Goal: Task Accomplishment & Management: Manage account settings

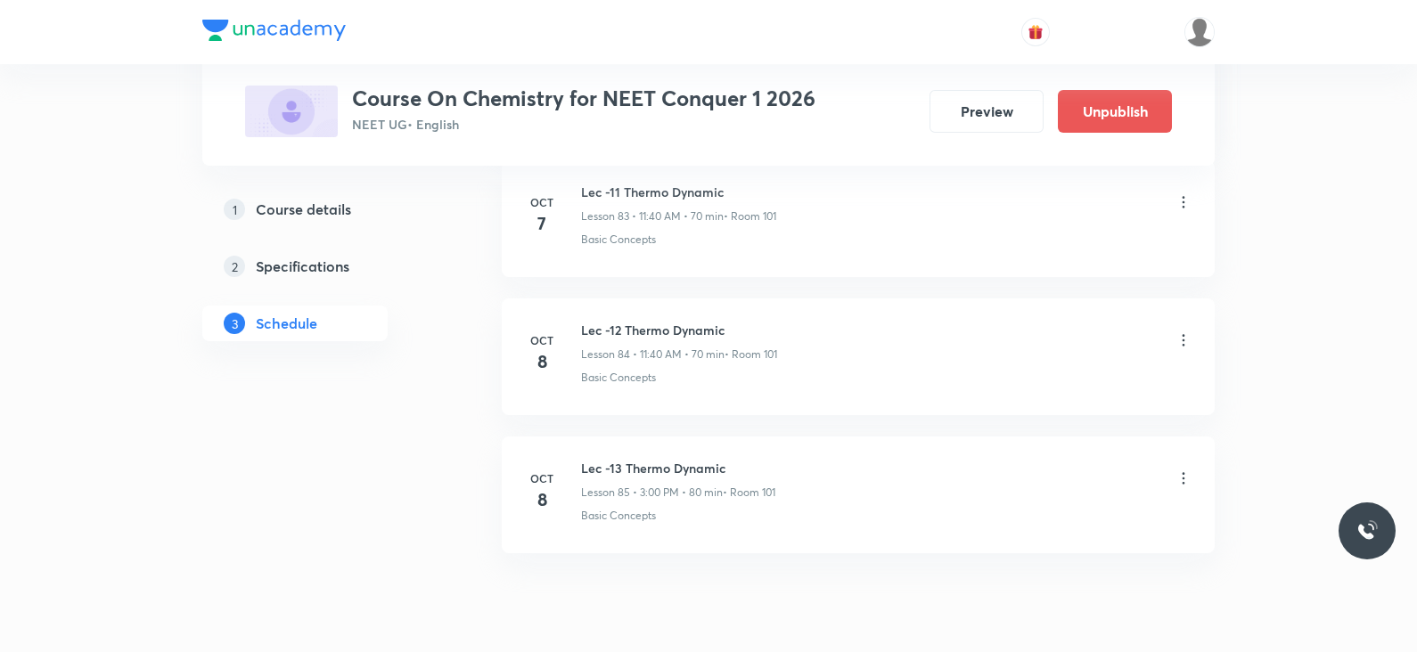
scroll to position [12487, 0]
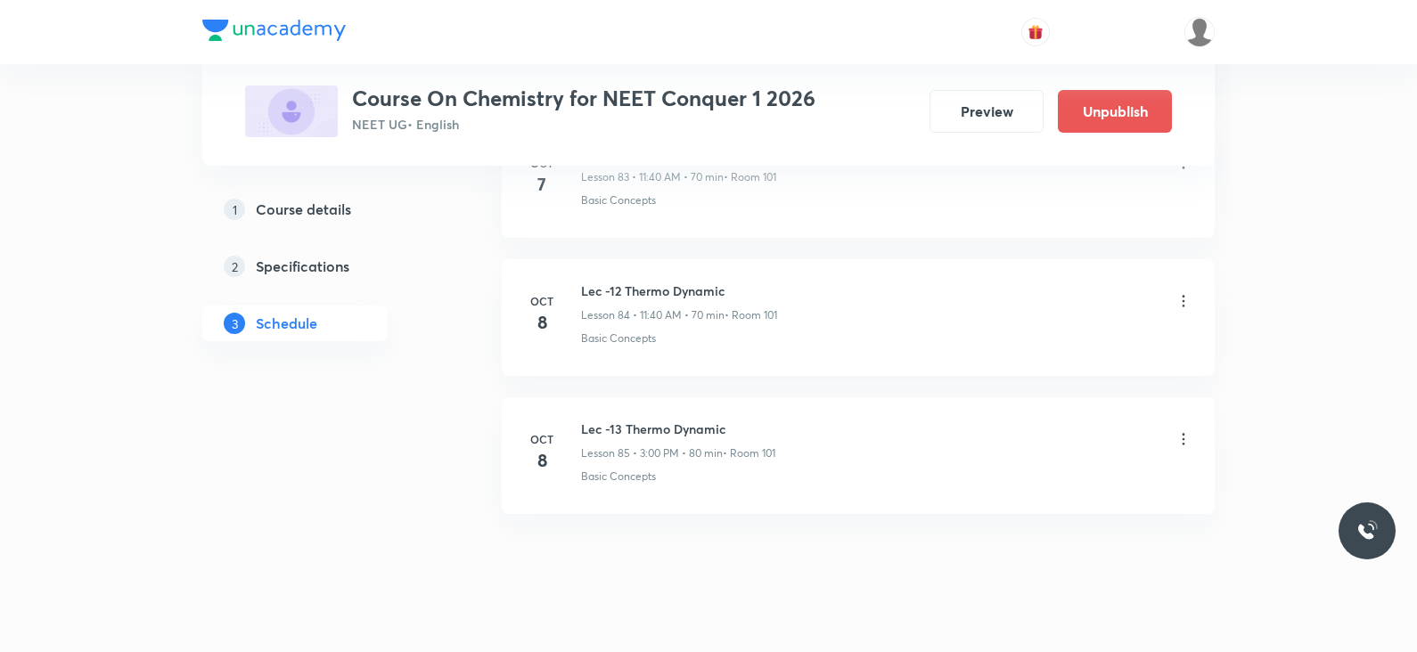
click at [664, 397] on li "Oct 8 Lec -13 Thermo Dynamic Lesson 85 • 3:00 PM • 80 min • Room 101 Basic Conc…" at bounding box center [858, 455] width 713 height 117
copy h6 "Lec -13 Thermo Dynamic"
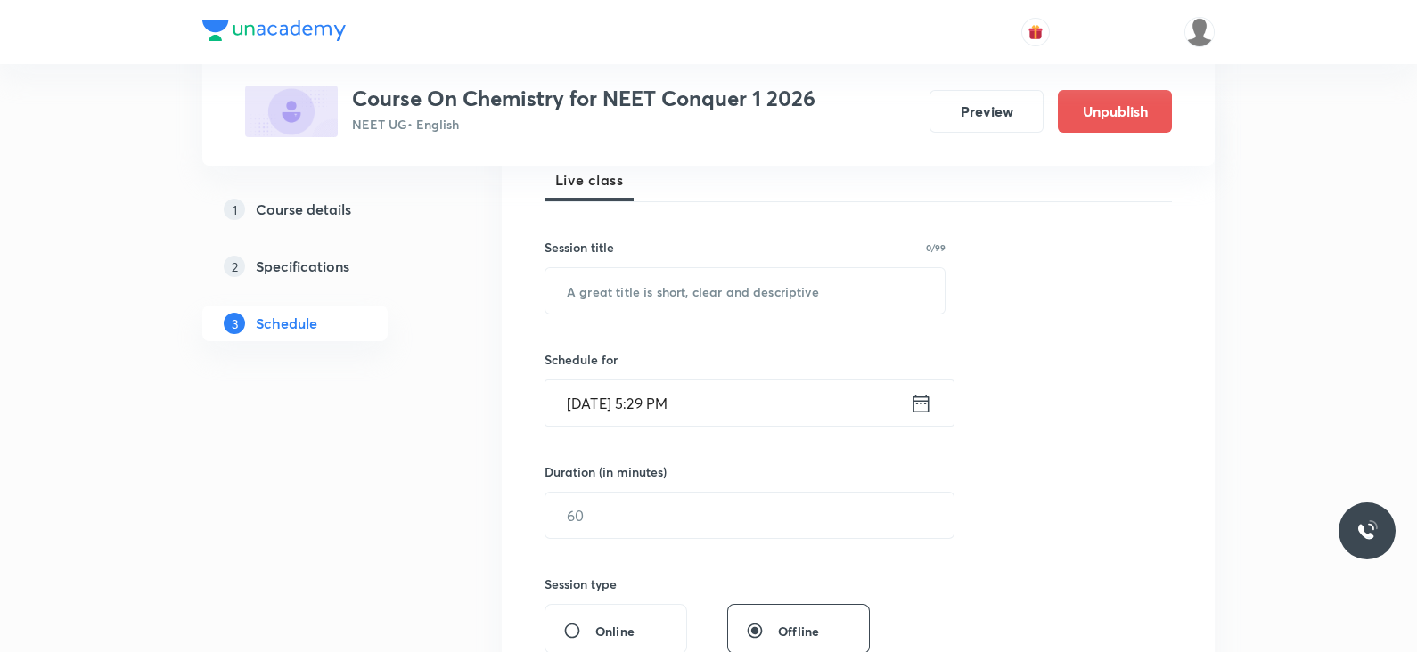
scroll to position [275, 0]
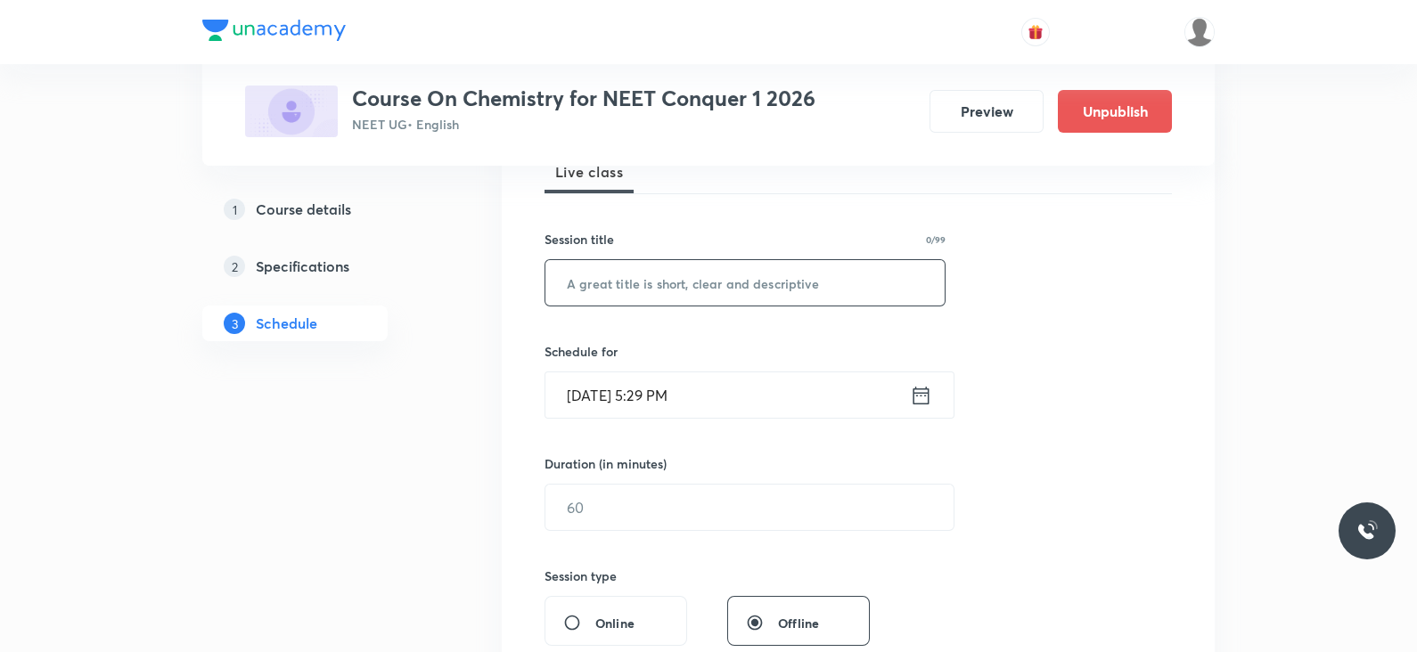
click at [755, 290] on input "text" at bounding box center [744, 282] width 399 height 45
paste input "Lec -13 Thermo Dynamic"
click at [610, 284] on input "Lec -13 Thermo Dynamic" at bounding box center [744, 282] width 399 height 45
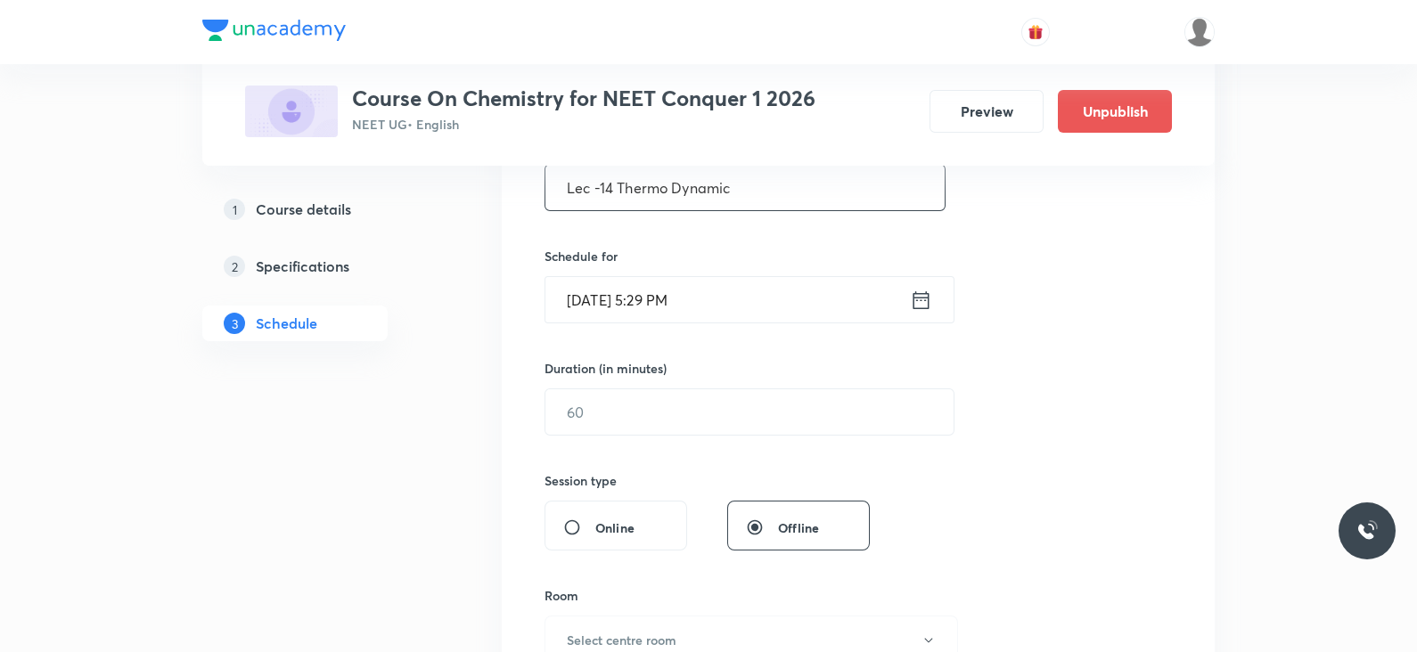
type input "Lec -14 Thermo Dynamic"
click at [916, 300] on icon at bounding box center [921, 300] width 22 height 25
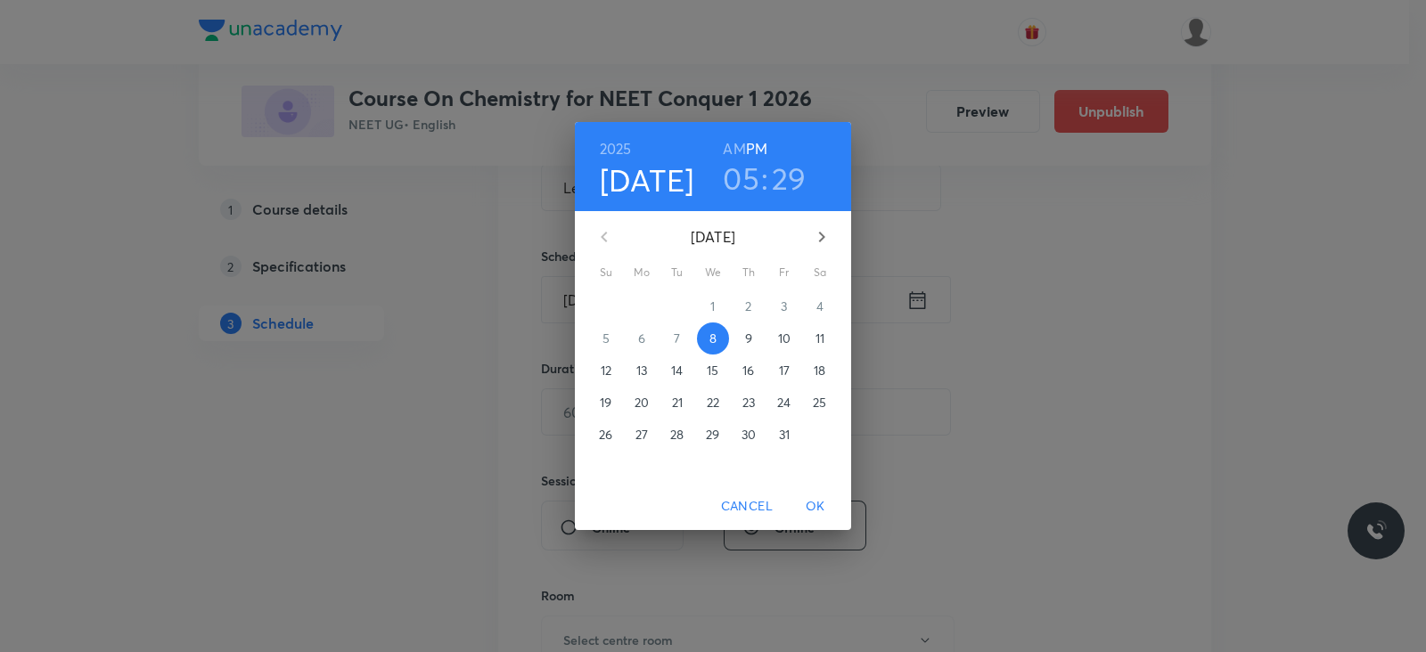
click at [749, 335] on p "9" at bounding box center [748, 339] width 7 height 18
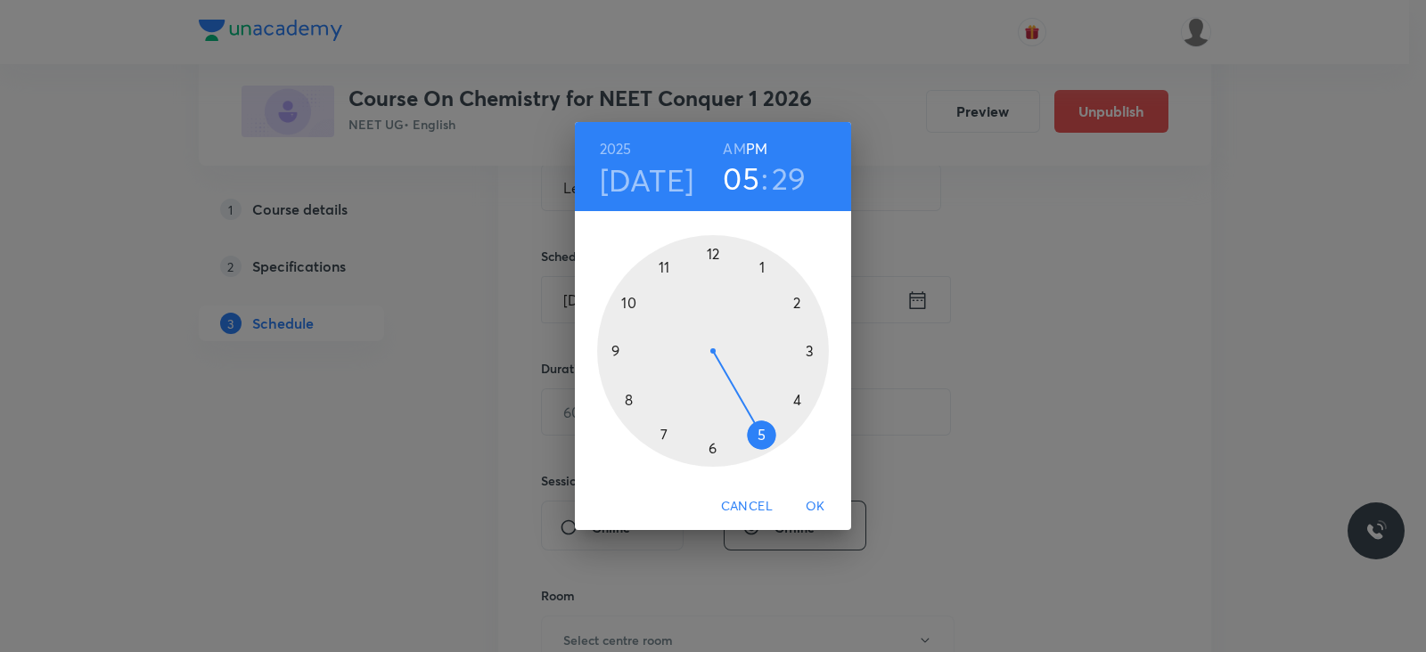
click at [731, 147] on h6 "AM" at bounding box center [734, 148] width 22 height 25
click at [626, 305] on div at bounding box center [713, 351] width 232 height 232
click at [713, 256] on div at bounding box center [713, 351] width 232 height 232
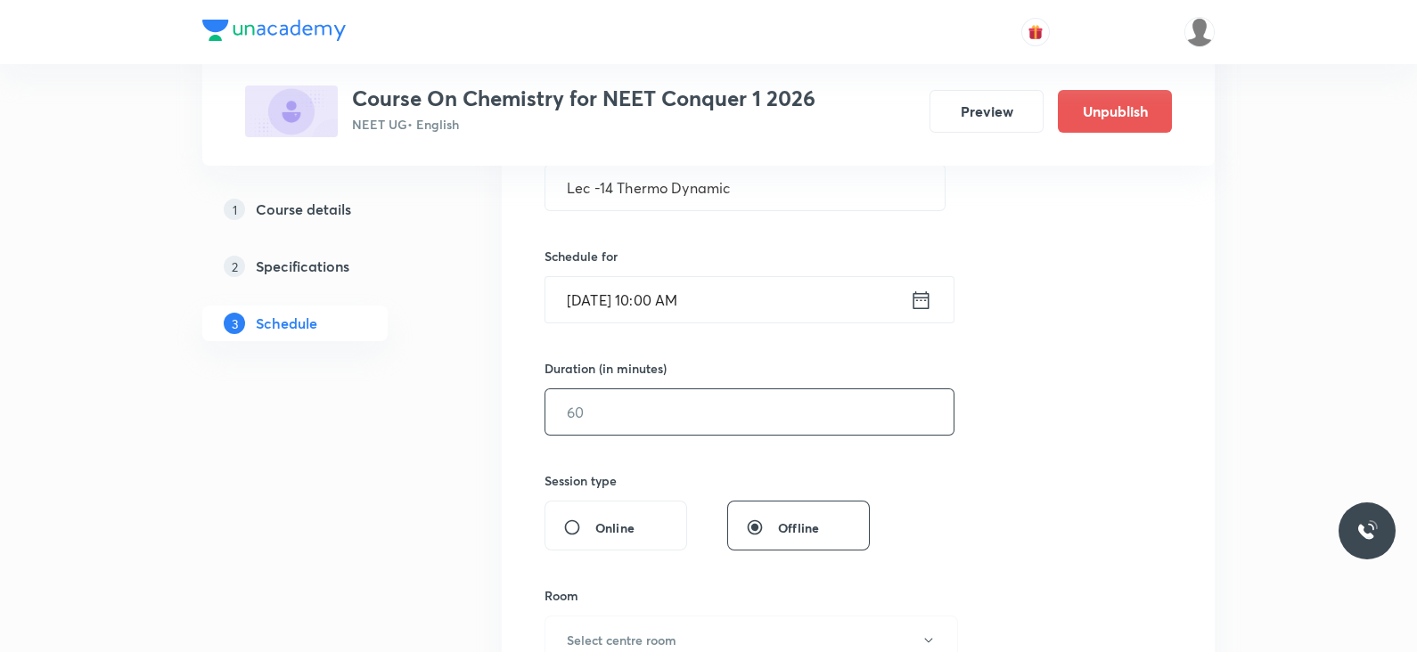
click at [629, 421] on input "text" at bounding box center [749, 411] width 408 height 45
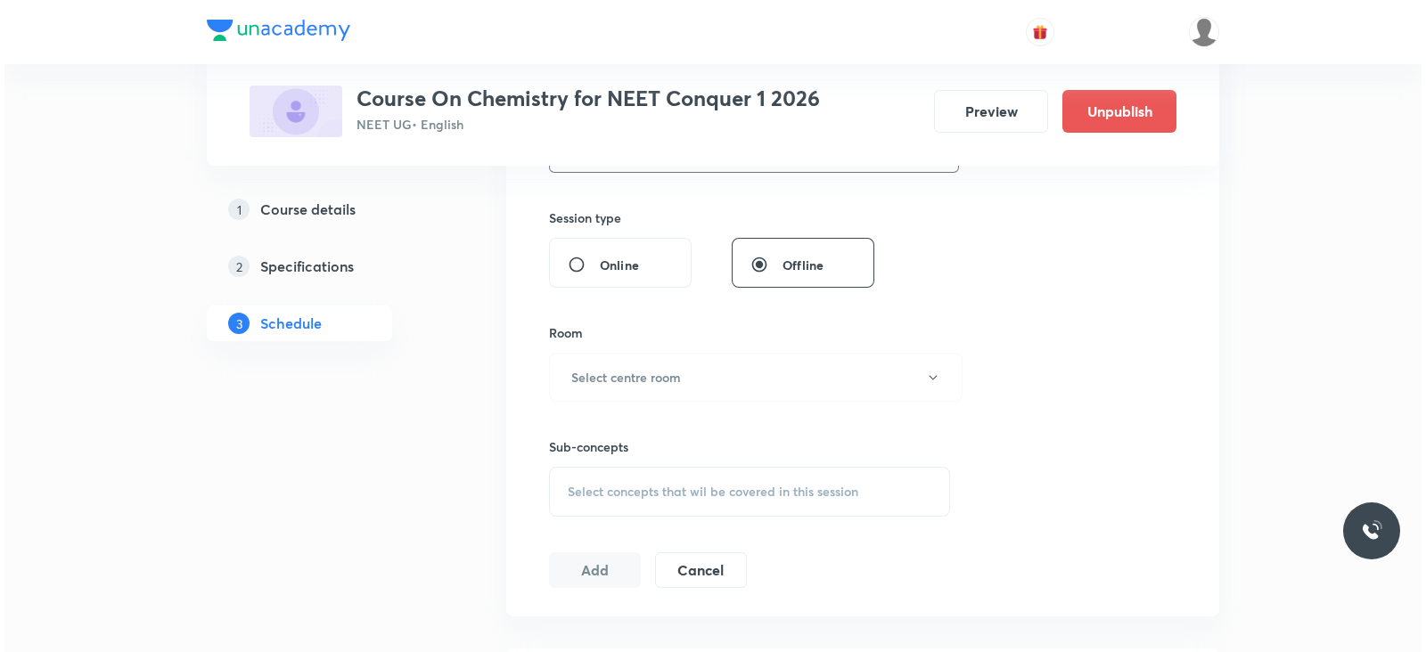
scroll to position [634, 0]
type input "80"
click at [656, 375] on h6 "Select centre room" at bounding box center [622, 376] width 110 height 19
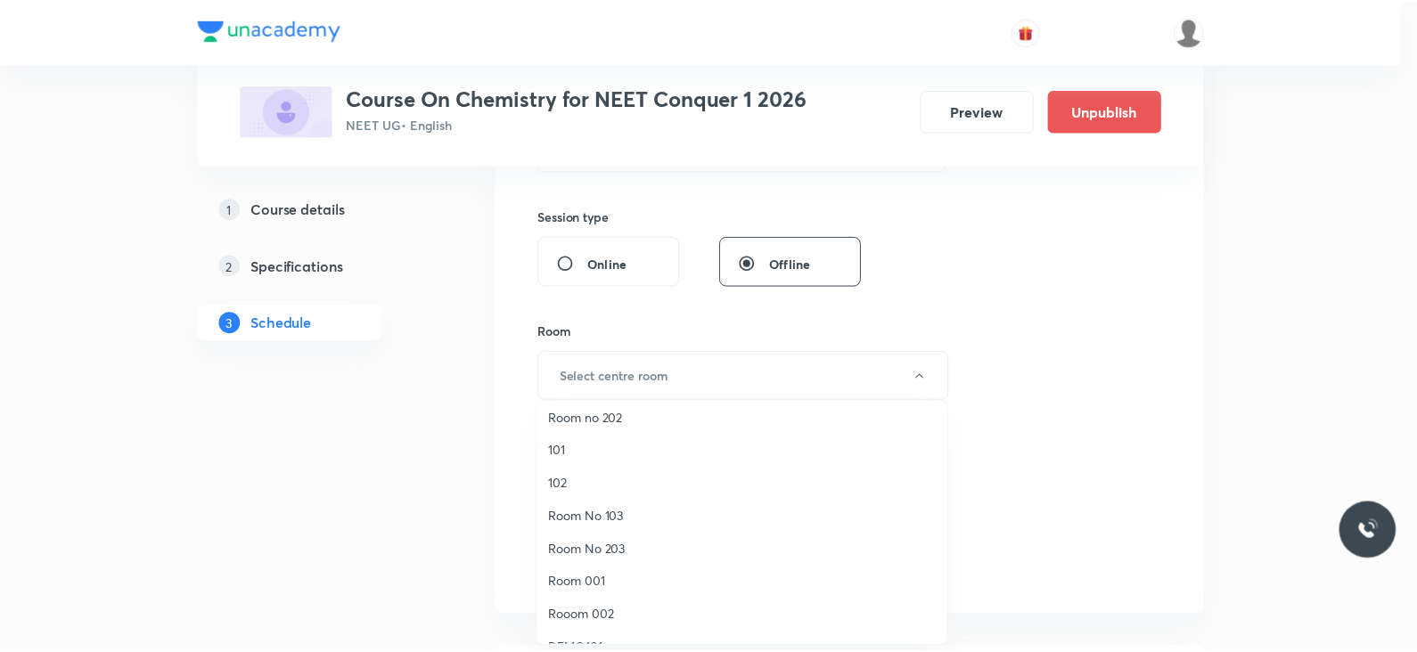
scroll to position [67, 0]
click at [600, 425] on span "101" at bounding box center [747, 424] width 390 height 19
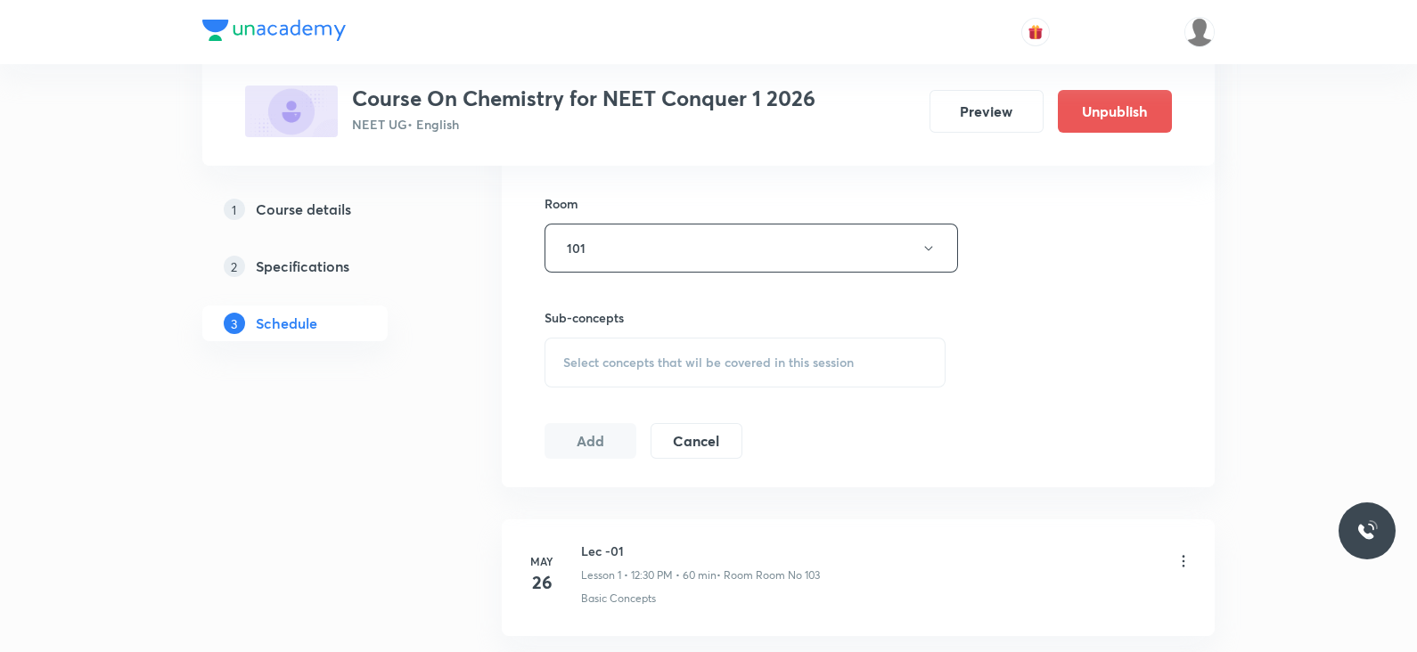
scroll to position [764, 0]
click at [885, 360] on div "Select concepts that wil be covered in this session" at bounding box center [744, 362] width 401 height 50
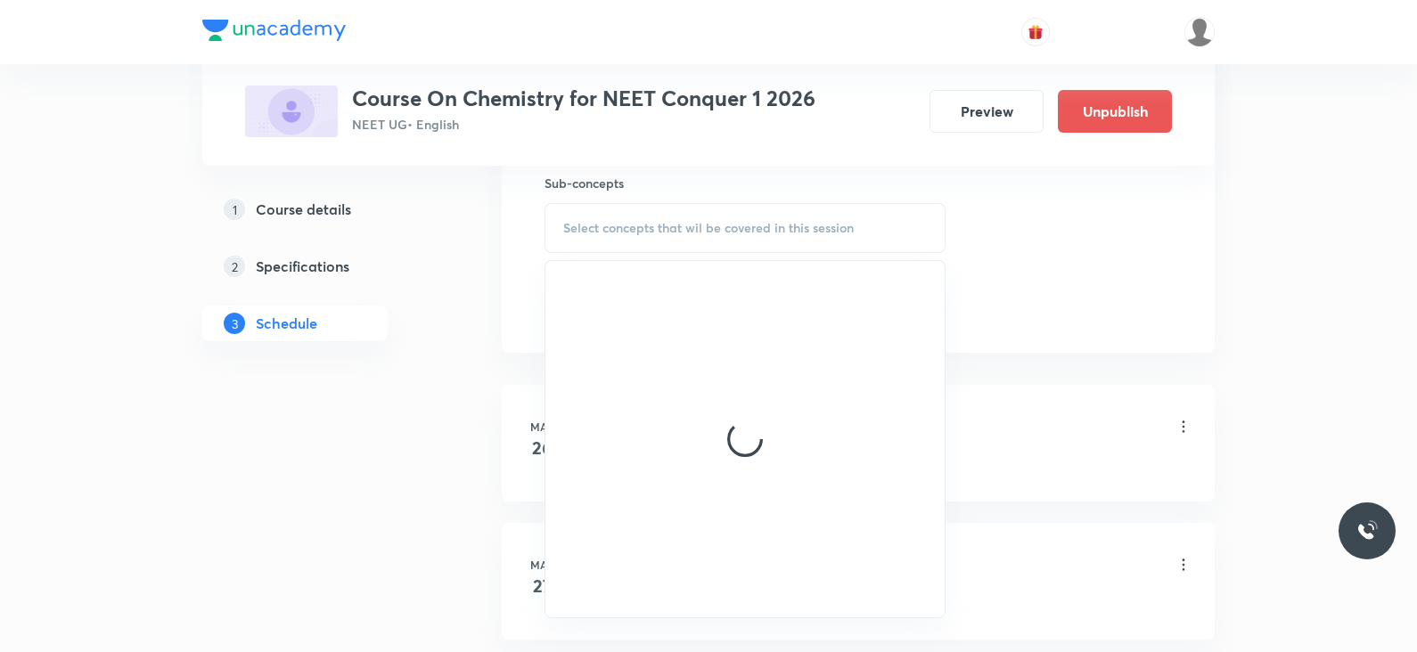
scroll to position [899, 0]
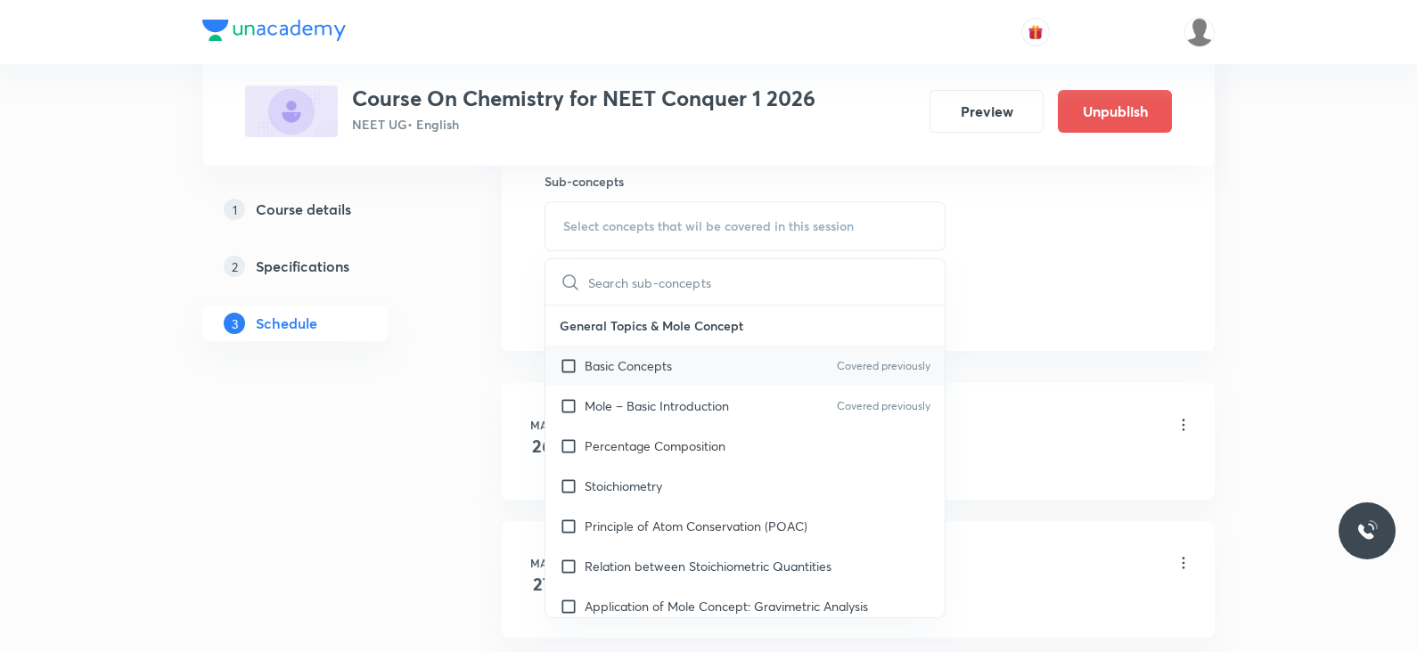
click at [856, 362] on p "Covered previously" at bounding box center [884, 366] width 94 height 16
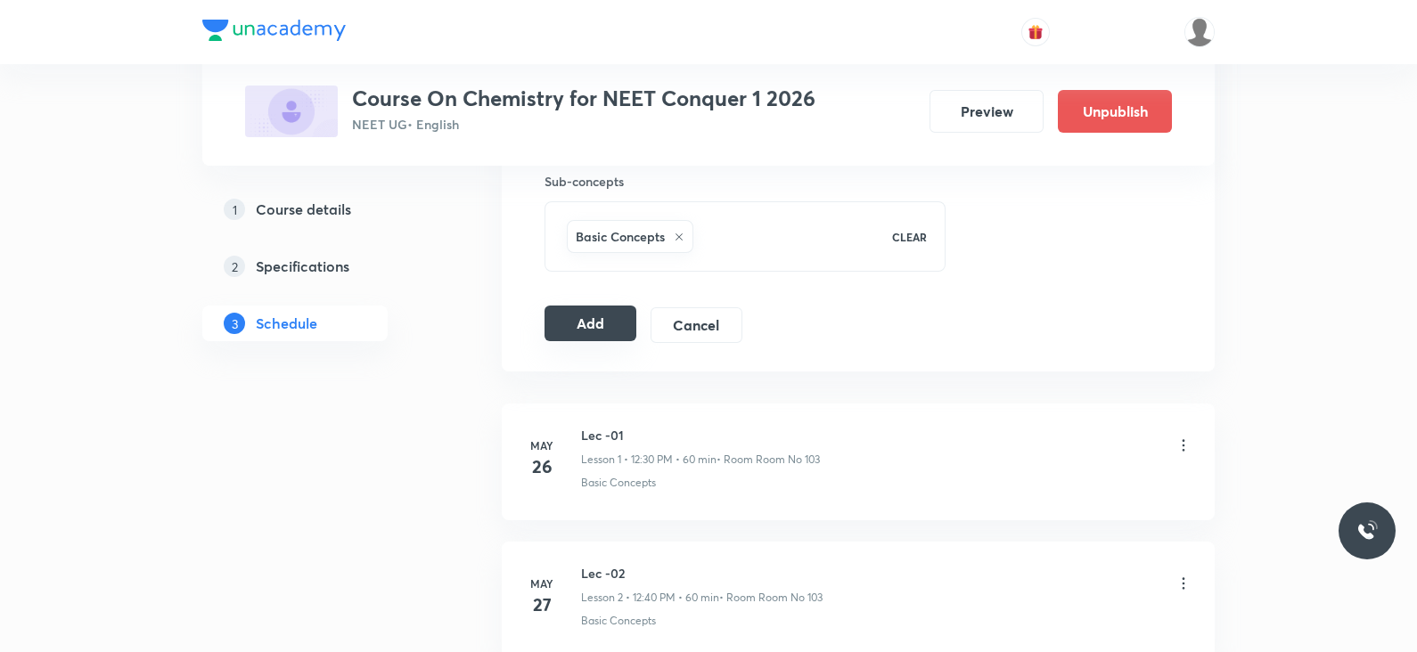
click at [597, 325] on button "Add" at bounding box center [590, 324] width 92 height 36
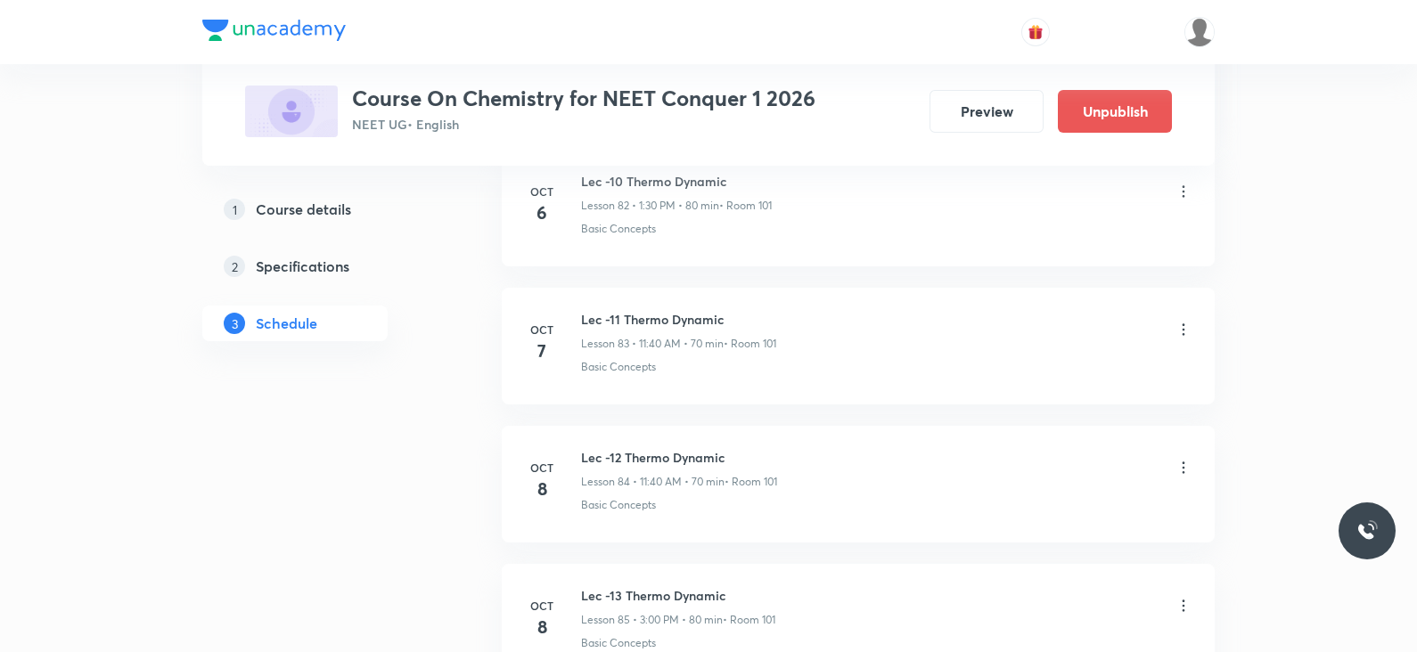
scroll to position [11807, 0]
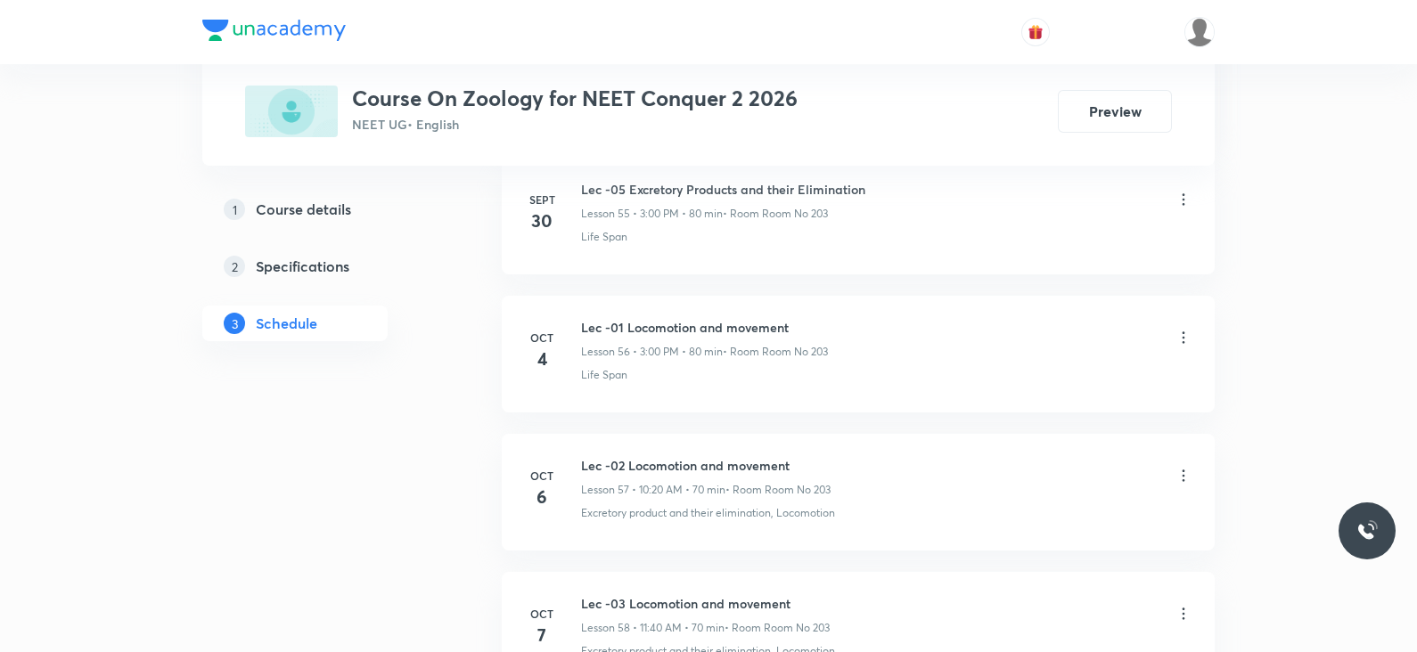
scroll to position [8905, 0]
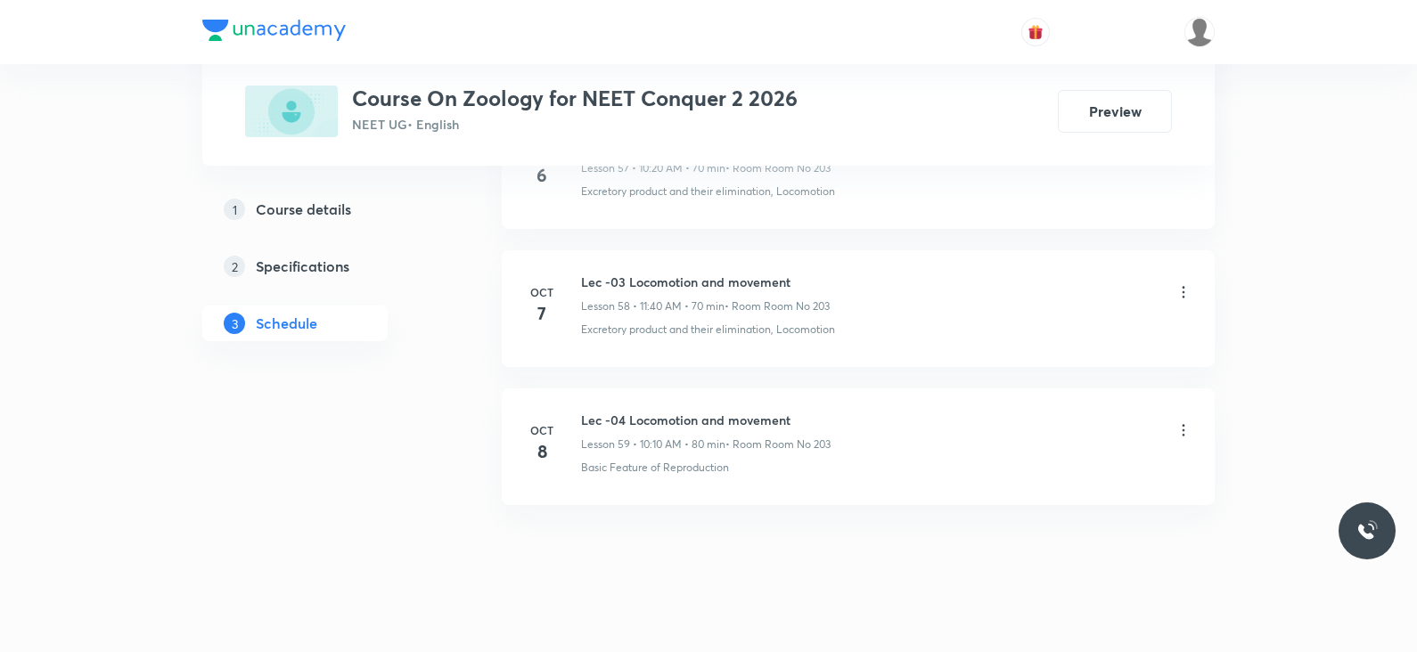
click at [626, 411] on h6 "Lec -04 Locomotion and movement" at bounding box center [706, 420] width 250 height 19
copy h6 "Lec -04 Locomotion and movement"
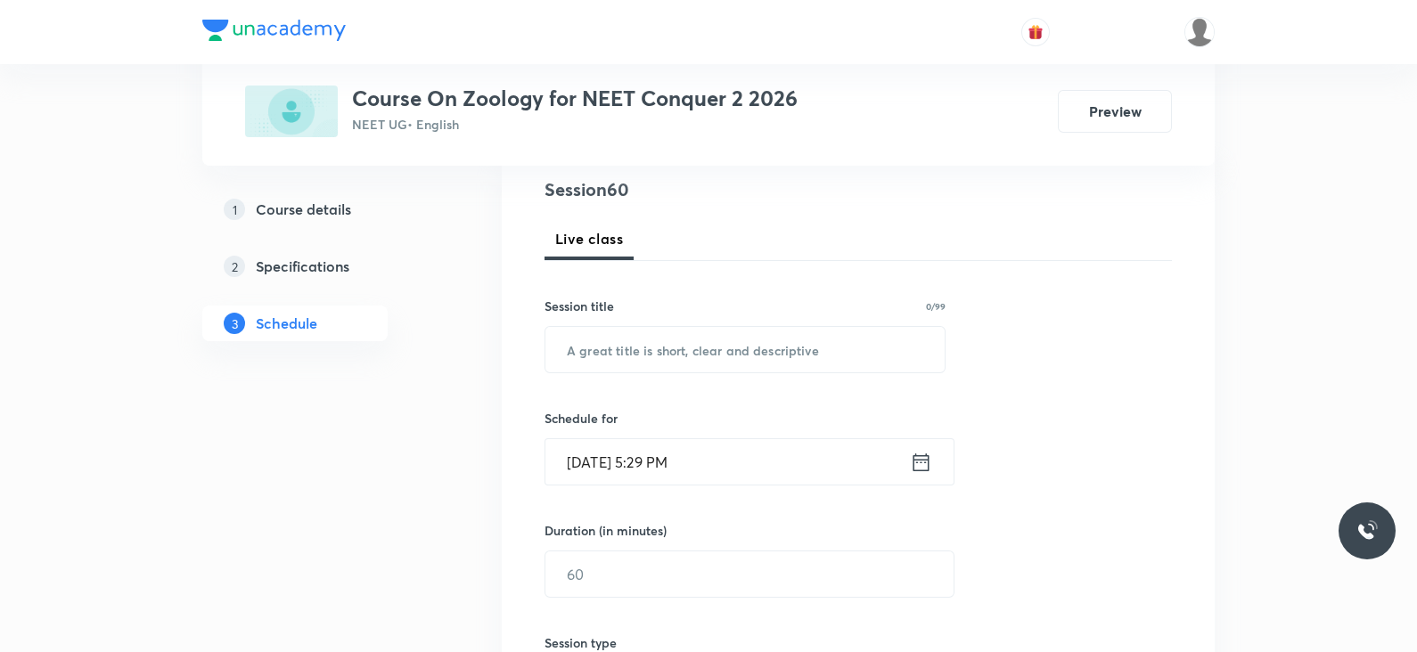
scroll to position [225, 0]
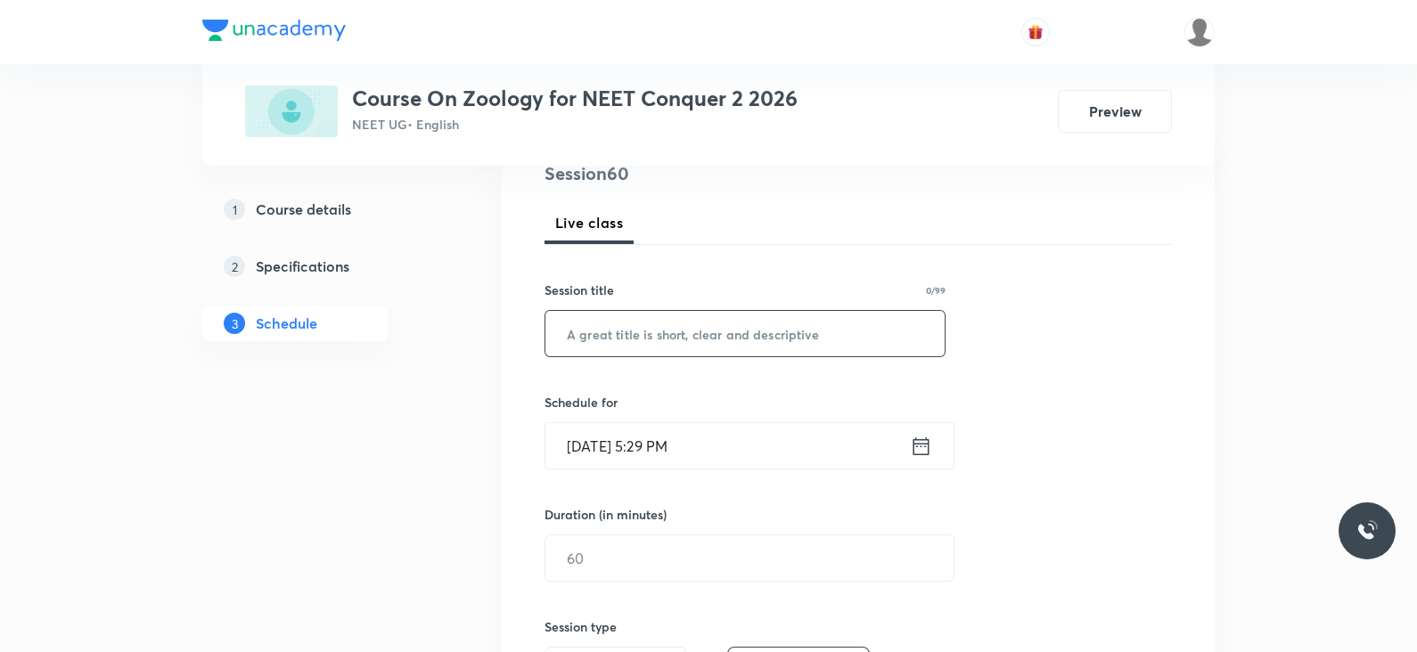
click at [673, 346] on input "text" at bounding box center [744, 333] width 399 height 45
paste input "Lec -04 Locomotion and movement"
click at [613, 328] on input "Lec -04 Locomotion and movement" at bounding box center [744, 333] width 399 height 45
type input "Lec -05 Locomotion and movement"
click at [910, 456] on icon at bounding box center [921, 446] width 22 height 25
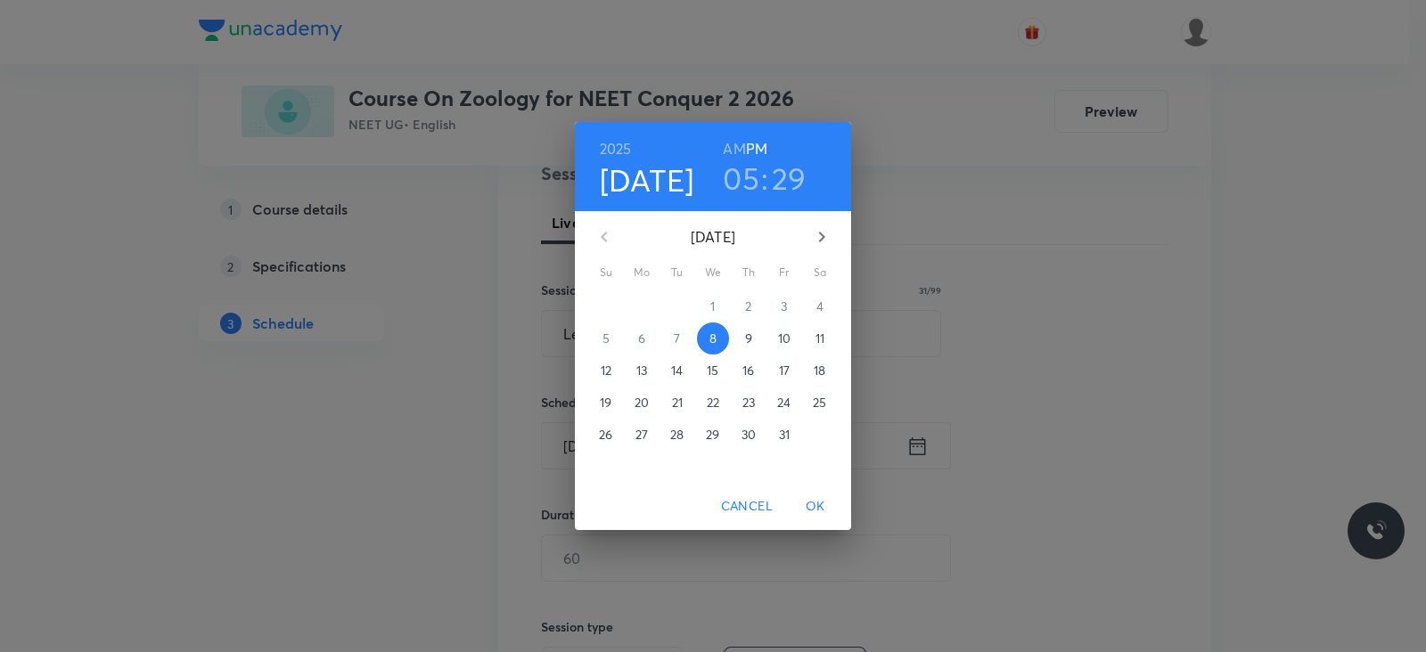
click at [755, 338] on span "9" at bounding box center [749, 339] width 32 height 18
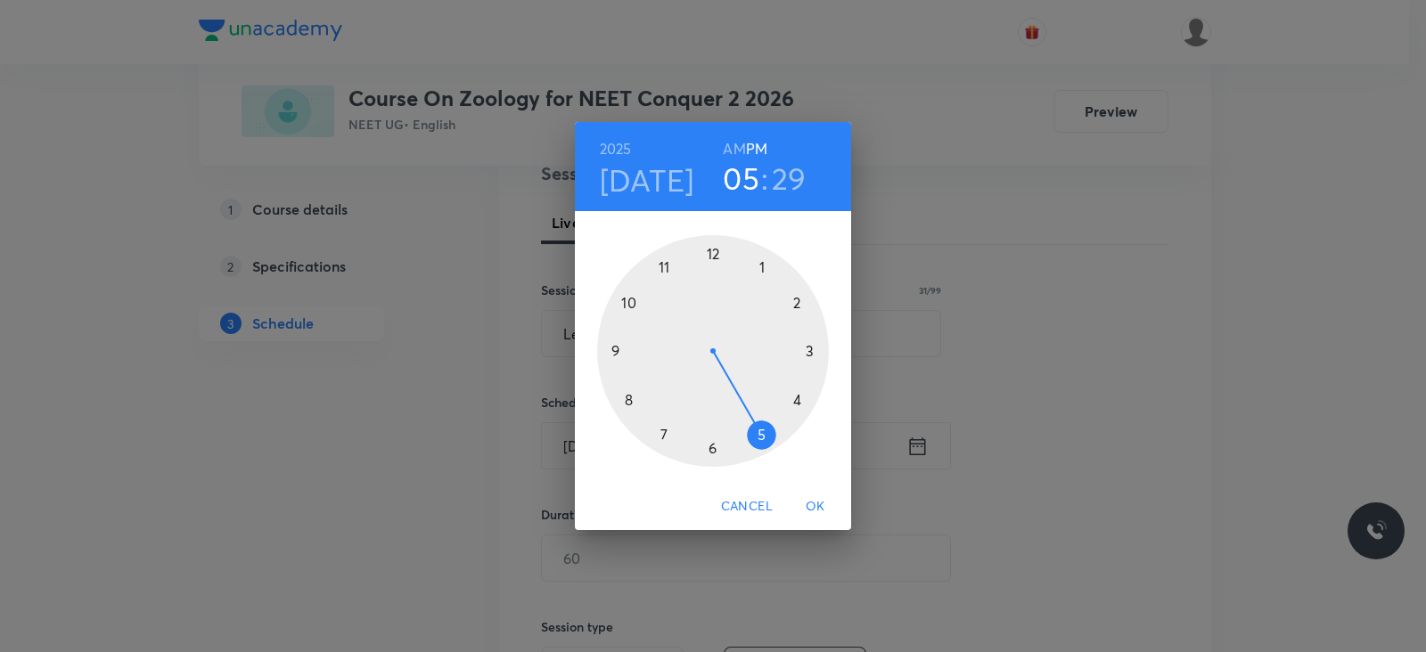
click at [737, 147] on h6 "AM" at bounding box center [734, 148] width 22 height 25
click at [627, 300] on div at bounding box center [713, 351] width 232 height 232
click at [714, 259] on div at bounding box center [713, 351] width 232 height 232
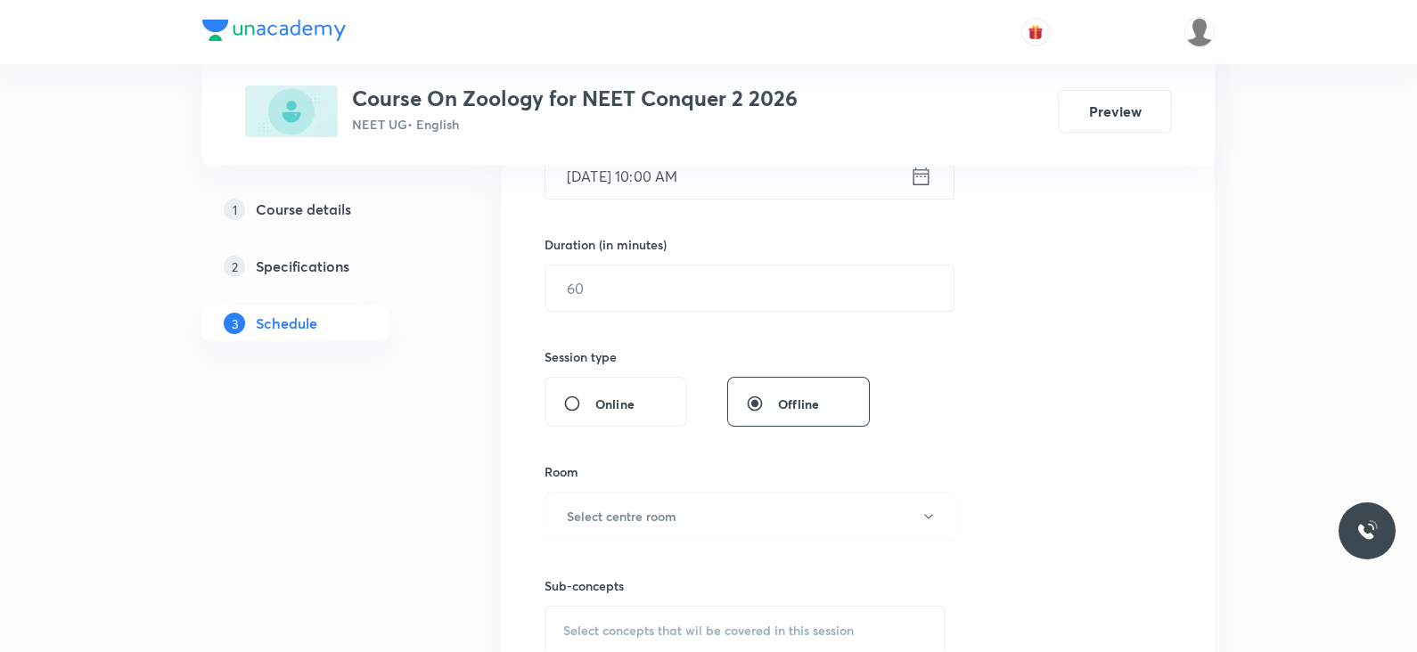
scroll to position [496, 0]
click at [728, 294] on input "text" at bounding box center [749, 286] width 408 height 45
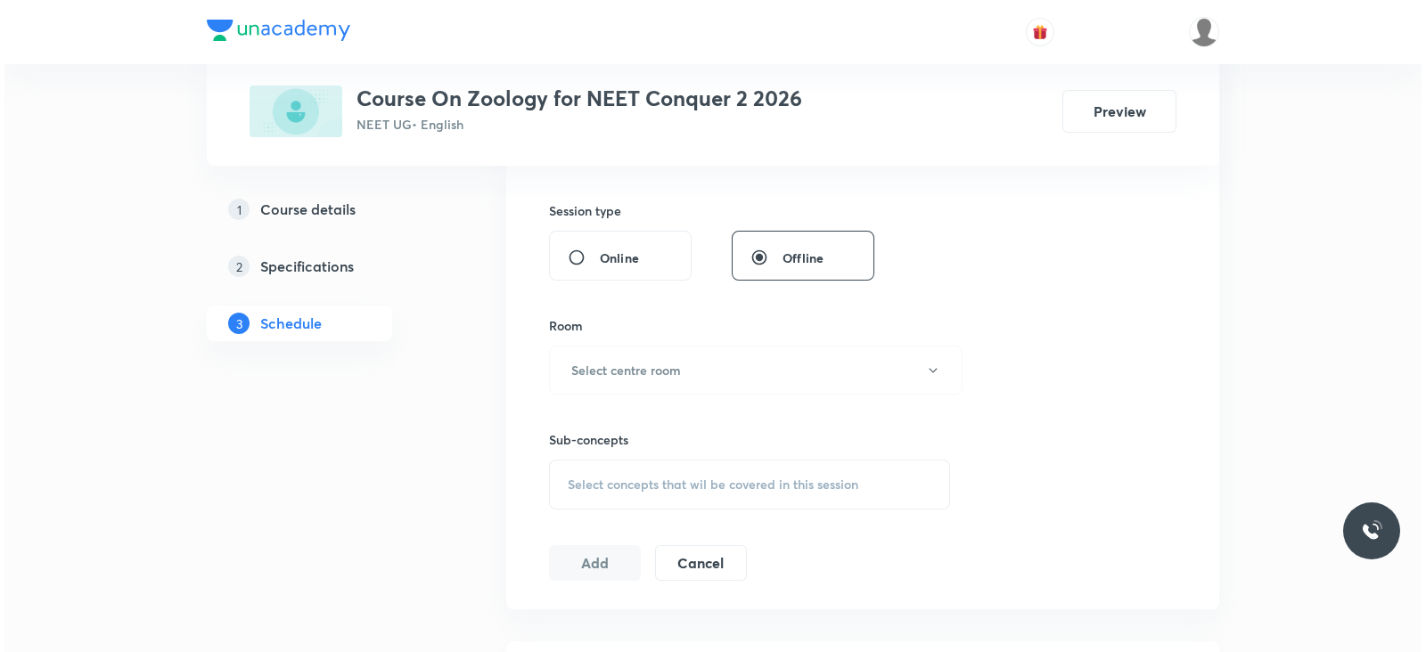
scroll to position [642, 0]
type input "80"
click at [683, 358] on button "Select centre room" at bounding box center [750, 369] width 413 height 49
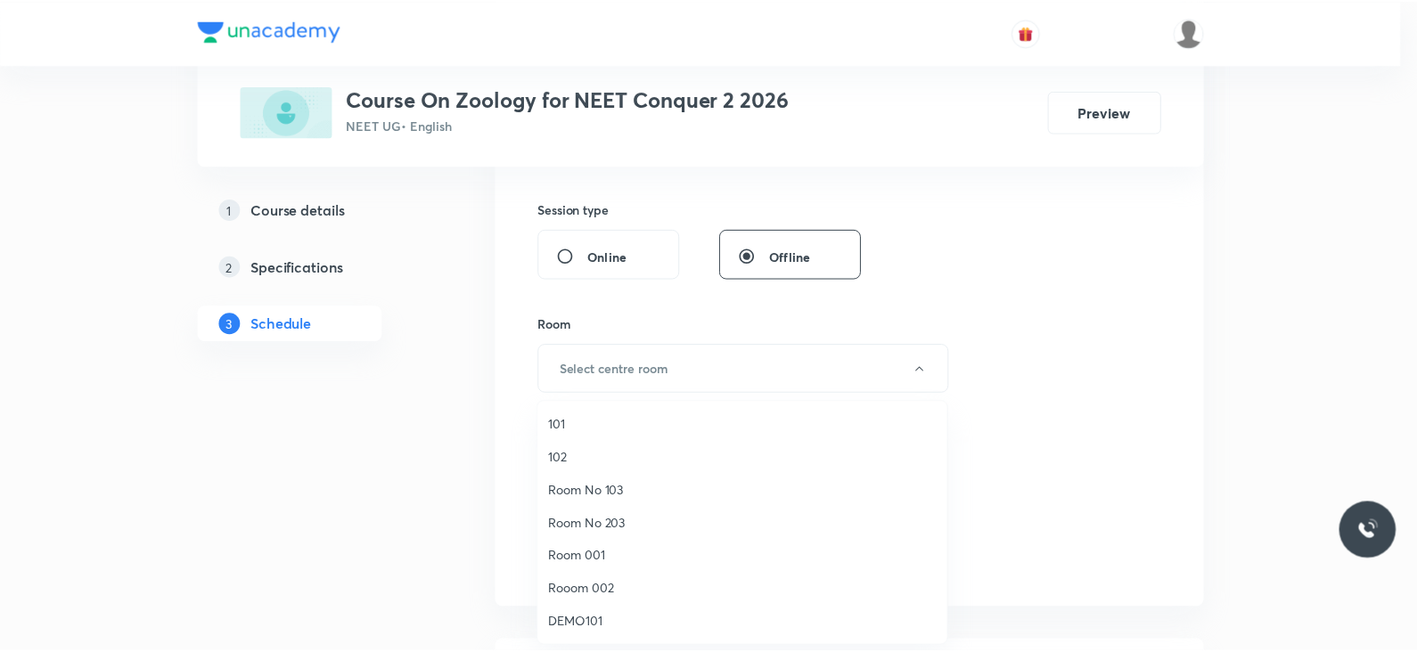
scroll to position [42, 0]
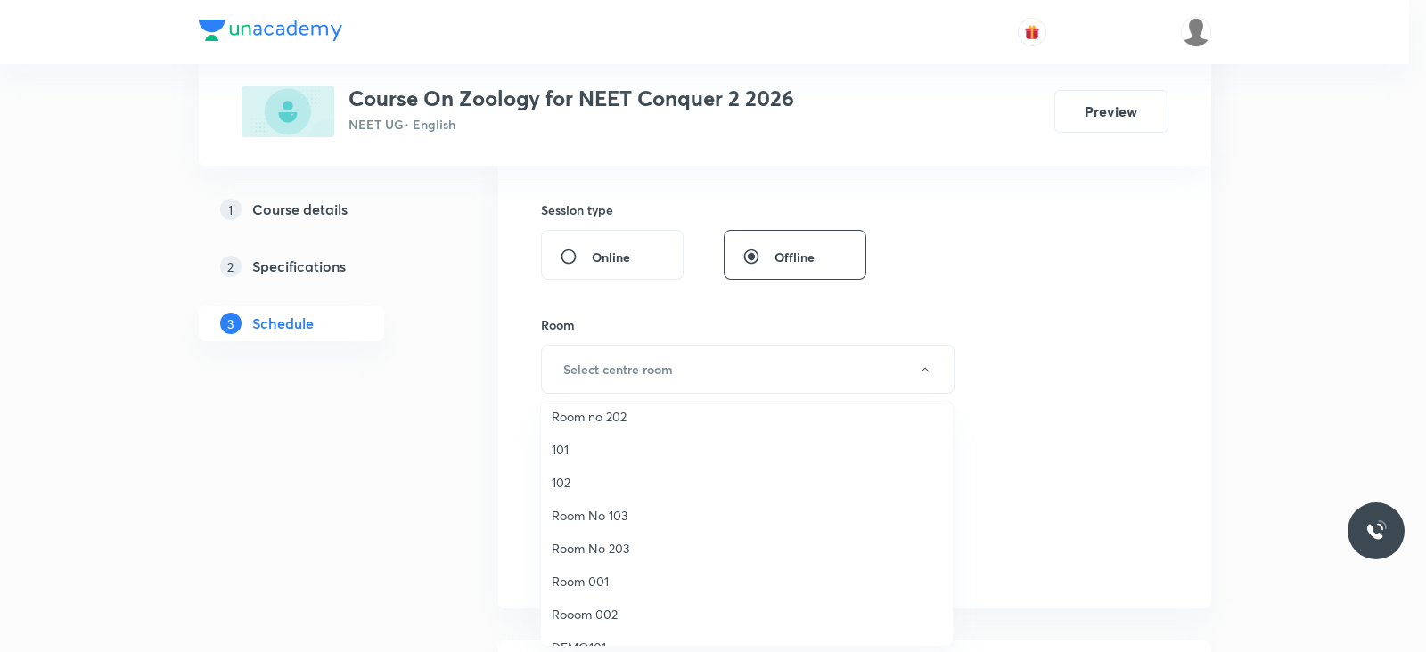
click at [614, 545] on span "Room No 203" at bounding box center [747, 548] width 390 height 19
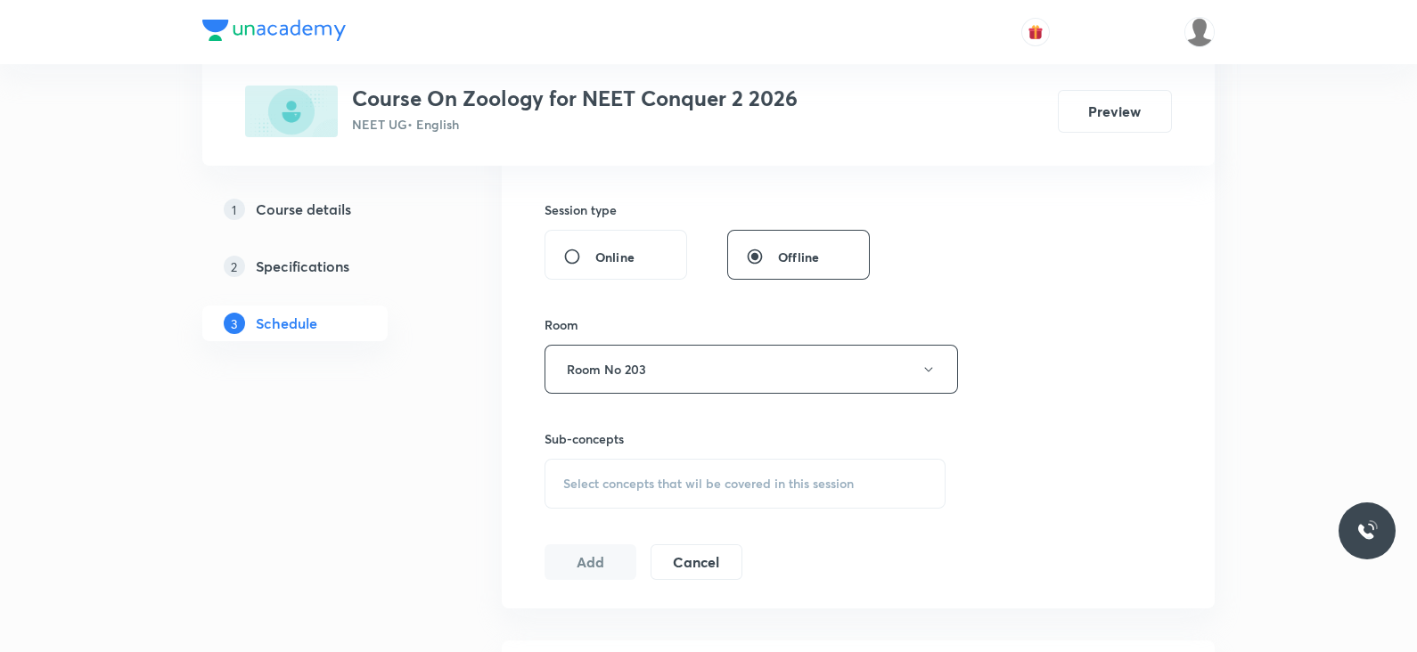
click at [716, 467] on div "Select concepts that wil be covered in this session" at bounding box center [744, 484] width 401 height 50
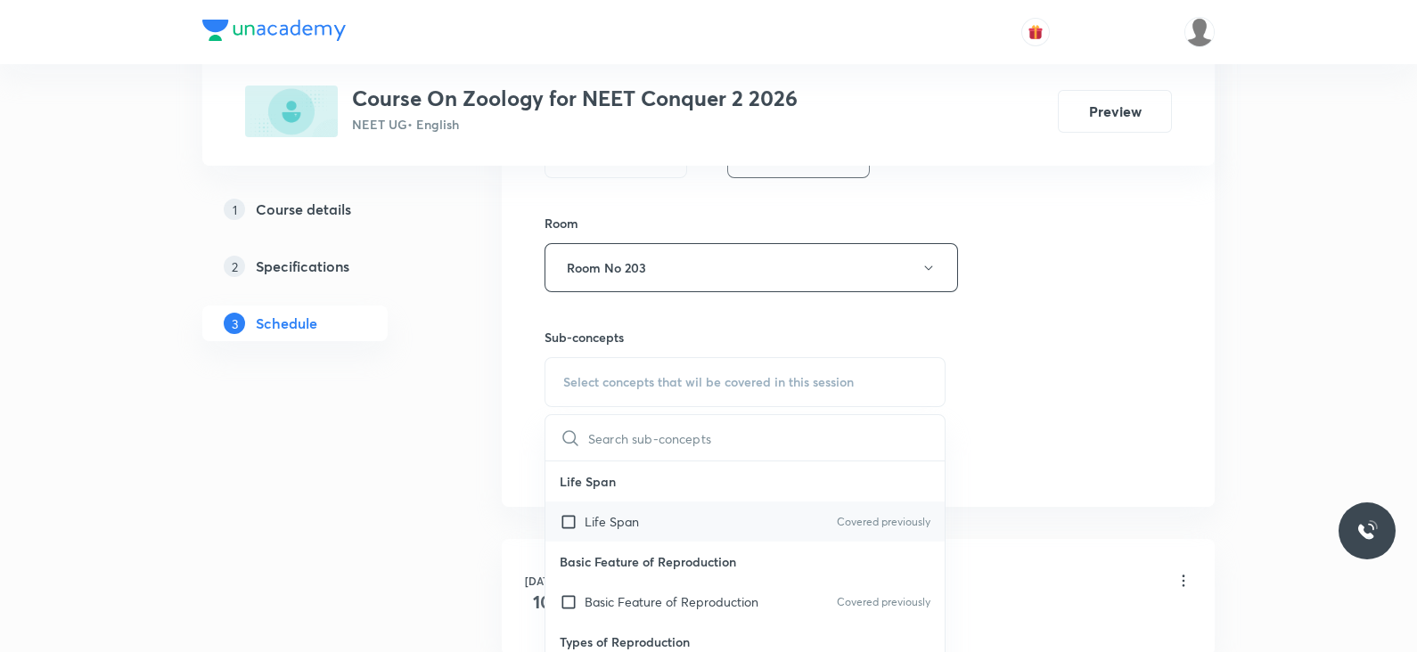
click at [680, 502] on div "Life Span Covered previously" at bounding box center [744, 522] width 399 height 40
checkbox input "true"
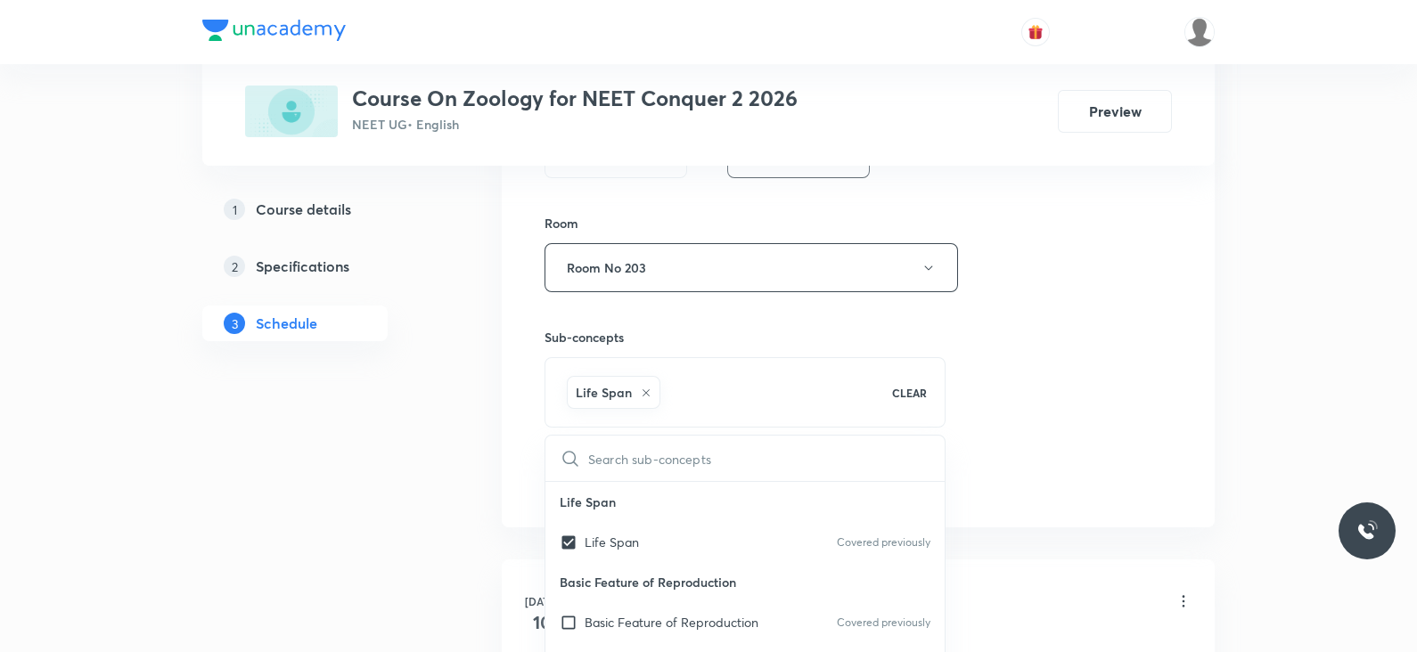
click at [1020, 369] on div "Session 60 Live class Session title 31/99 Lec -05 Locomotion and movement ​ Sch…" at bounding box center [857, 70] width 627 height 857
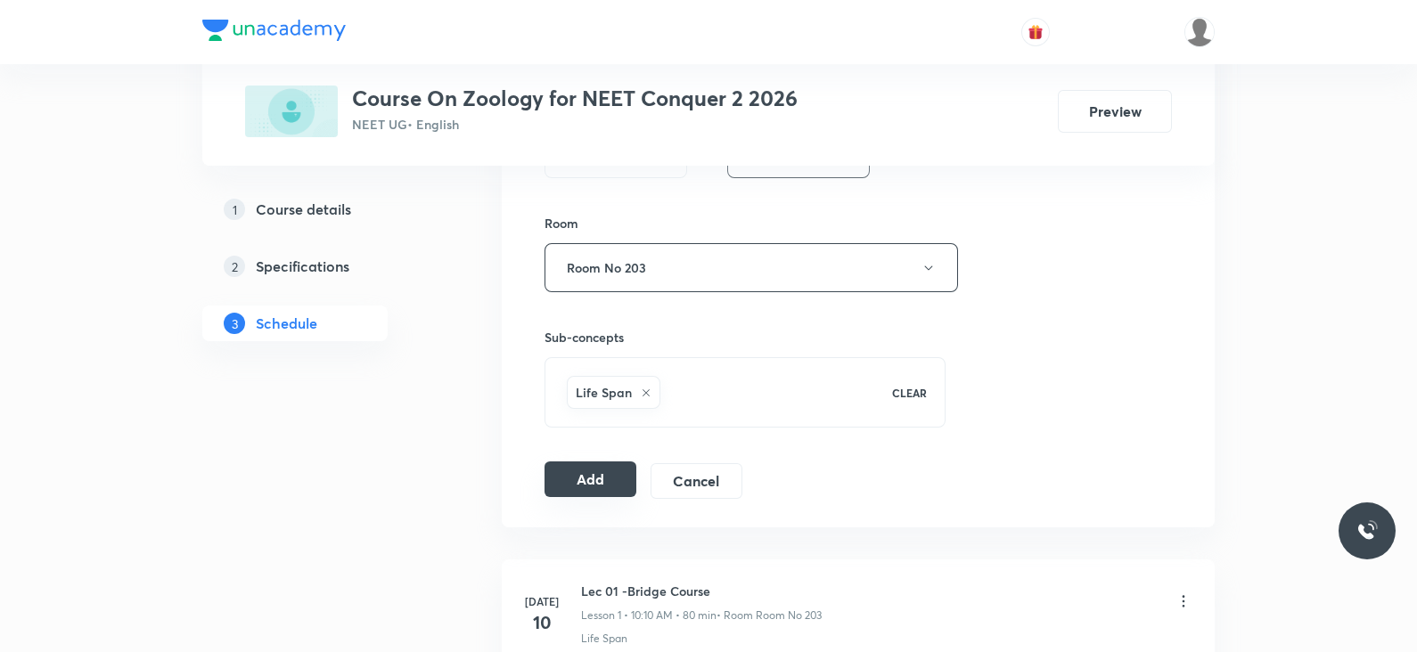
click at [597, 470] on button "Add" at bounding box center [590, 480] width 92 height 36
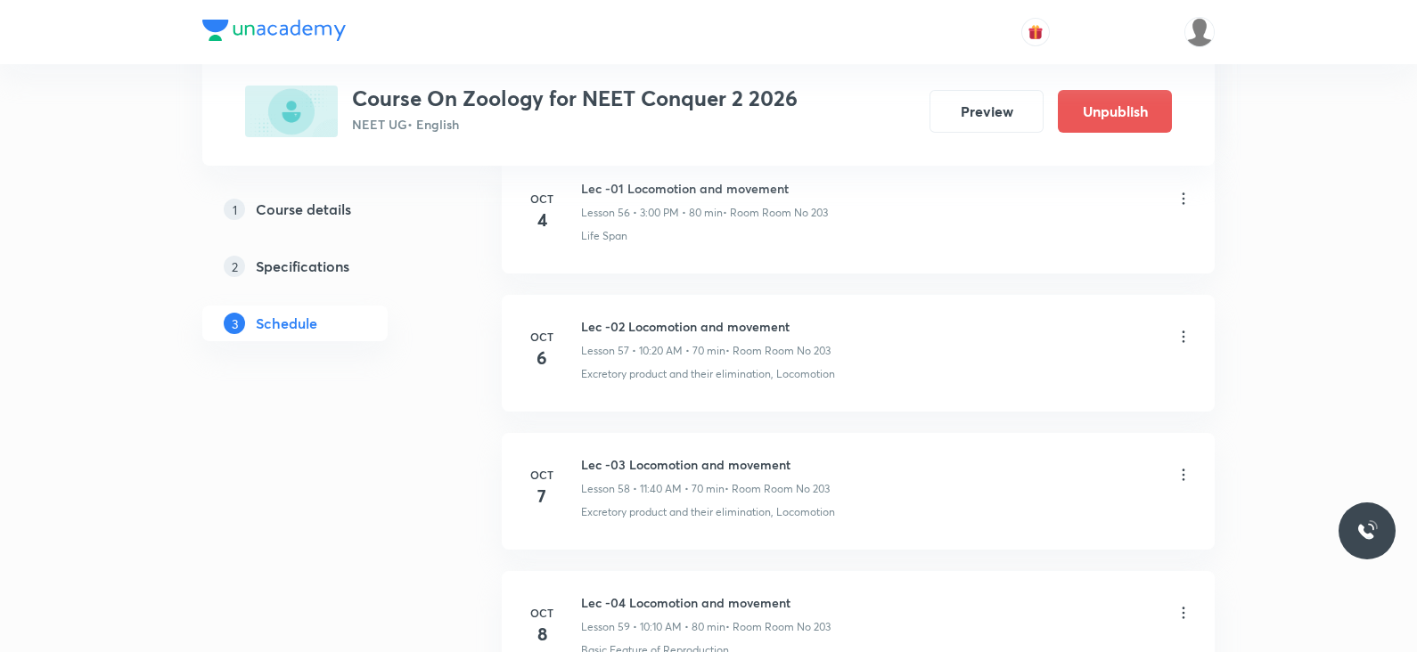
scroll to position [8225, 0]
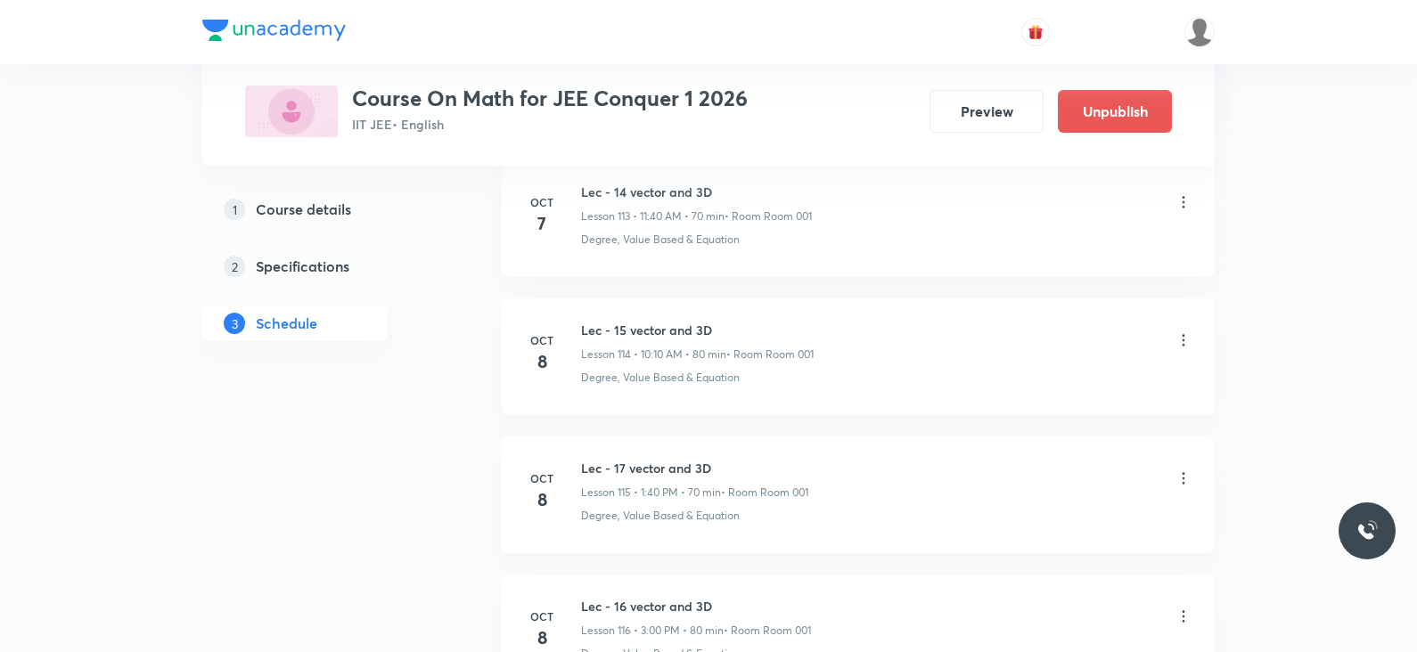
scroll to position [16759, 0]
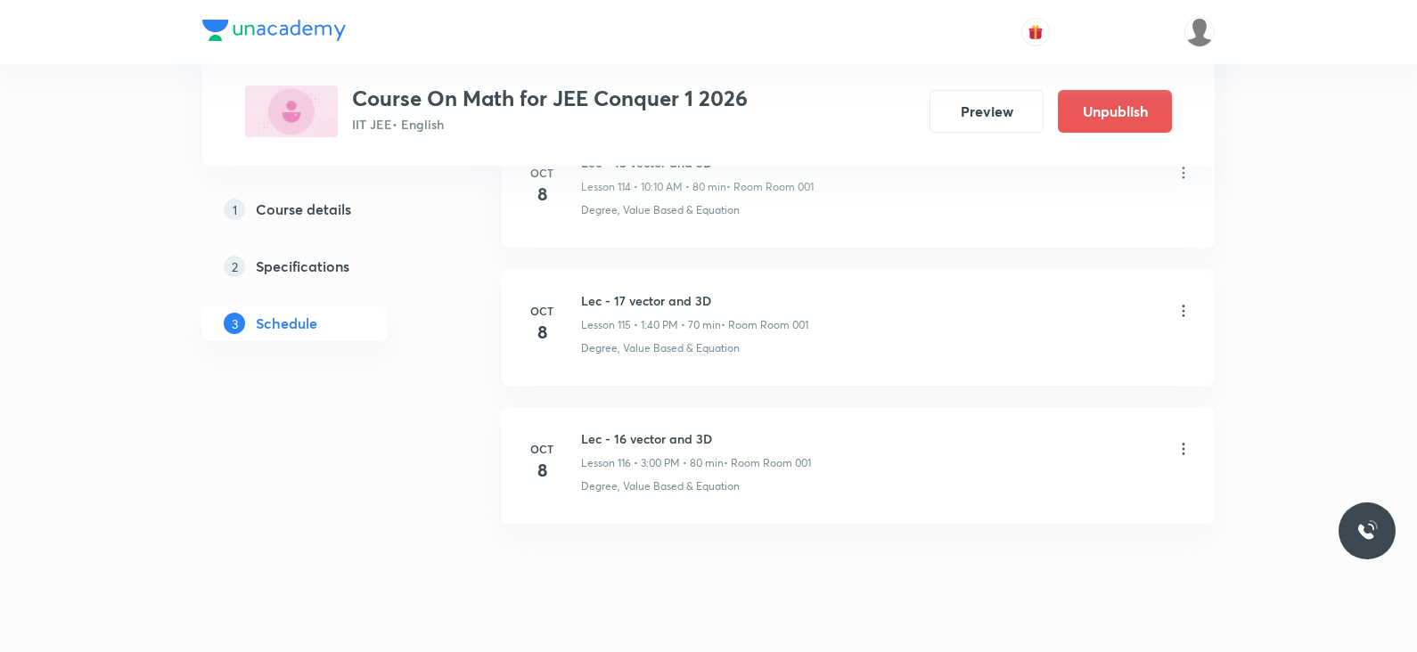
click at [688, 430] on h6 "Lec - 16 vector and 3D" at bounding box center [696, 439] width 230 height 19
copy h6 "Lec - 16 vector and 3D"
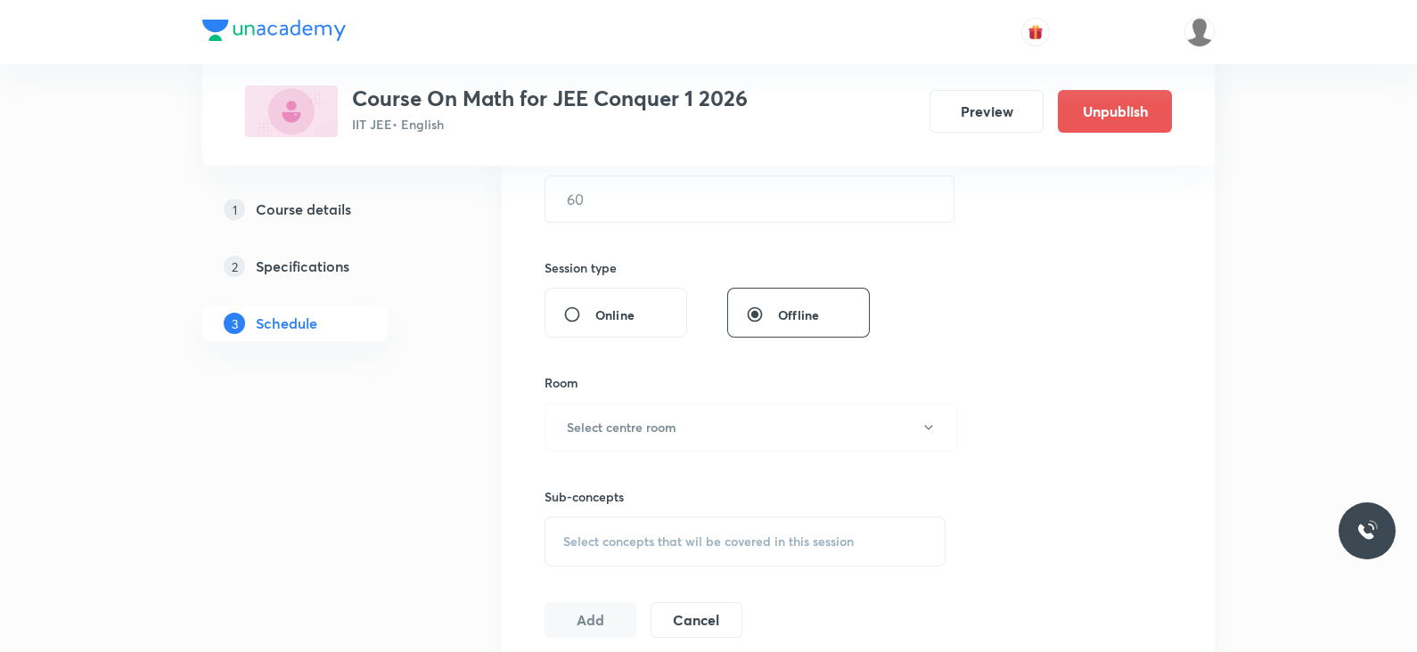
scroll to position [0, 0]
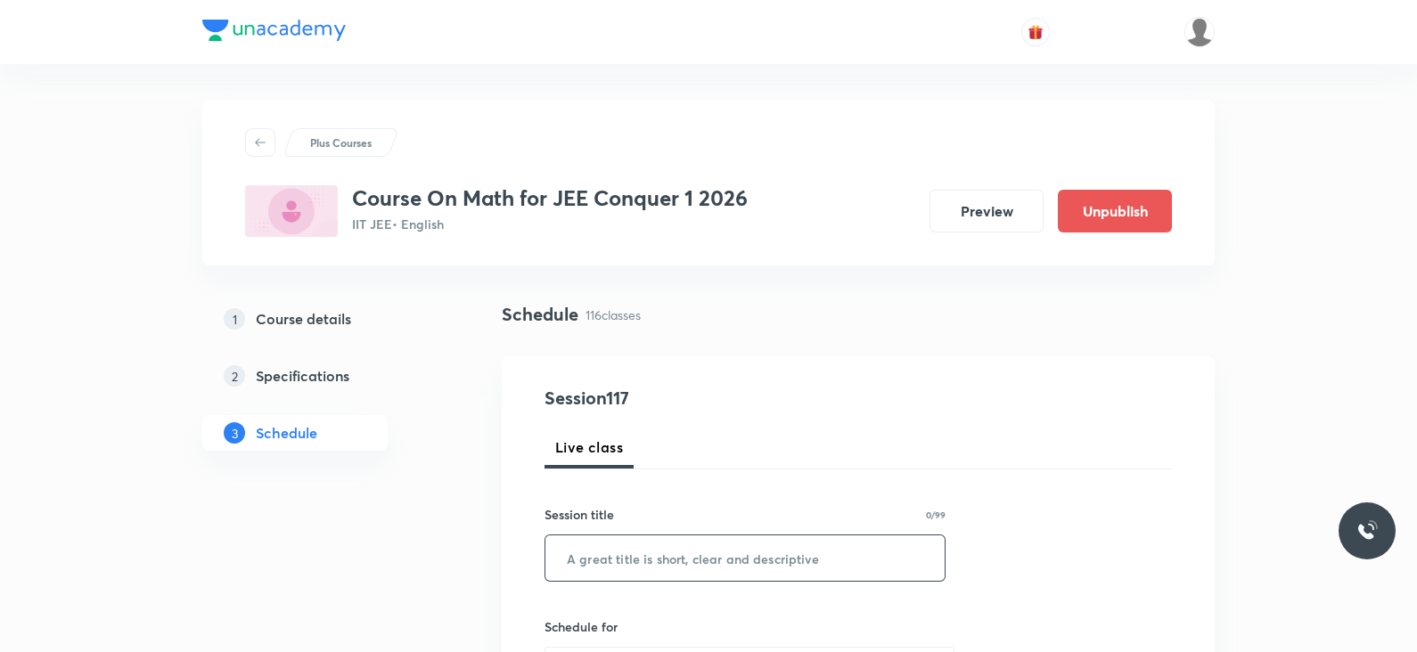
click at [682, 560] on input "text" at bounding box center [744, 558] width 399 height 45
paste input "Lec - 16 vector and 3D"
click at [617, 552] on input "Lec - 16 vector and 3D" at bounding box center [744, 558] width 399 height 45
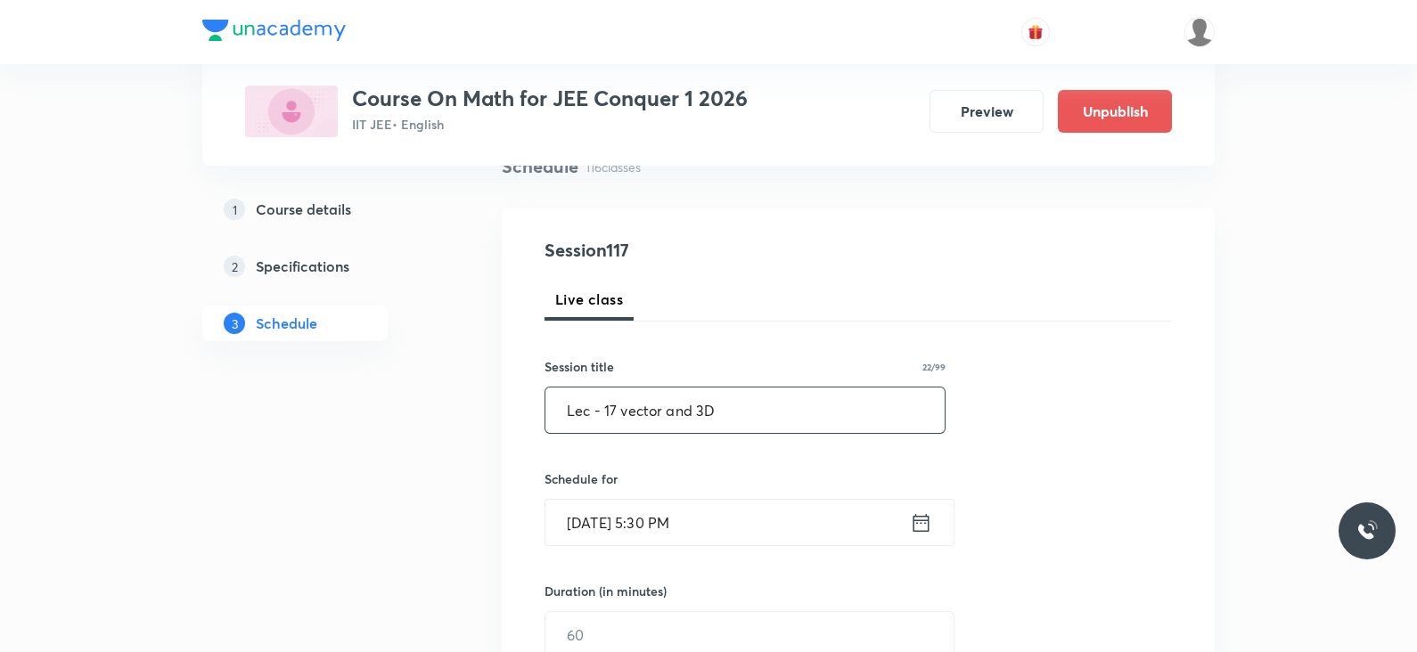
scroll to position [193, 0]
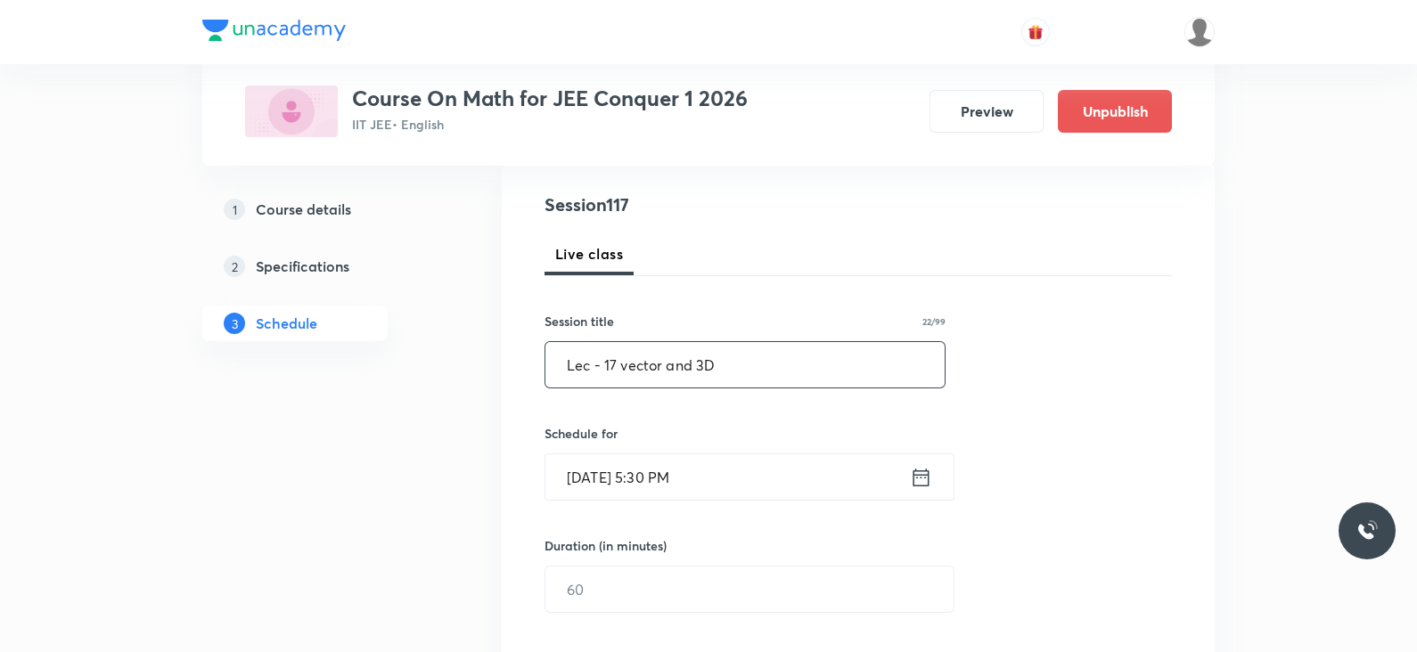
type input "Lec - 17 vector and 3D"
click at [919, 479] on icon at bounding box center [921, 477] width 22 height 25
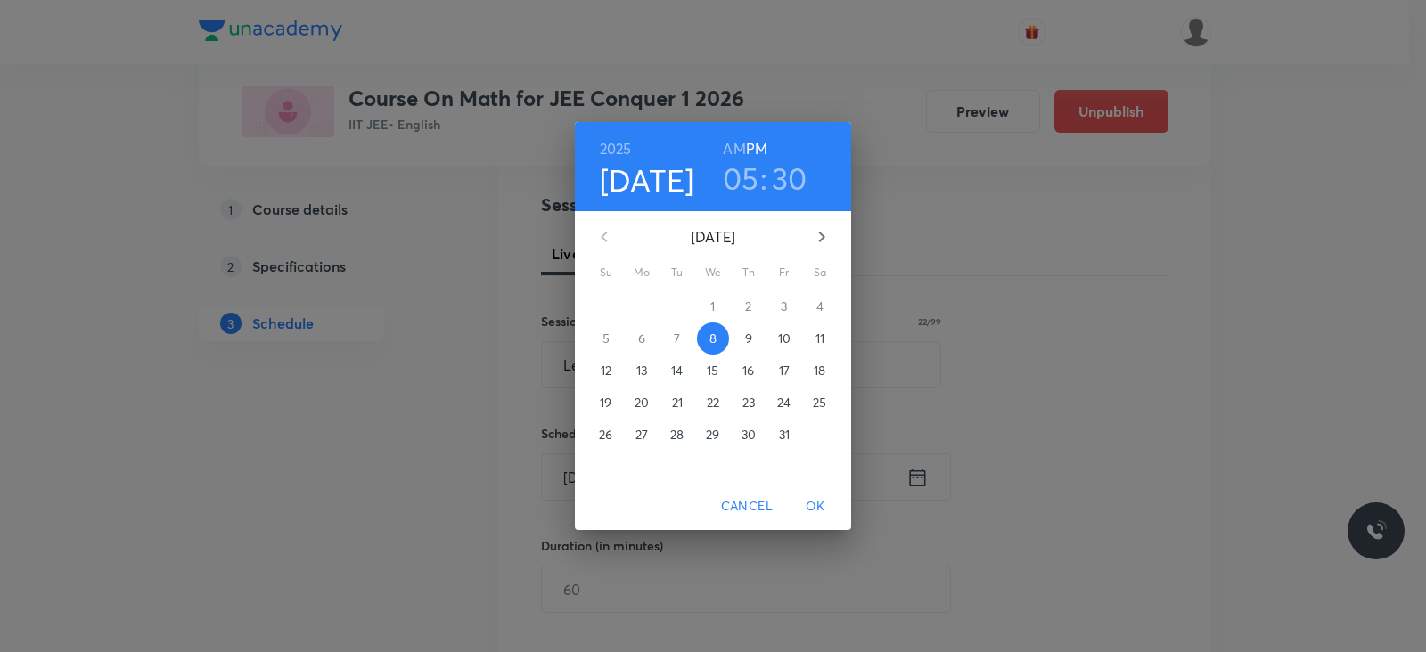
click at [741, 338] on span "9" at bounding box center [749, 339] width 32 height 18
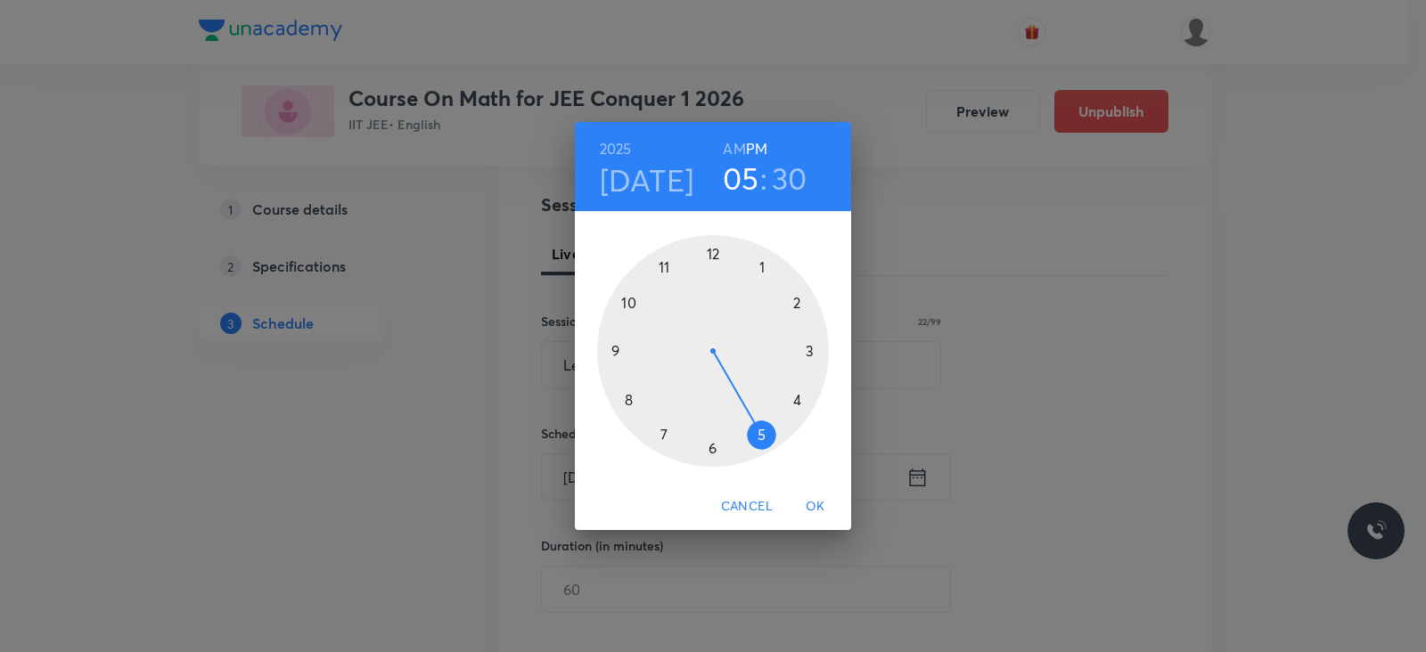
click at [729, 149] on h6 "AM" at bounding box center [734, 148] width 22 height 25
click at [626, 303] on div at bounding box center [713, 351] width 232 height 232
click at [708, 255] on div at bounding box center [713, 351] width 232 height 232
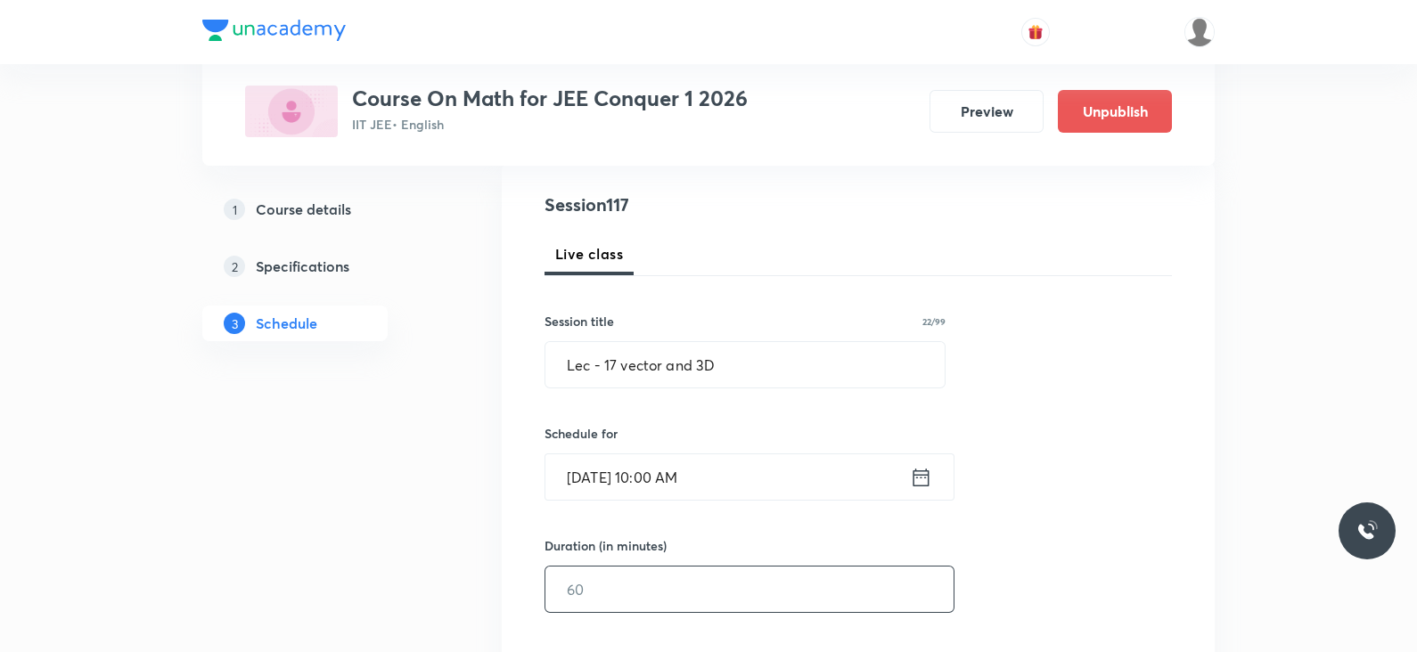
click at [668, 585] on input "text" at bounding box center [749, 589] width 408 height 45
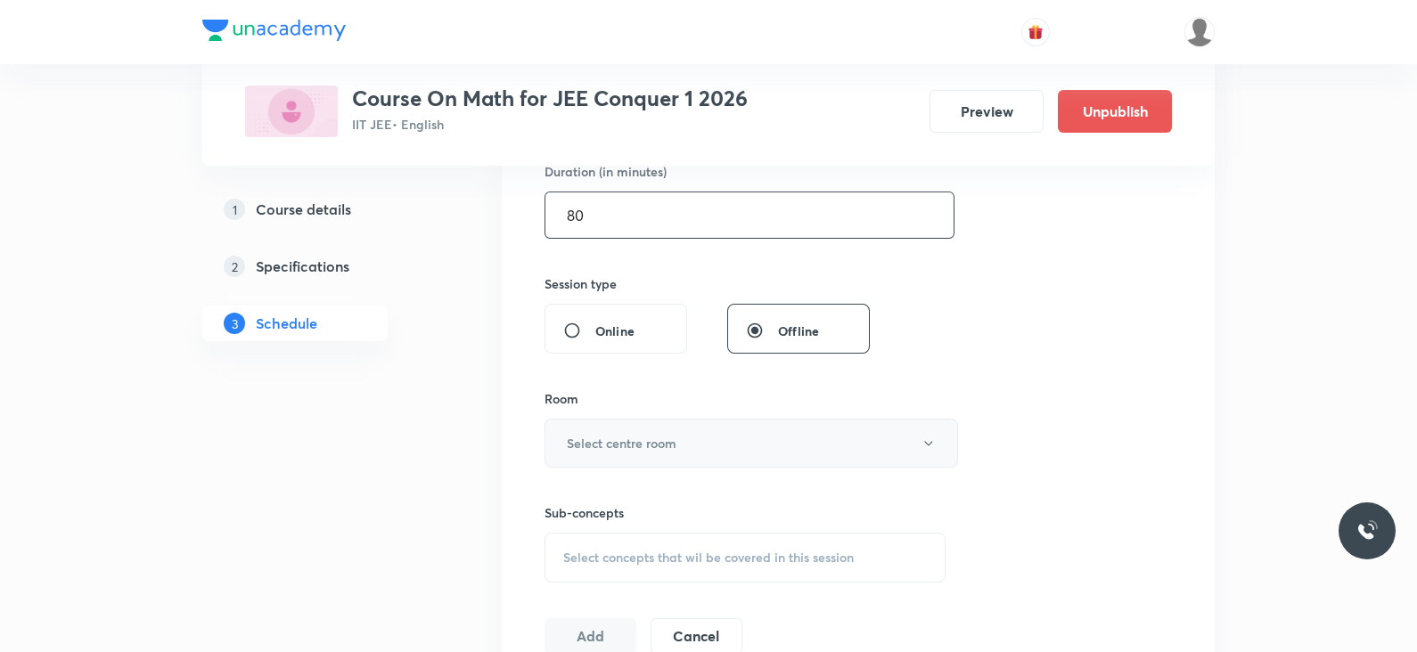
scroll to position [569, 0]
type input "80"
click at [717, 430] on button "Select centre room" at bounding box center [750, 441] width 413 height 49
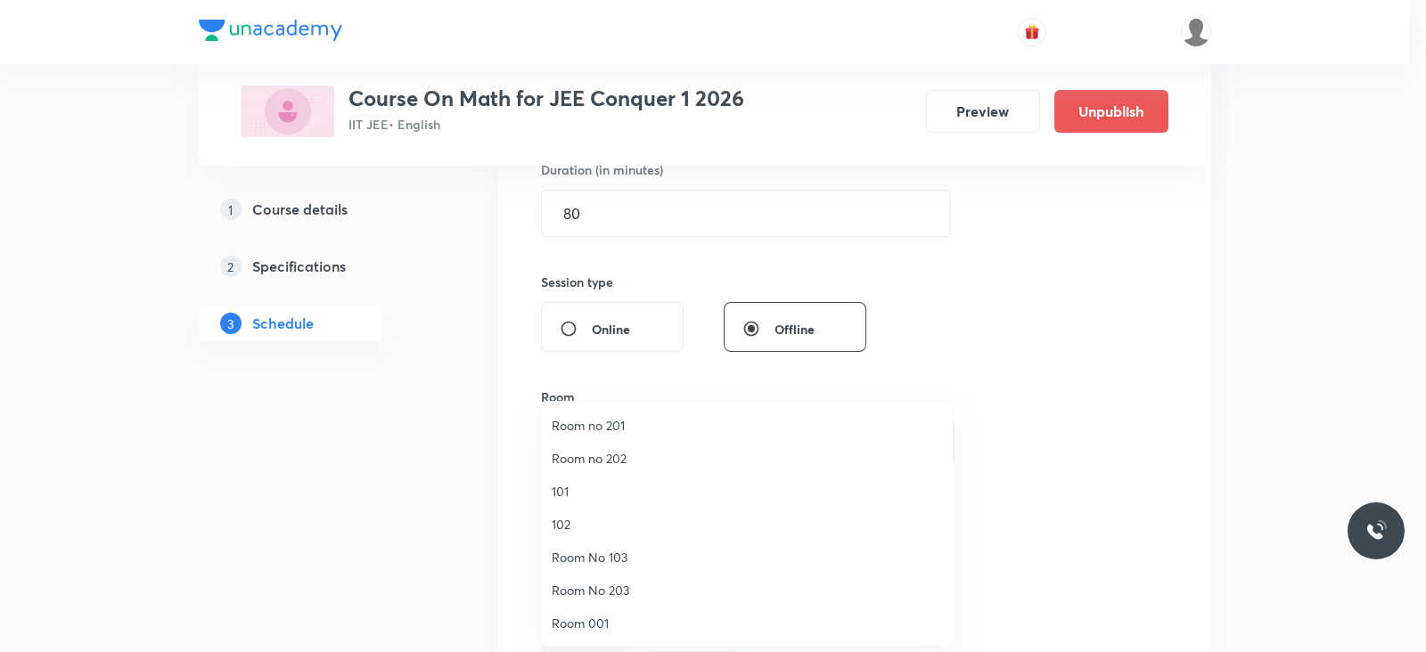
click at [601, 616] on span "Room 001" at bounding box center [747, 623] width 390 height 19
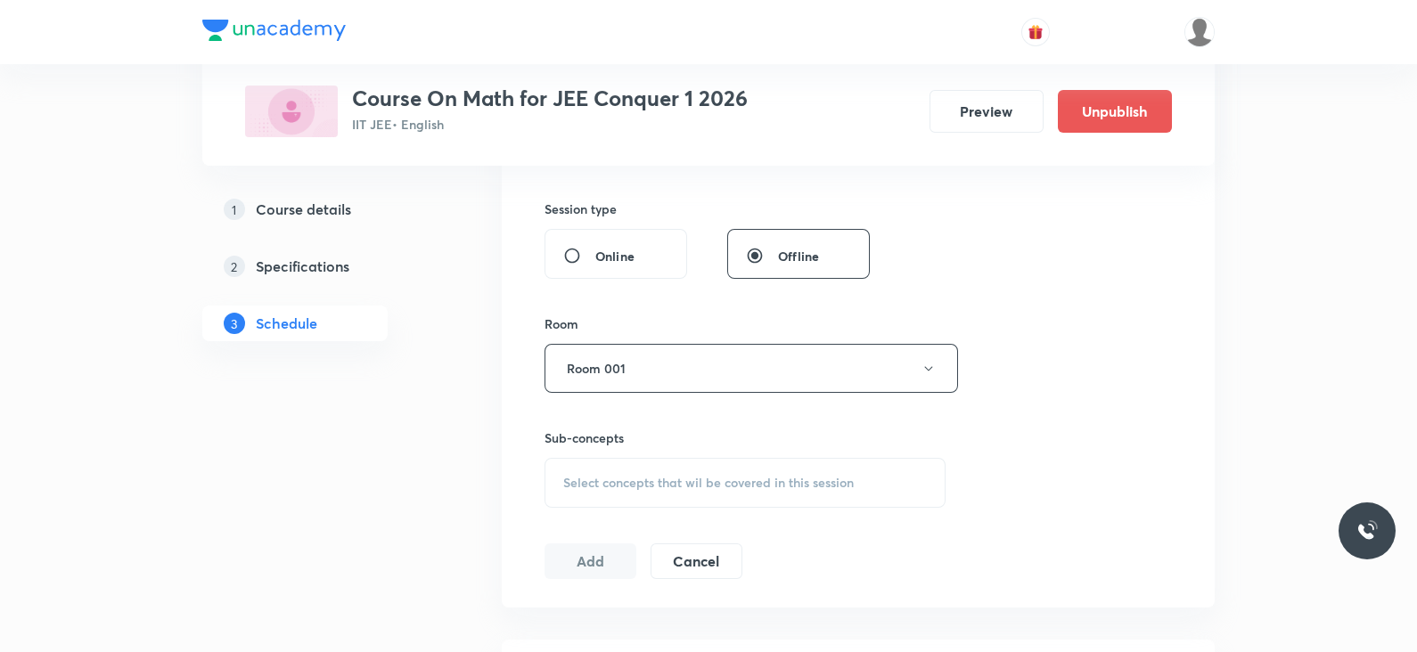
scroll to position [645, 0]
click at [824, 473] on span "Select concepts that wil be covered in this session" at bounding box center [708, 480] width 291 height 14
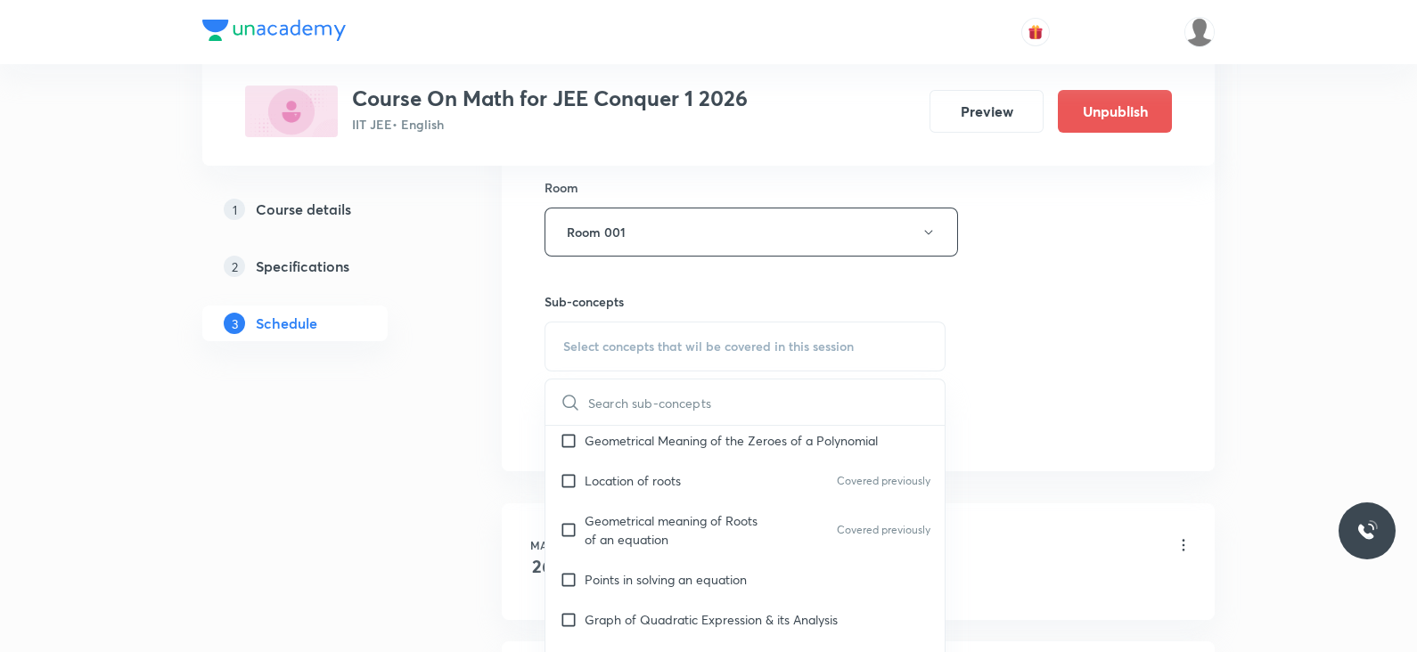
scroll to position [0, 0]
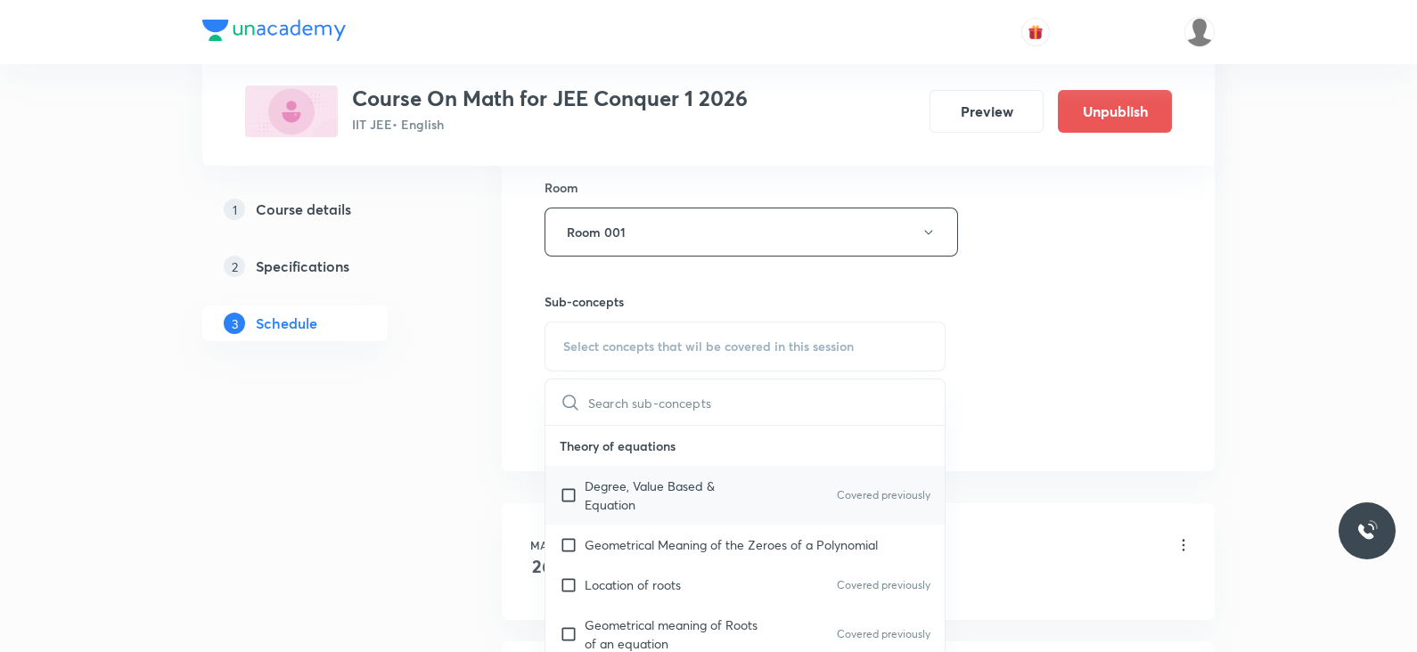
click at [746, 495] on p "Degree, Value Based & Equation" at bounding box center [675, 495] width 180 height 37
checkbox input "true"
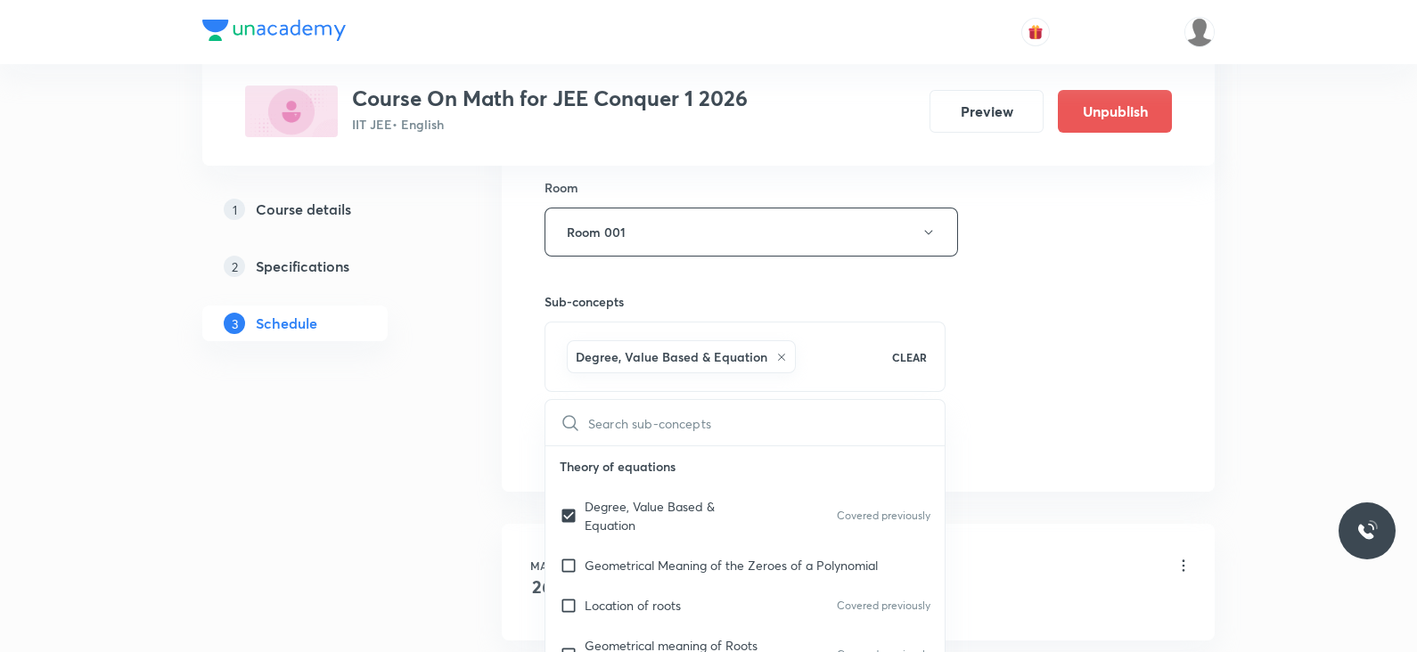
click at [1051, 352] on div "Session 117 Live class Session title 22/99 Lec - 17 vector and 3D ​ Schedule fo…" at bounding box center [857, 34] width 627 height 857
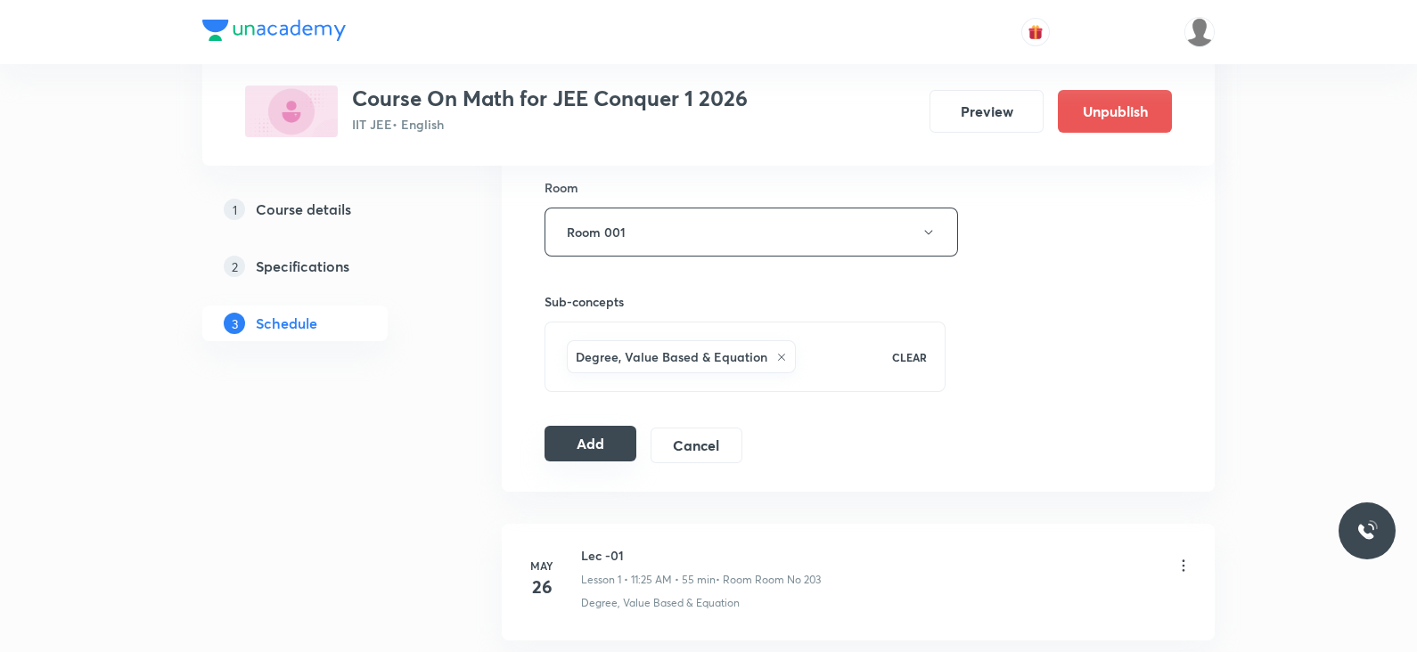
click at [564, 451] on button "Add" at bounding box center [590, 444] width 92 height 36
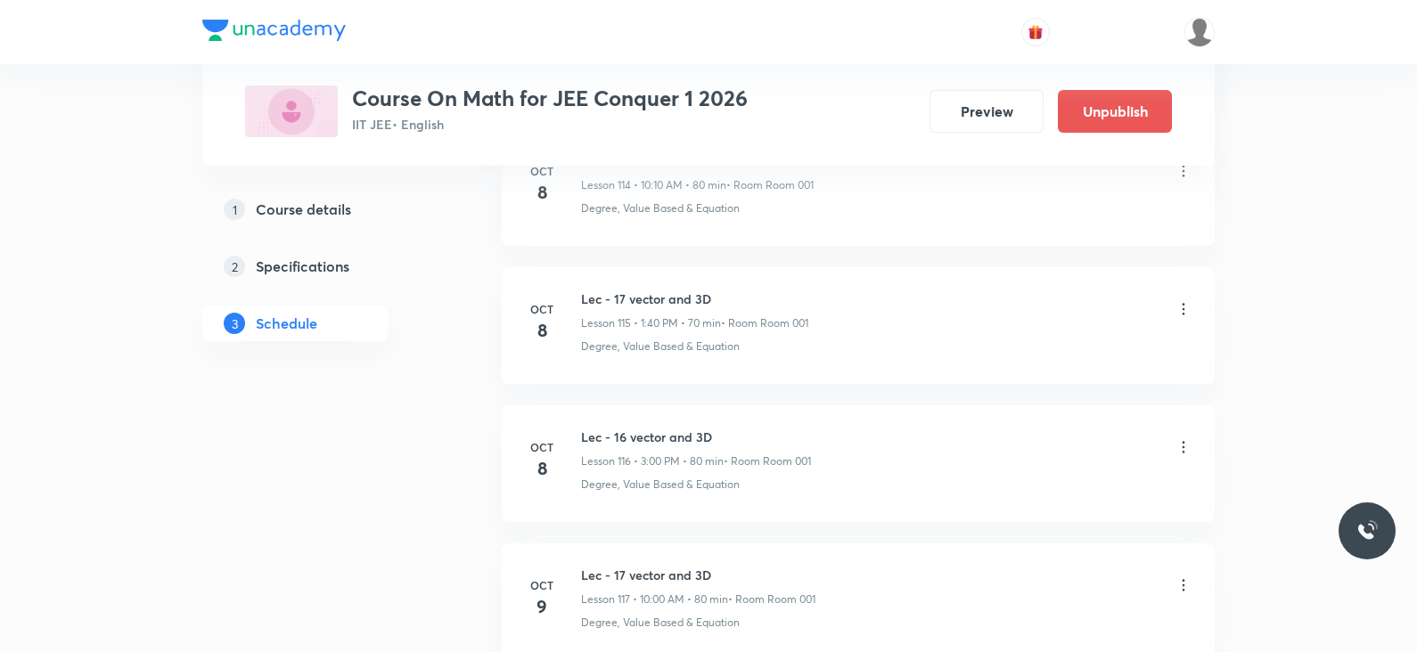
scroll to position [16080, 0]
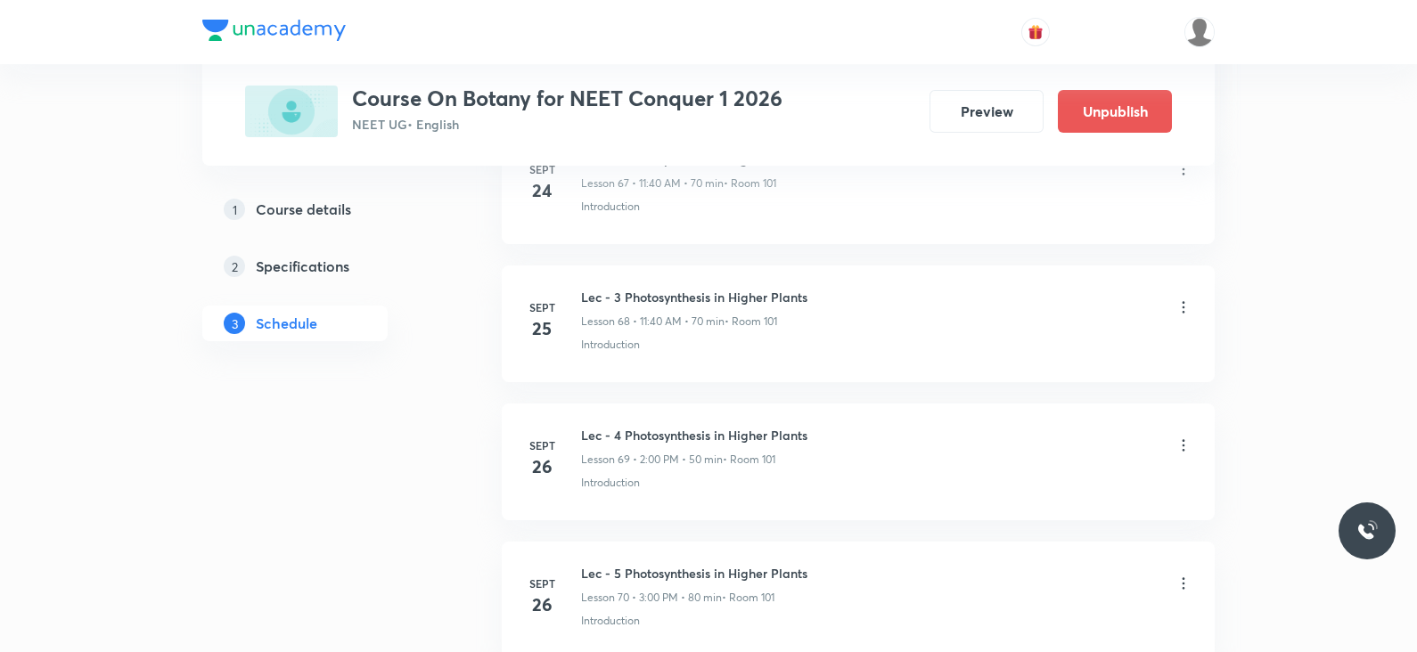
scroll to position [11110, 0]
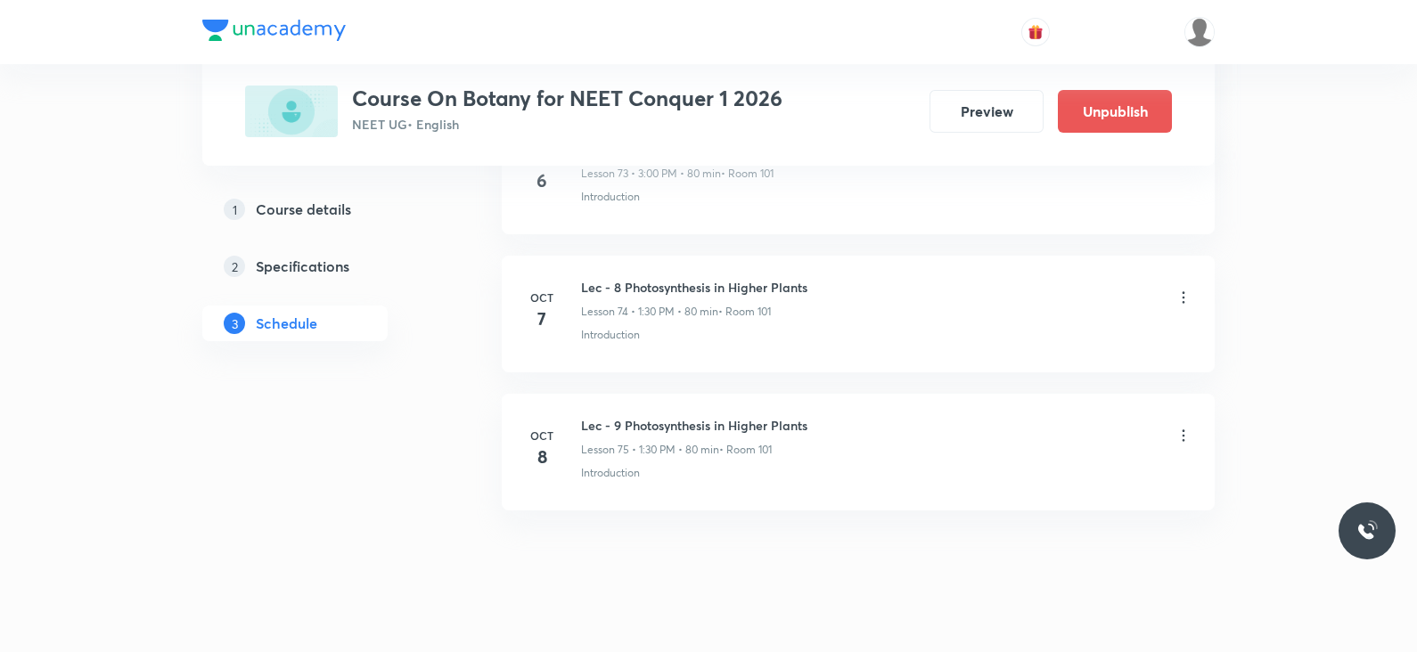
click at [659, 416] on h6 "Lec - 9 Photosynthesis in Higher Plants" at bounding box center [694, 425] width 226 height 19
copy h6 "Lec - 9 Photosynthesis in Higher Plants"
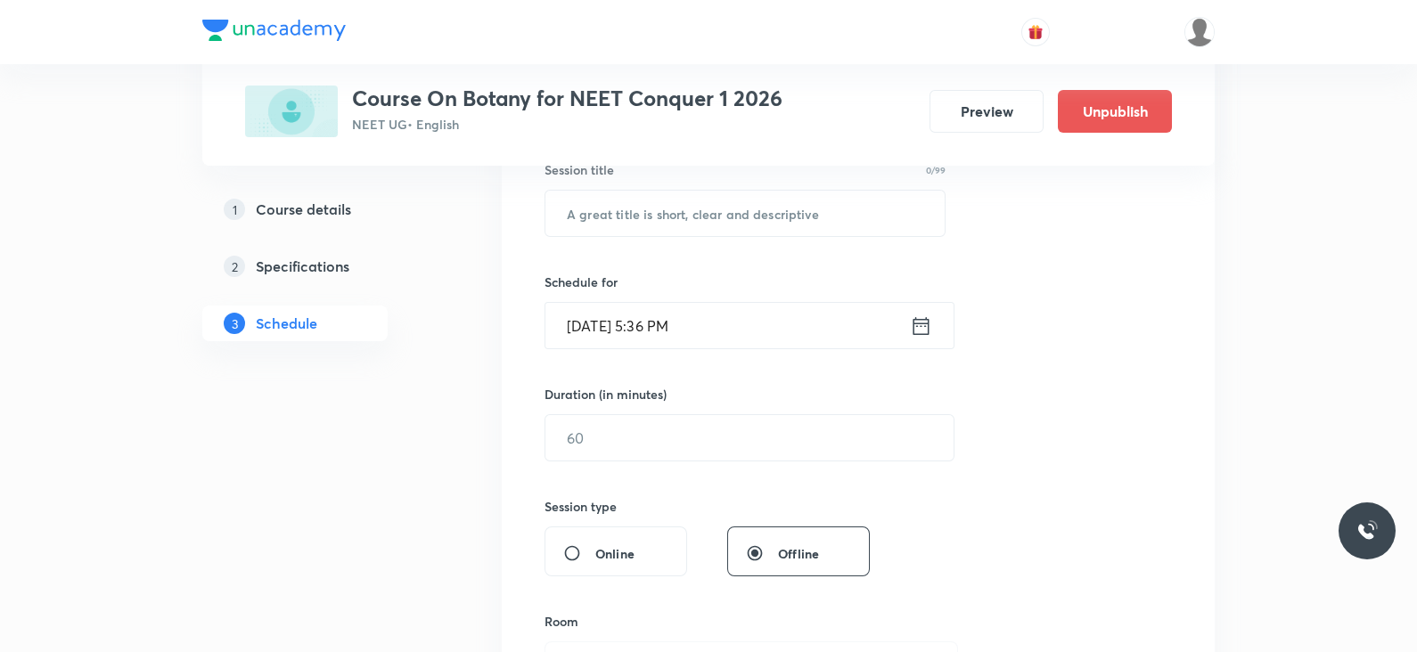
scroll to position [0, 0]
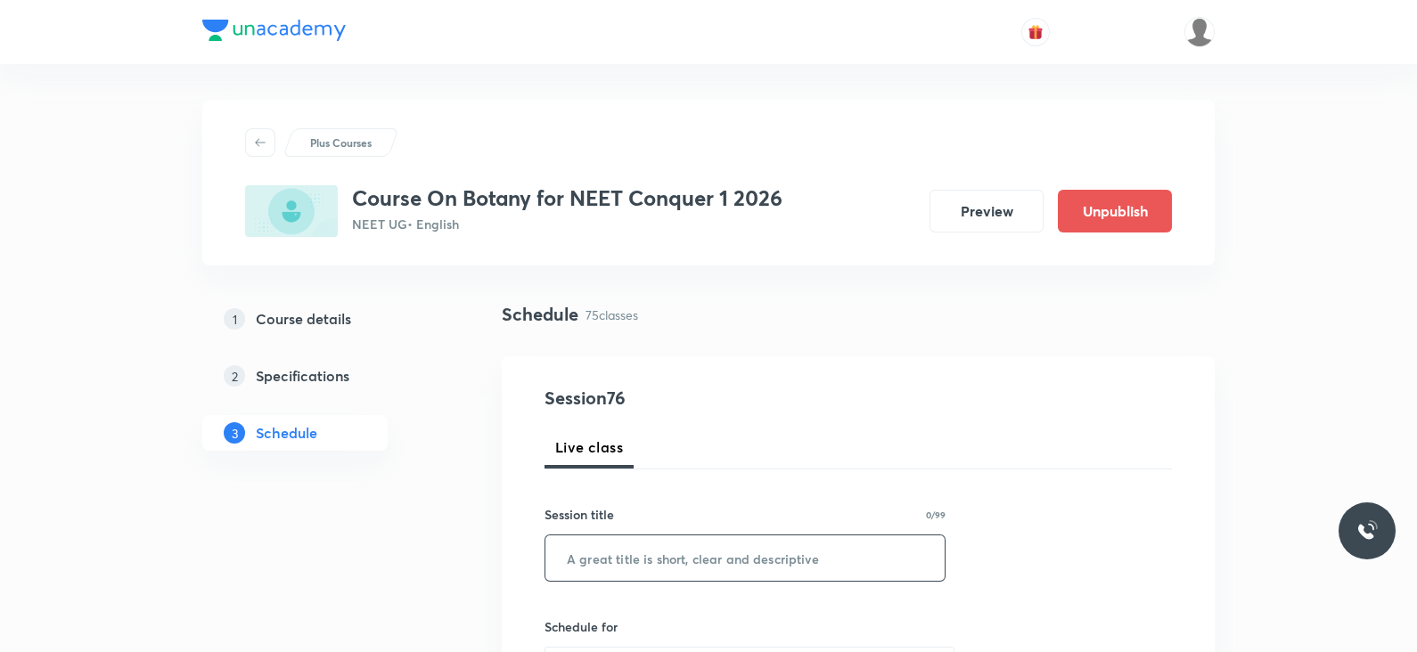
click at [642, 541] on input "text" at bounding box center [744, 558] width 399 height 45
paste input "Lec - 9 Photosynthesis in Higher Plants"
click at [611, 558] on input "Lec - 9 Photosynthesis in Higher Plants" at bounding box center [744, 558] width 399 height 45
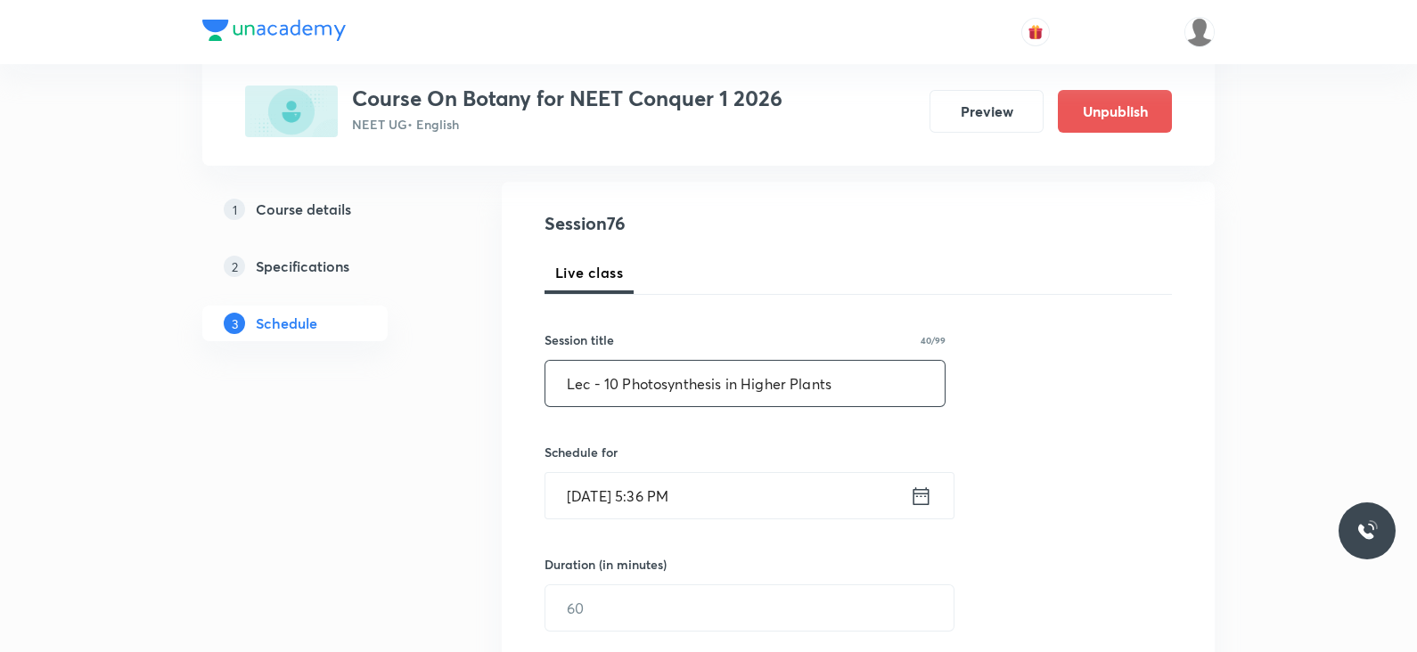
scroll to position [207, 0]
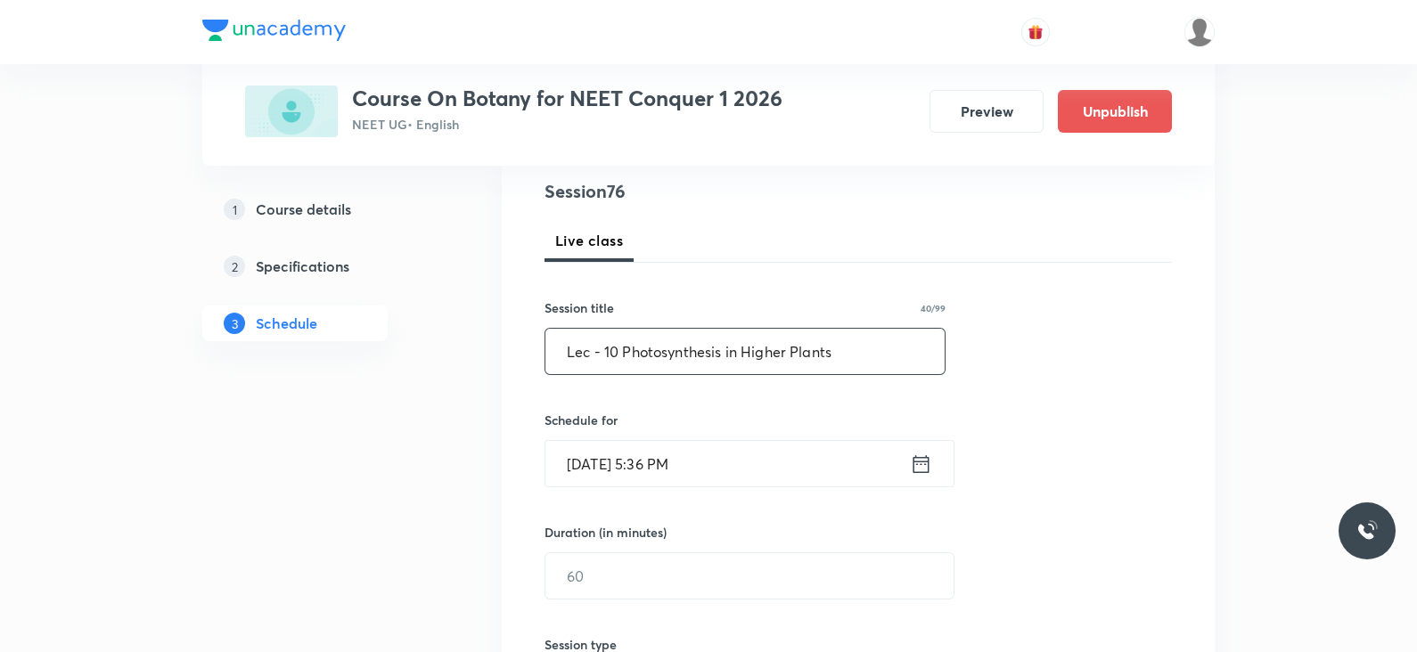
type input "Lec - 10 Photosynthesis in Higher Plants"
click at [912, 459] on icon at bounding box center [921, 464] width 22 height 25
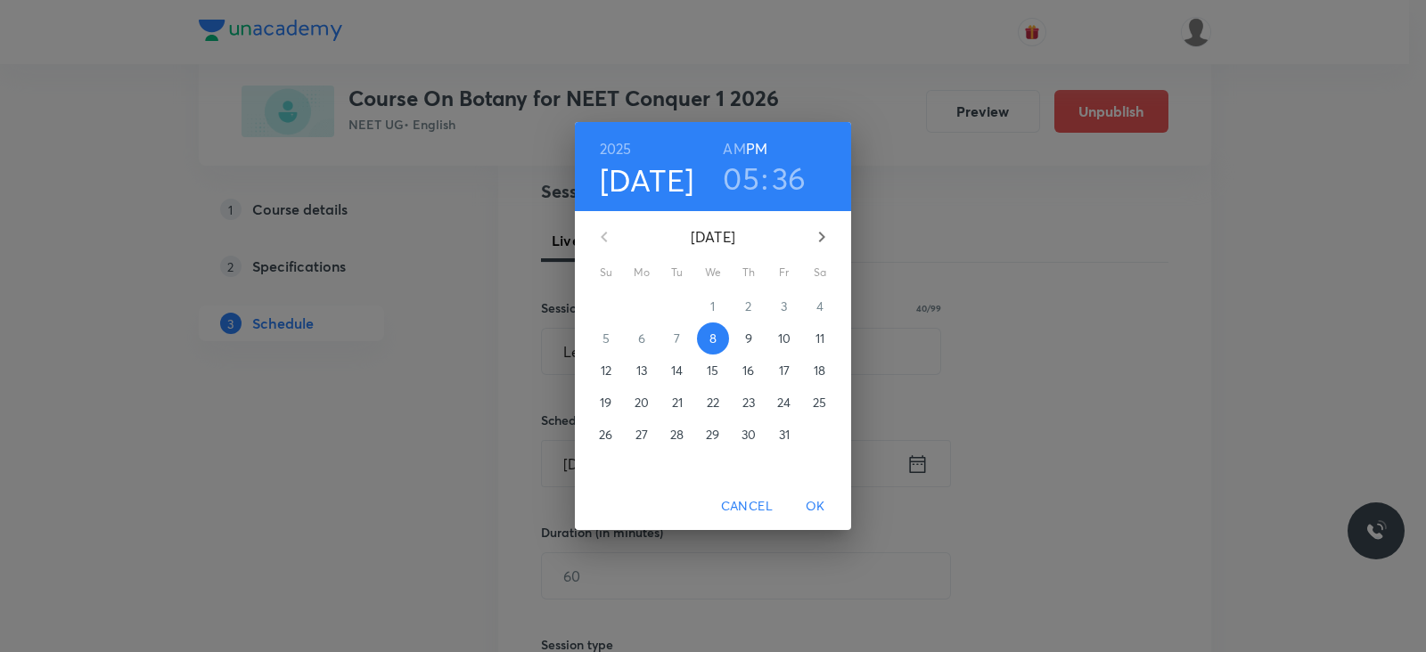
click at [745, 342] on p "9" at bounding box center [748, 339] width 7 height 18
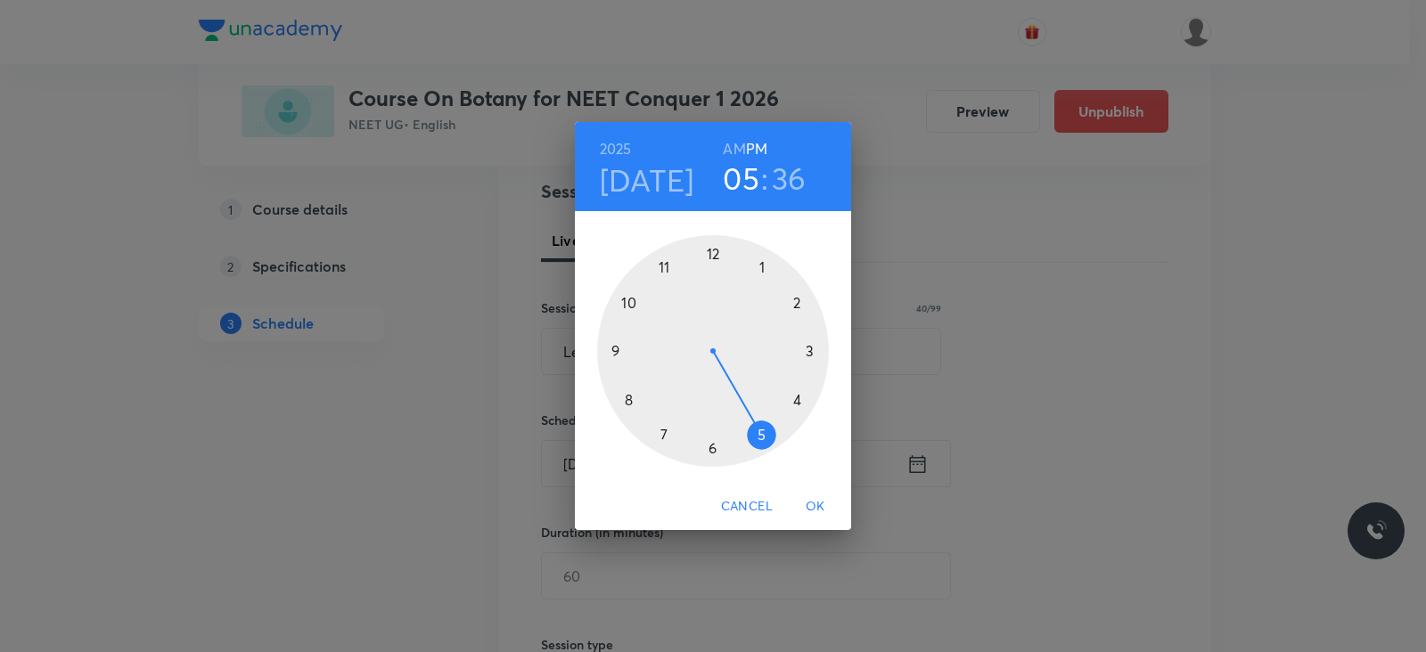
click at [741, 147] on h6 "AM" at bounding box center [734, 148] width 22 height 25
click at [667, 267] on div at bounding box center [713, 351] width 232 height 232
click at [627, 397] on div at bounding box center [713, 351] width 232 height 232
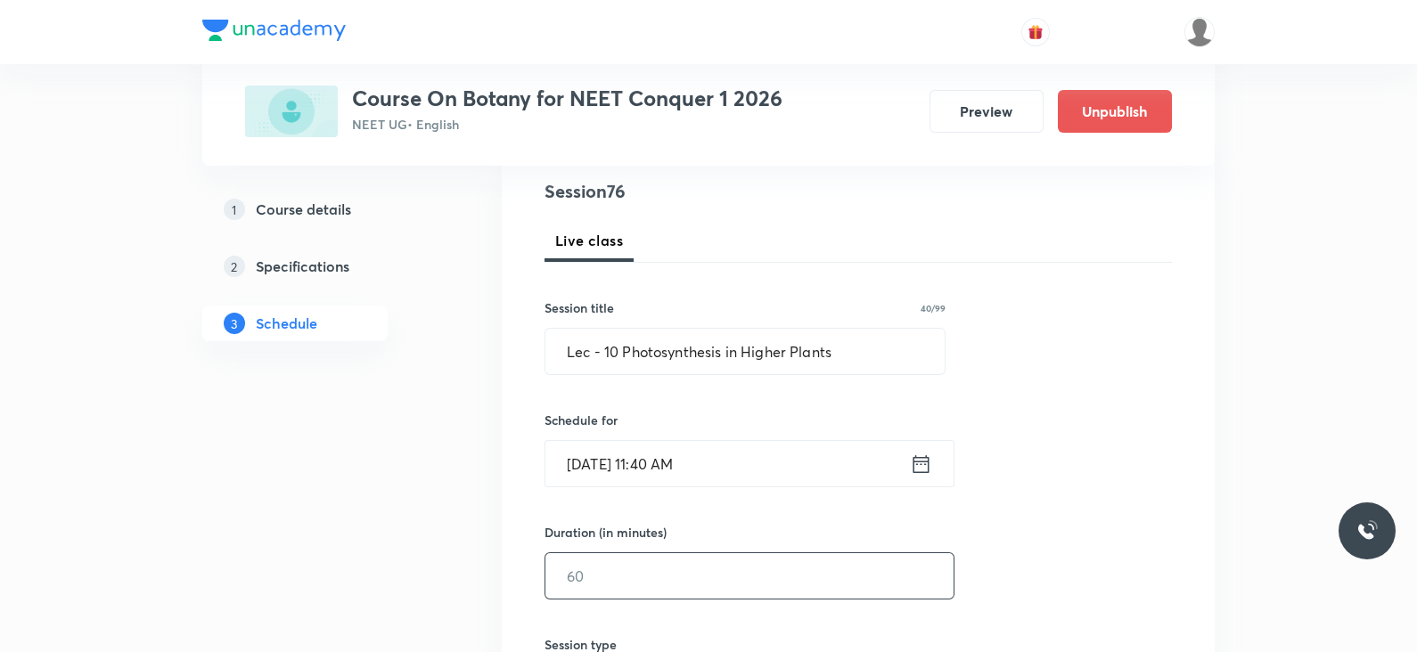
click at [626, 578] on input "text" at bounding box center [749, 575] width 408 height 45
click at [912, 464] on icon at bounding box center [921, 464] width 22 height 25
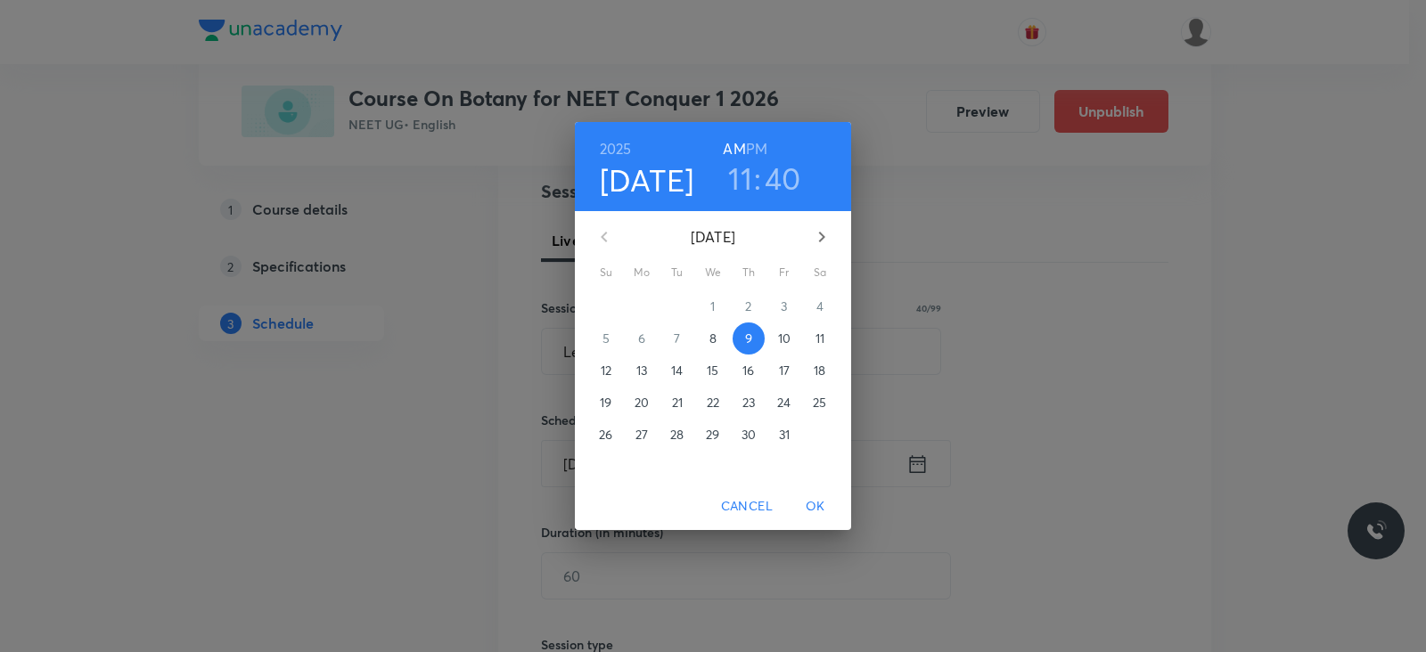
click at [771, 176] on h3 "40" at bounding box center [783, 178] width 37 height 37
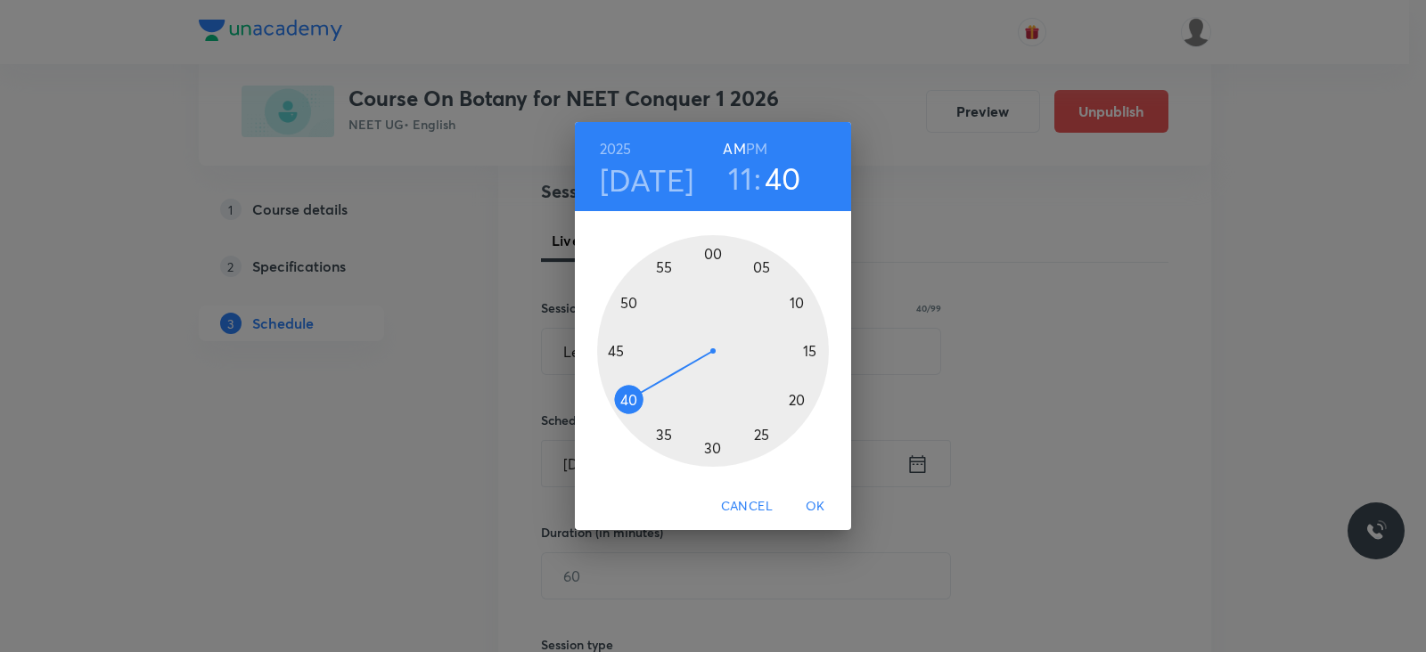
click at [712, 448] on div at bounding box center [713, 351] width 232 height 232
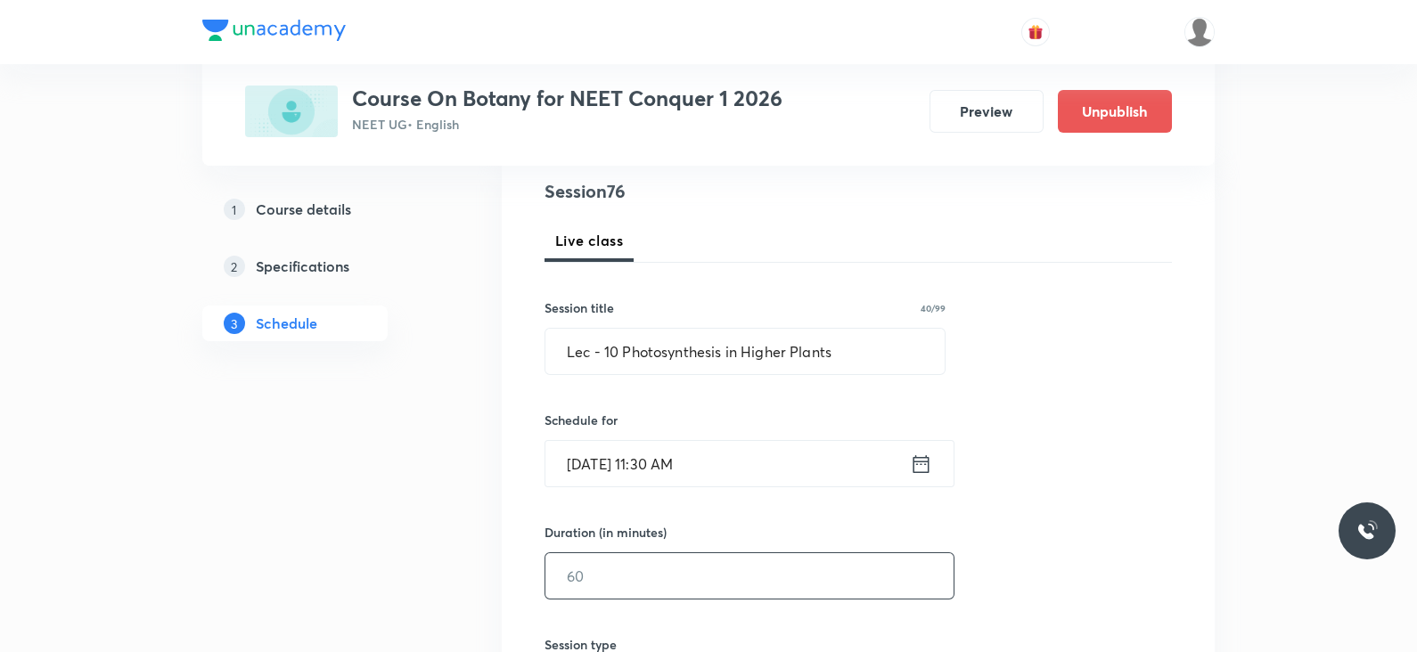
click at [605, 573] on input "text" at bounding box center [749, 575] width 408 height 45
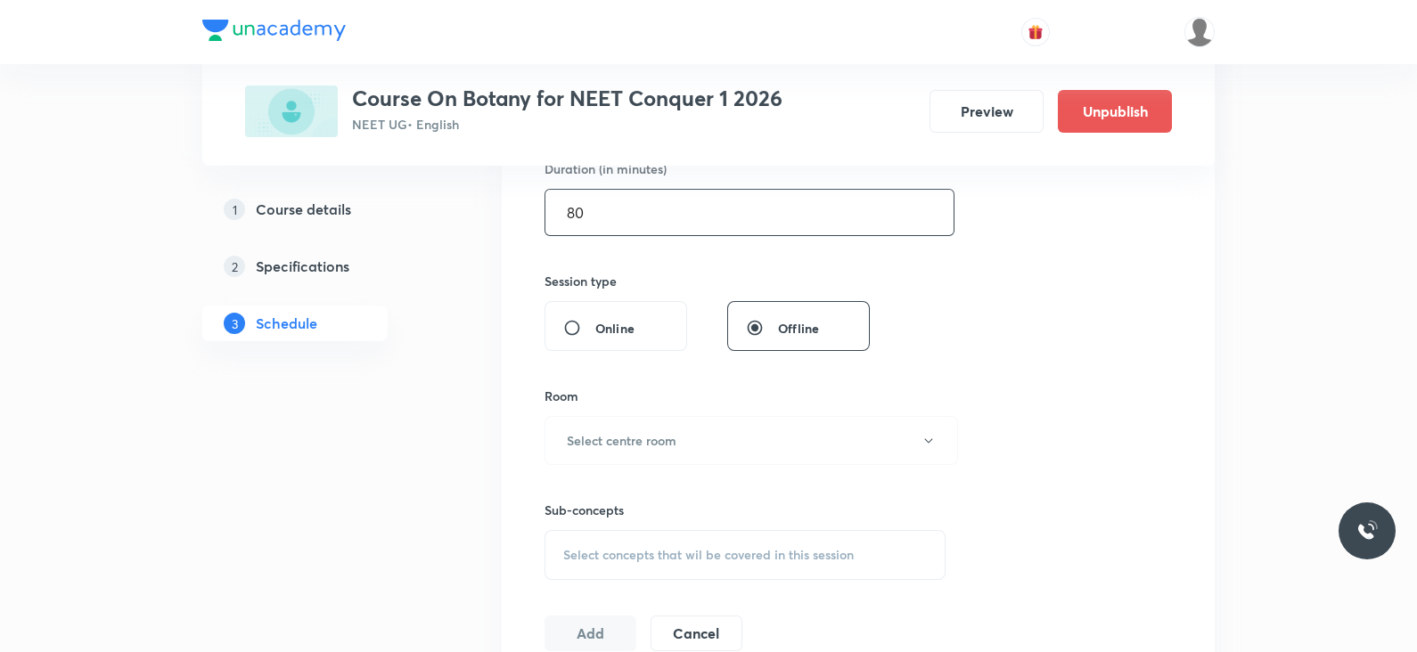
scroll to position [571, 0]
type input "80"
click at [704, 436] on button "Select centre room" at bounding box center [750, 439] width 413 height 49
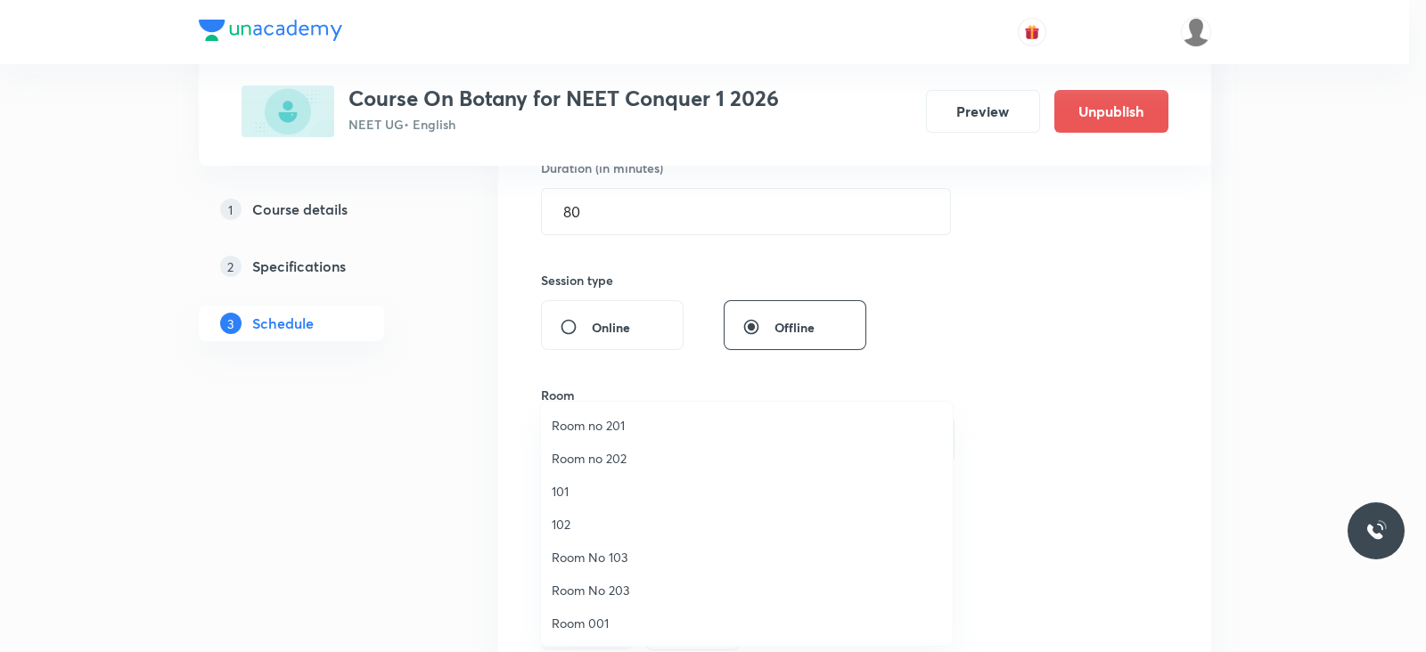
click at [579, 485] on span "101" at bounding box center [747, 491] width 390 height 19
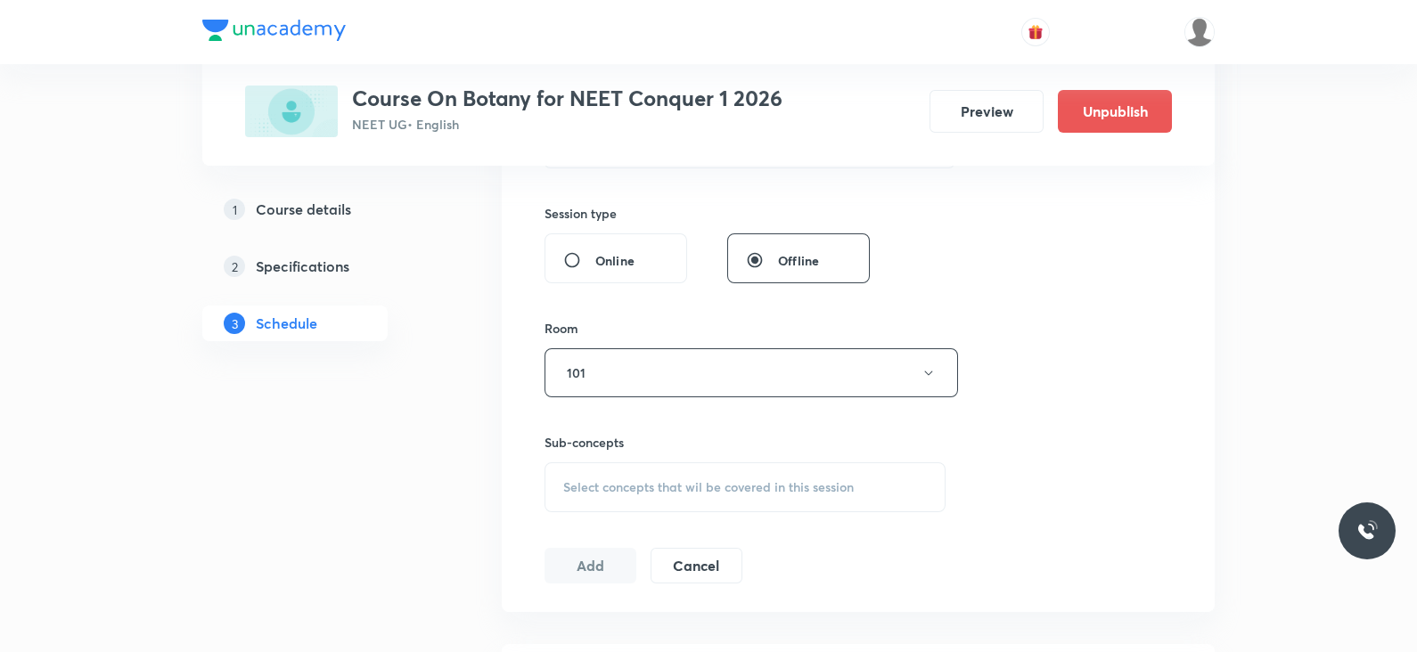
scroll to position [647, 0]
click at [771, 471] on span "Select concepts that wil be covered in this session" at bounding box center [708, 478] width 291 height 14
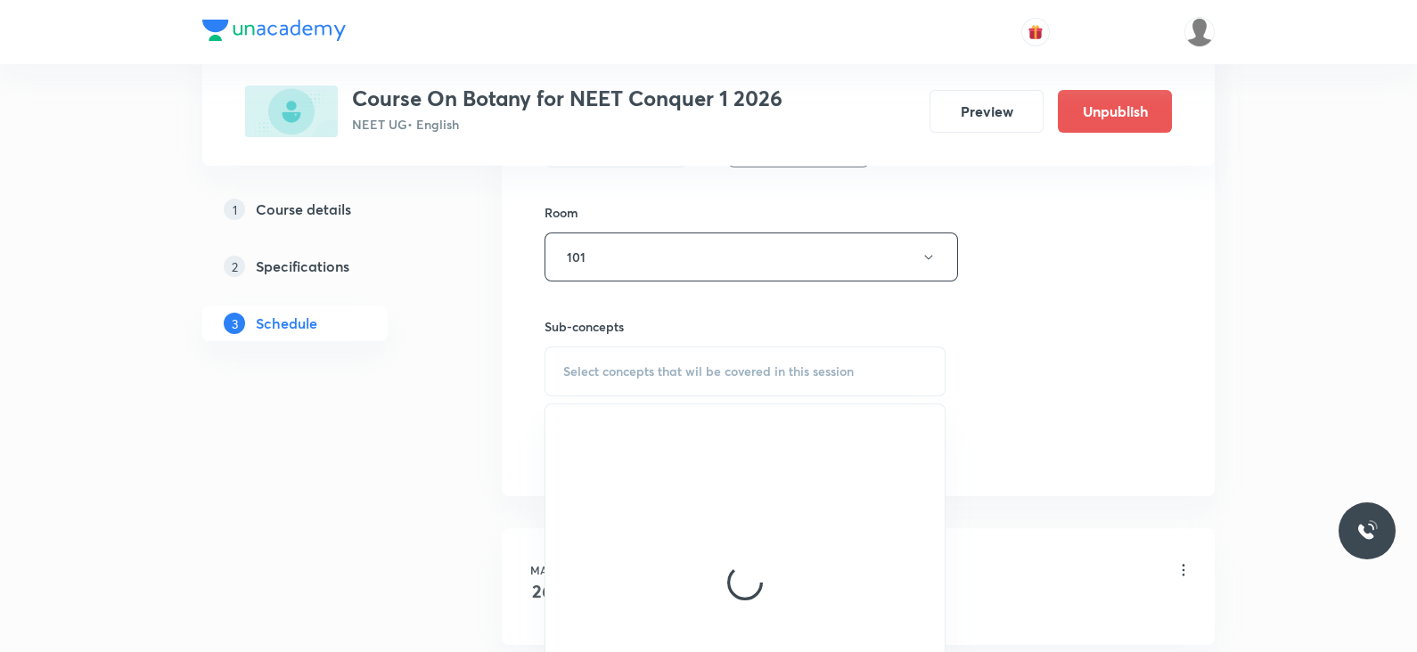
scroll to position [777, 0]
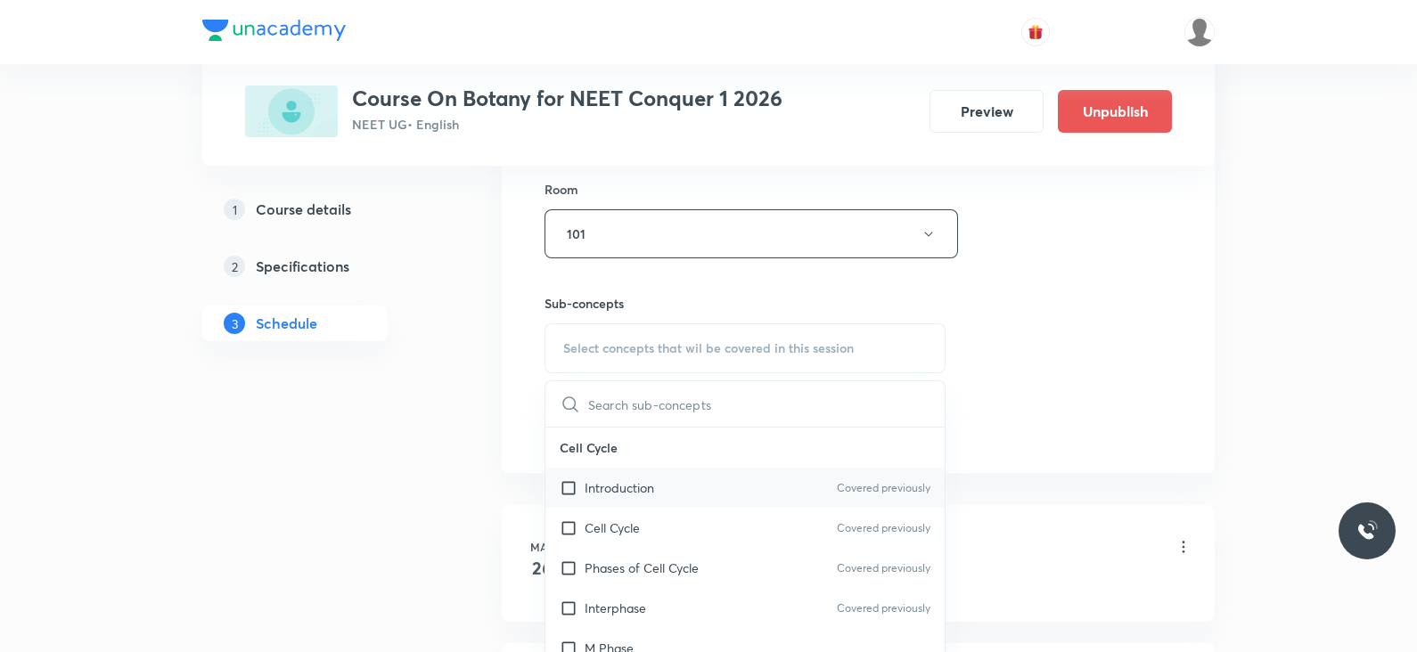
click at [762, 479] on div "Introduction Covered previously" at bounding box center [744, 488] width 399 height 40
checkbox input "true"
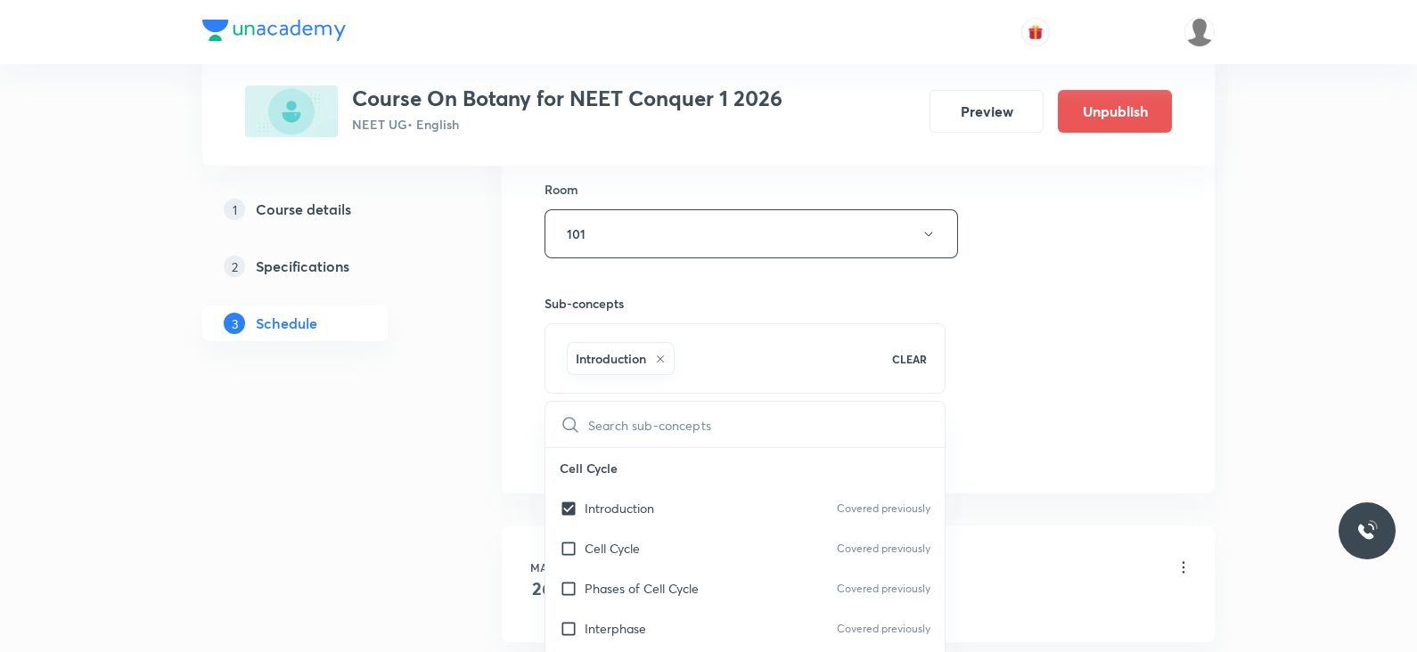
click at [1014, 347] on div "Session 76 Live class Session title 40/99 Lec - 10 Photosynthesis in Higher Pla…" at bounding box center [857, 36] width 627 height 857
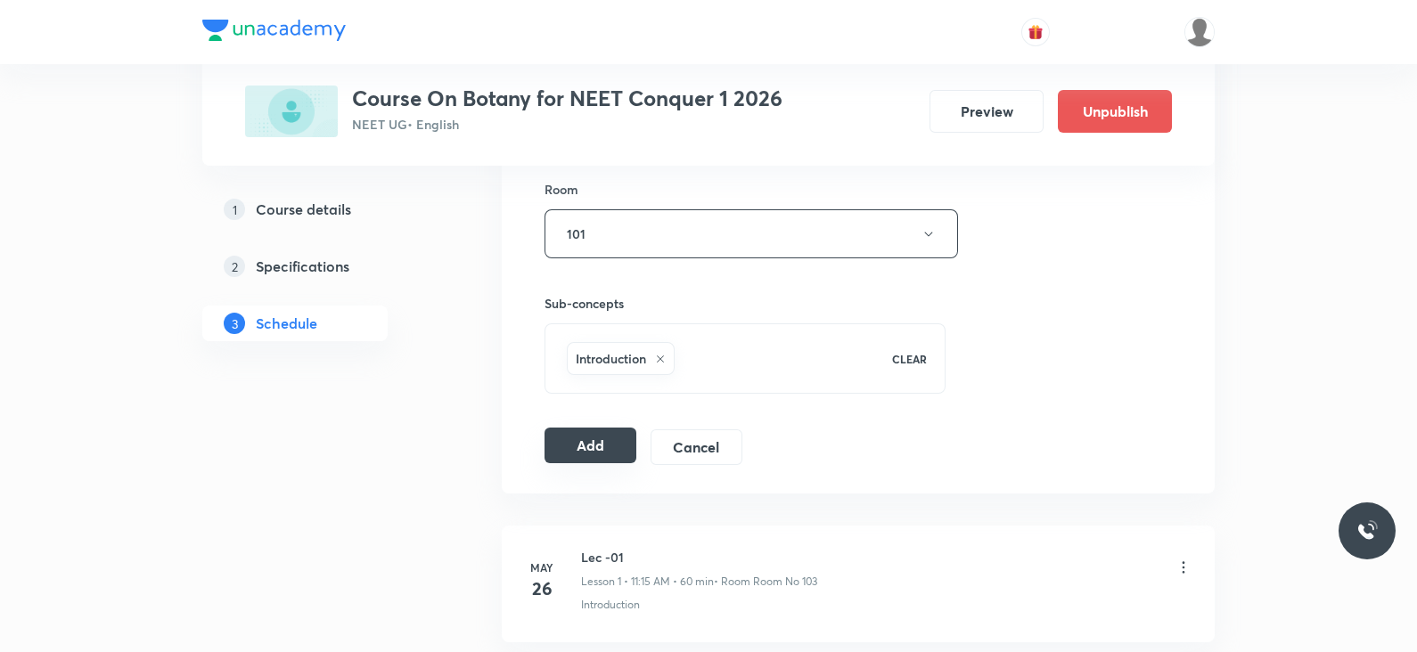
click at [575, 458] on button "Add" at bounding box center [590, 446] width 92 height 36
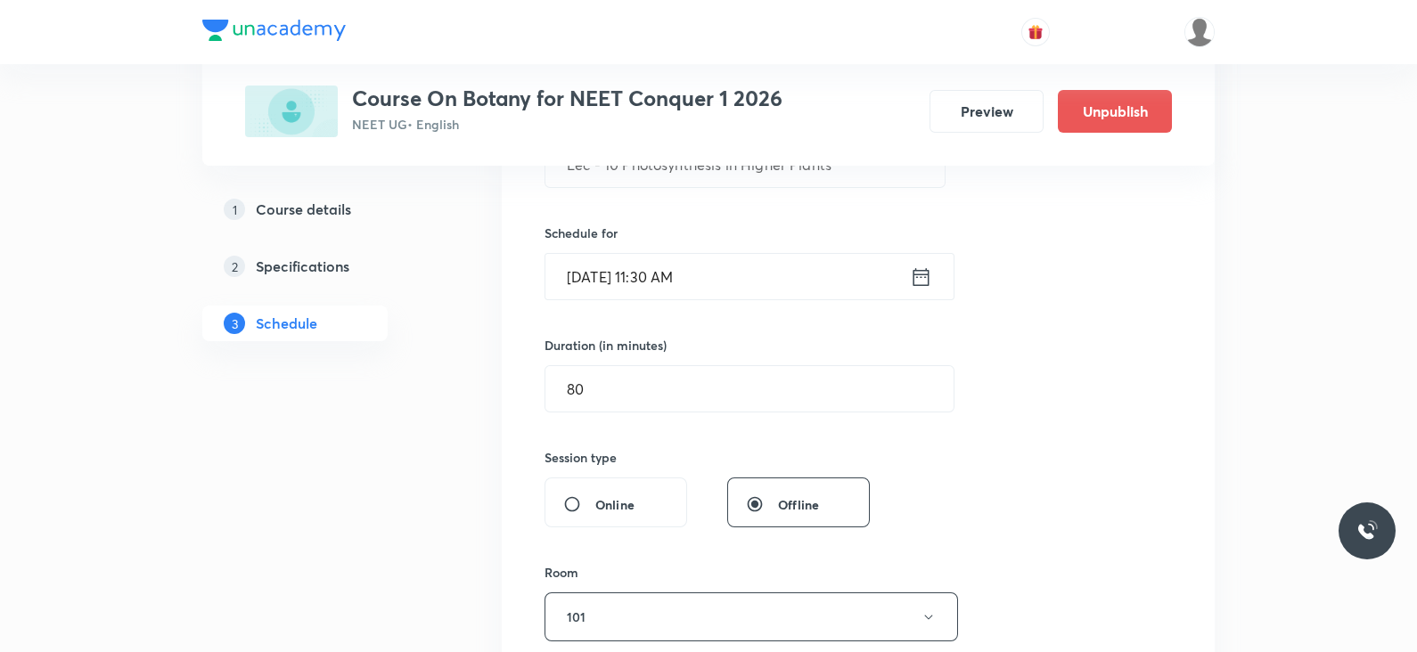
scroll to position [367, 0]
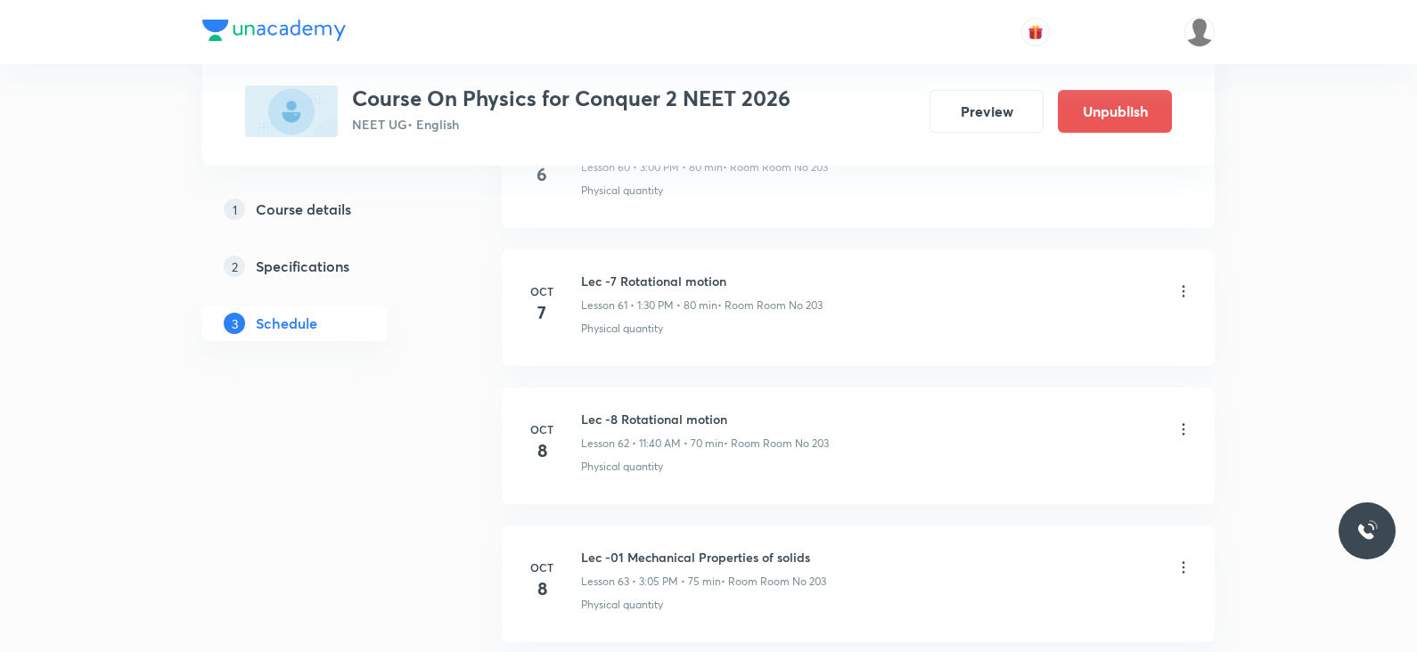
scroll to position [9456, 0]
click at [636, 413] on h6 "Lec -01 Mechanical Properties of solids" at bounding box center [703, 422] width 245 height 19
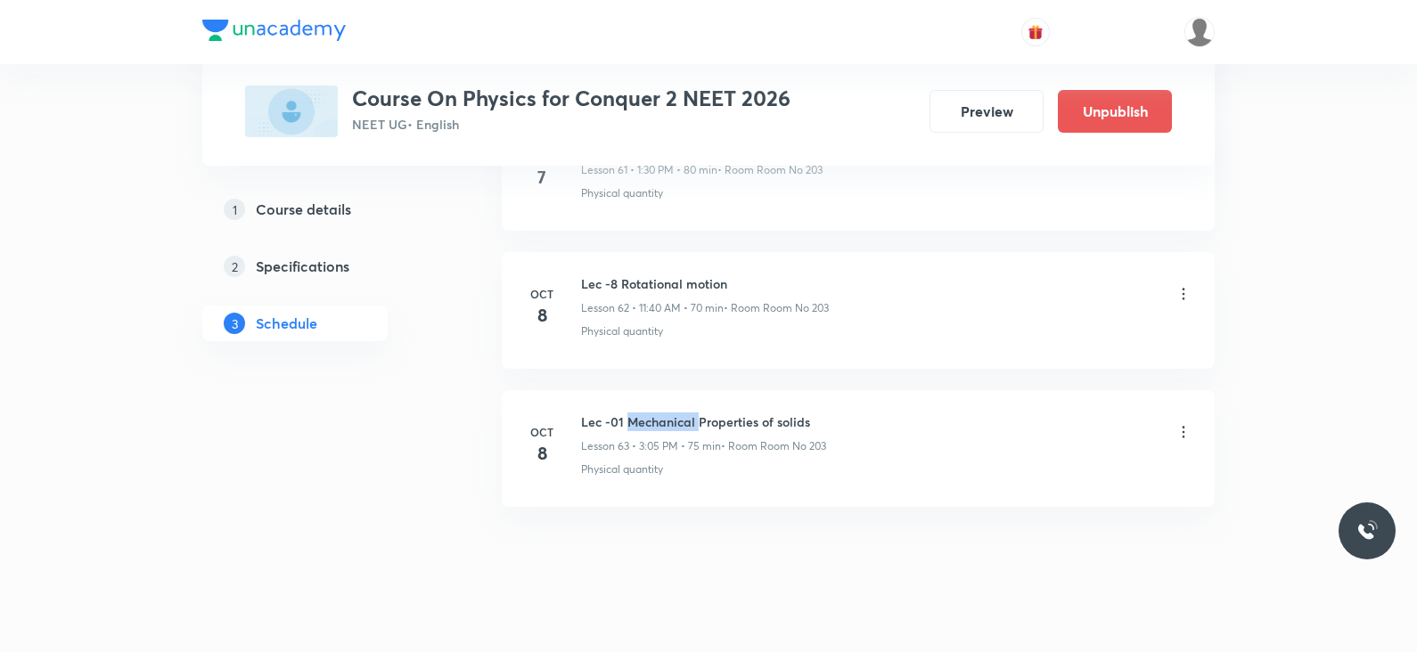
click at [636, 413] on h6 "Lec -01 Mechanical Properties of solids" at bounding box center [703, 422] width 245 height 19
copy h6 "Lec -01 Mechanical Properties of solids"
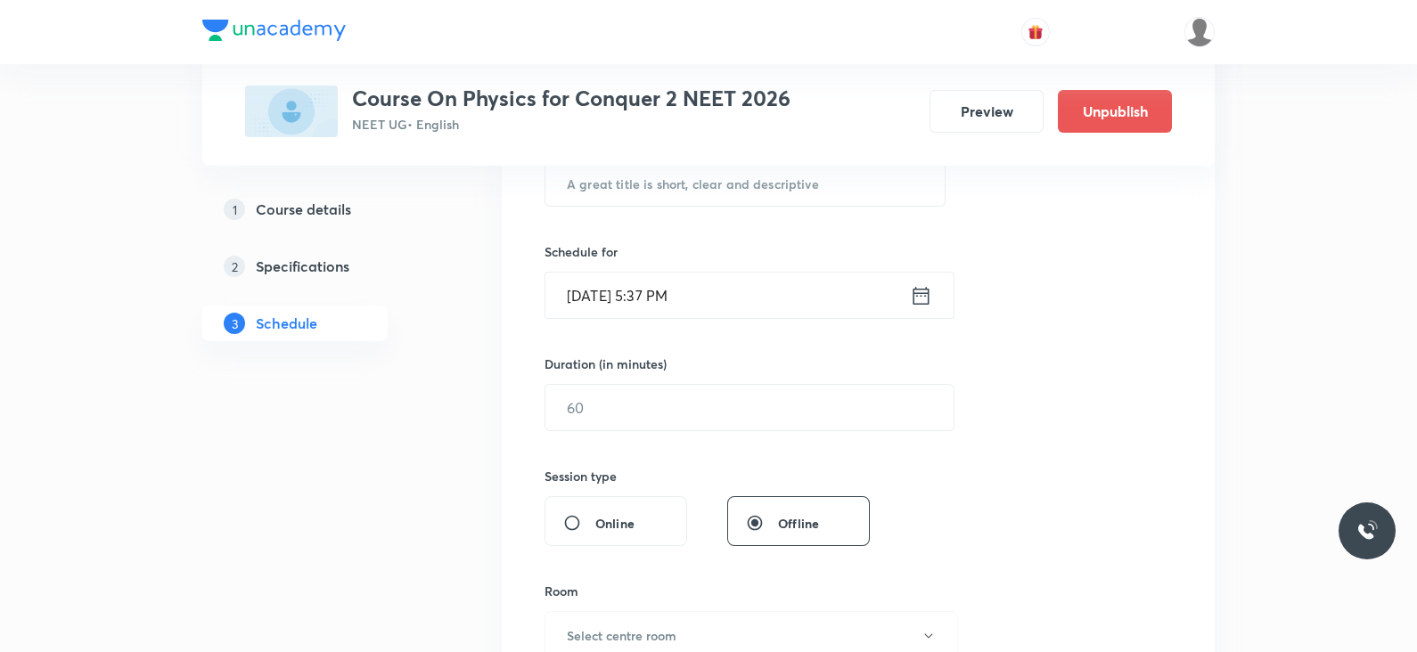
scroll to position [0, 0]
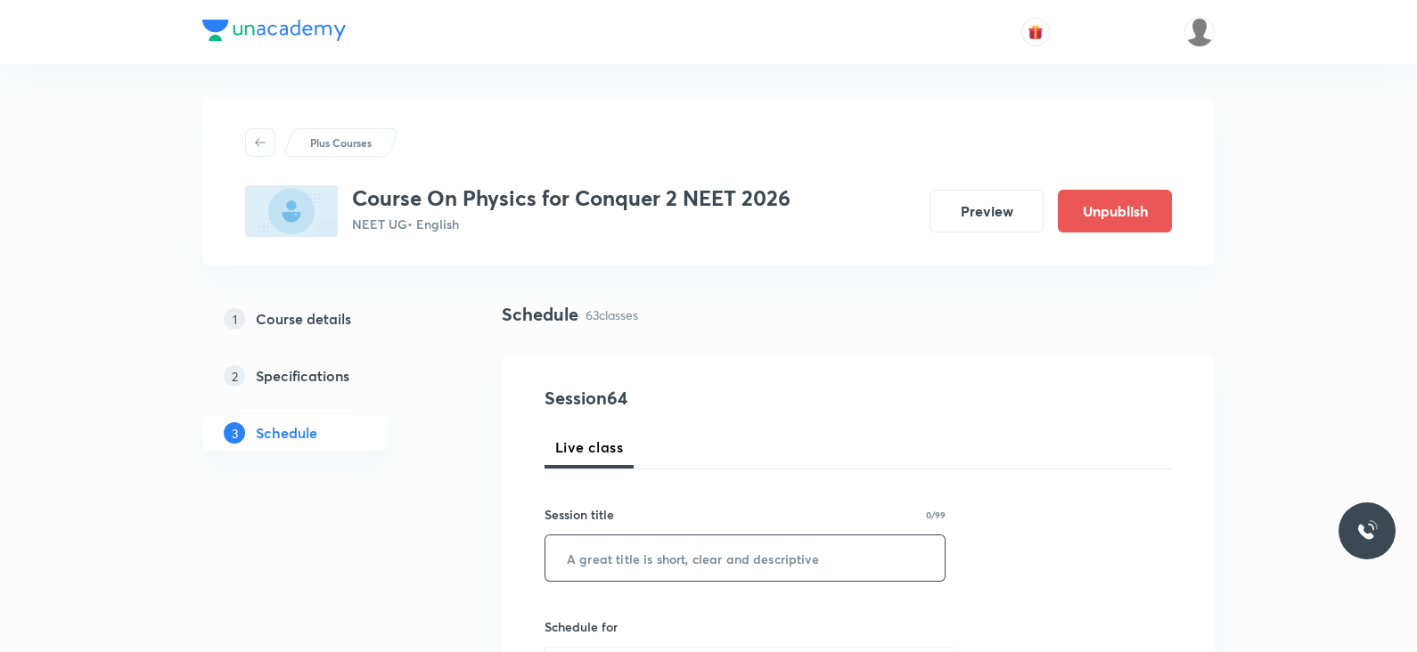
click at [640, 563] on input "text" at bounding box center [744, 558] width 399 height 45
paste input "Lec -01 Mechanical Properties of solids"
click at [614, 557] on input "Lec -01 Mechanical Properties of solids" at bounding box center [744, 558] width 399 height 45
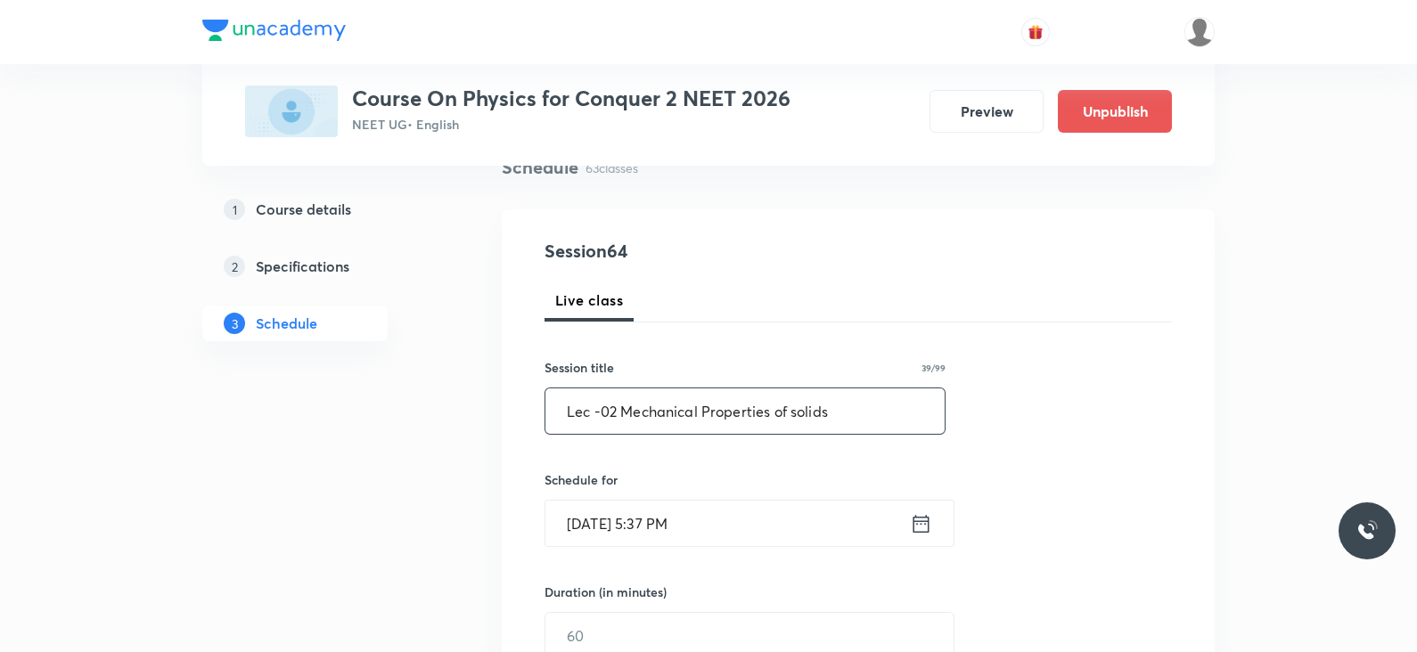
scroll to position [149, 0]
type input "Lec -02 Mechanical Properties of solids"
click at [921, 521] on icon at bounding box center [921, 522] width 22 height 25
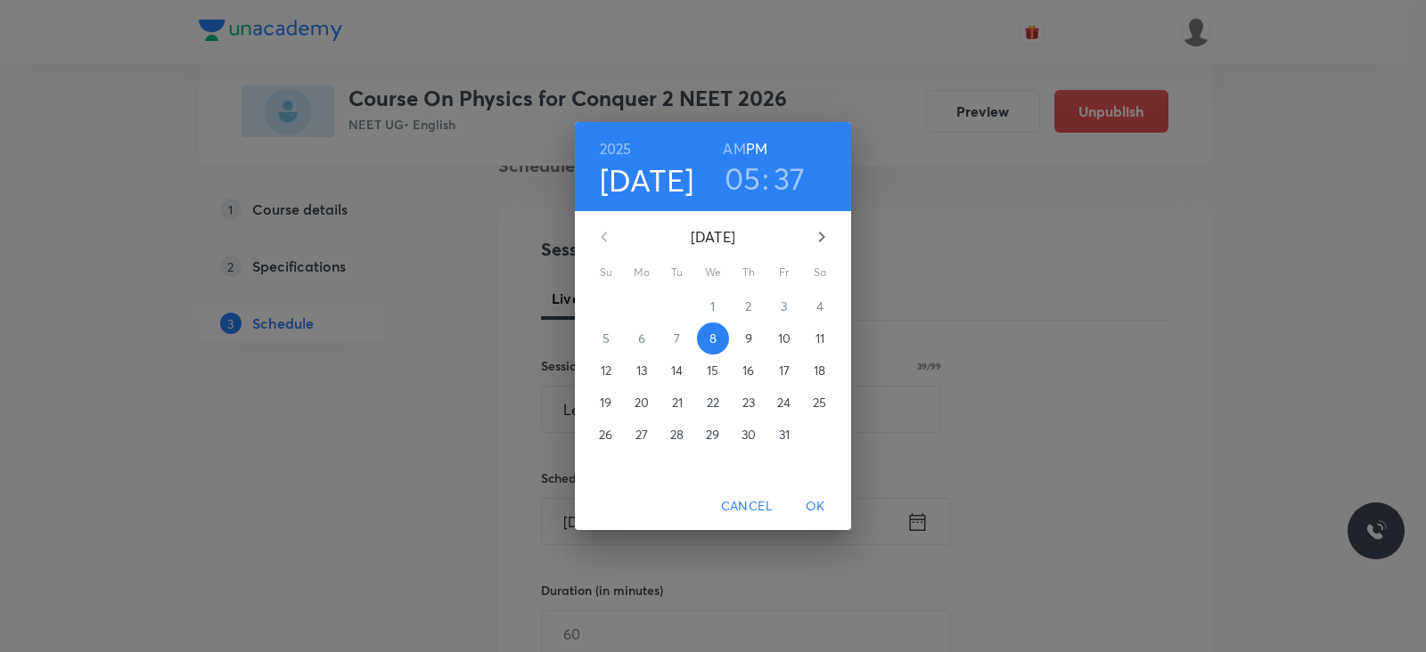
click at [748, 345] on p "9" at bounding box center [748, 339] width 7 height 18
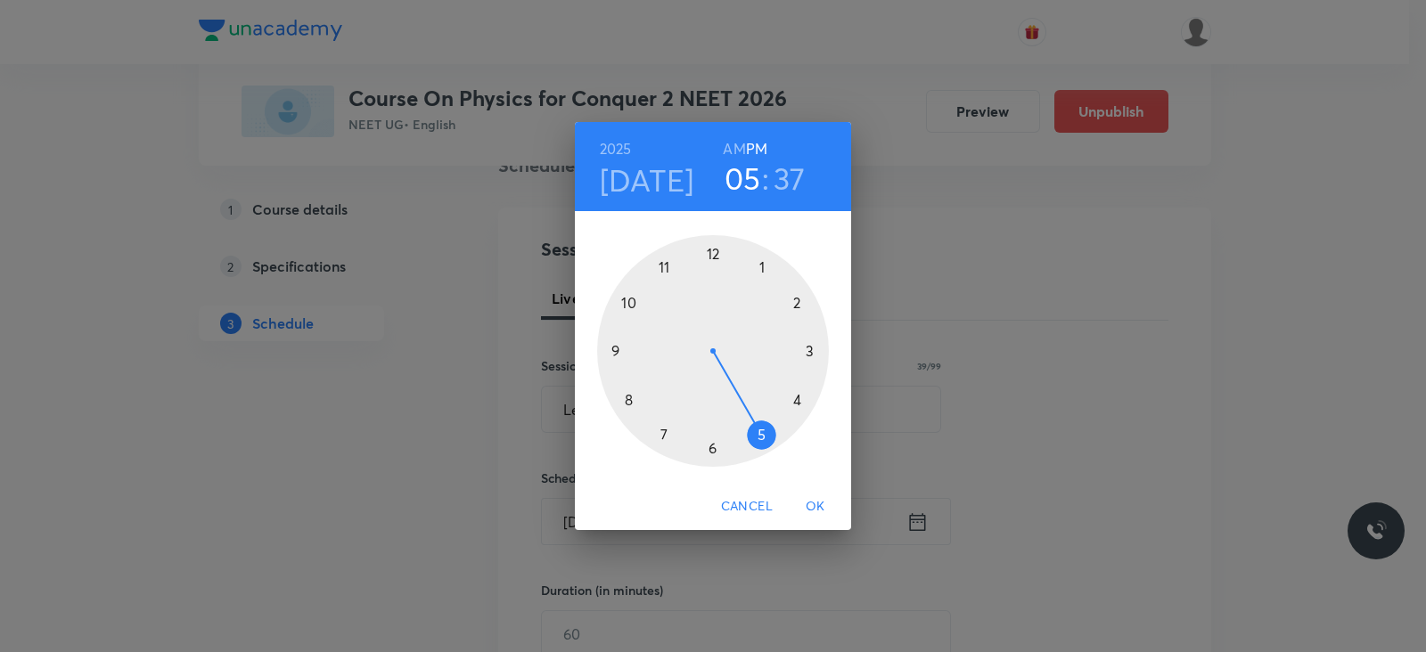
click at [731, 147] on h6 "AM" at bounding box center [734, 148] width 22 height 25
click at [664, 261] on div at bounding box center [713, 351] width 232 height 232
click at [710, 450] on div at bounding box center [713, 351] width 232 height 232
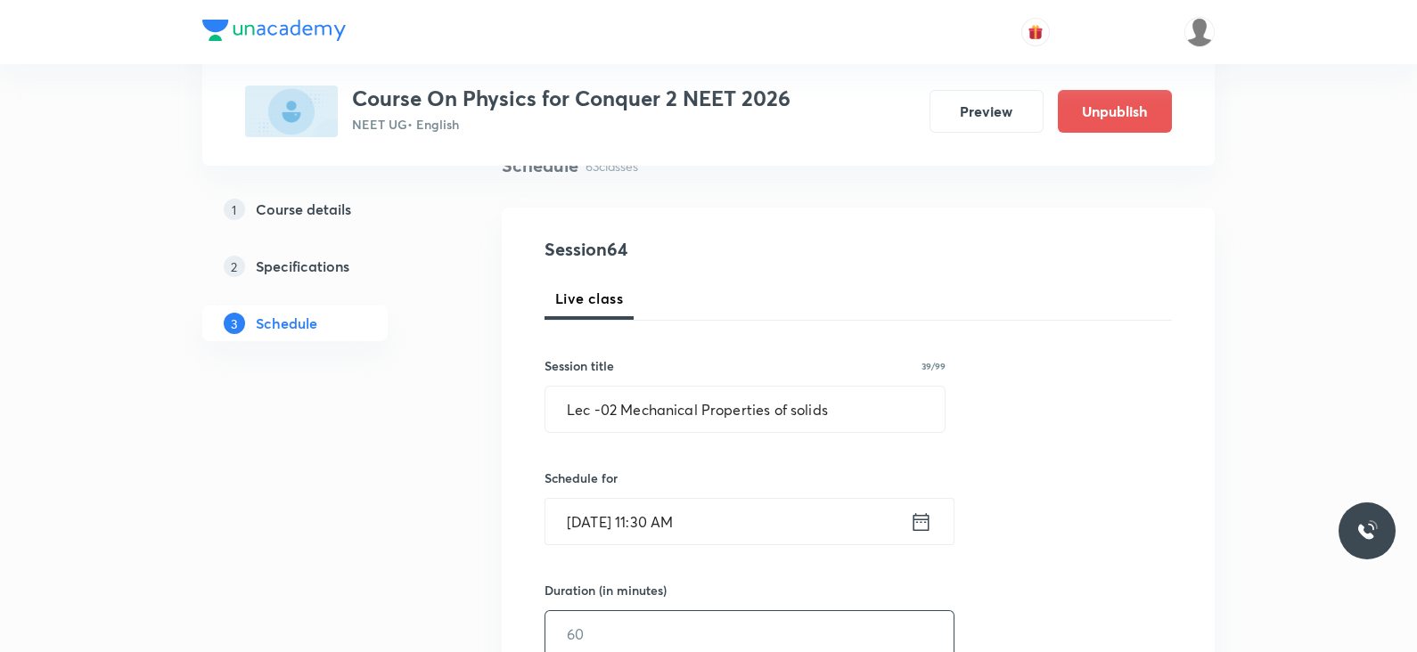
click at [645, 641] on input "text" at bounding box center [749, 633] width 408 height 45
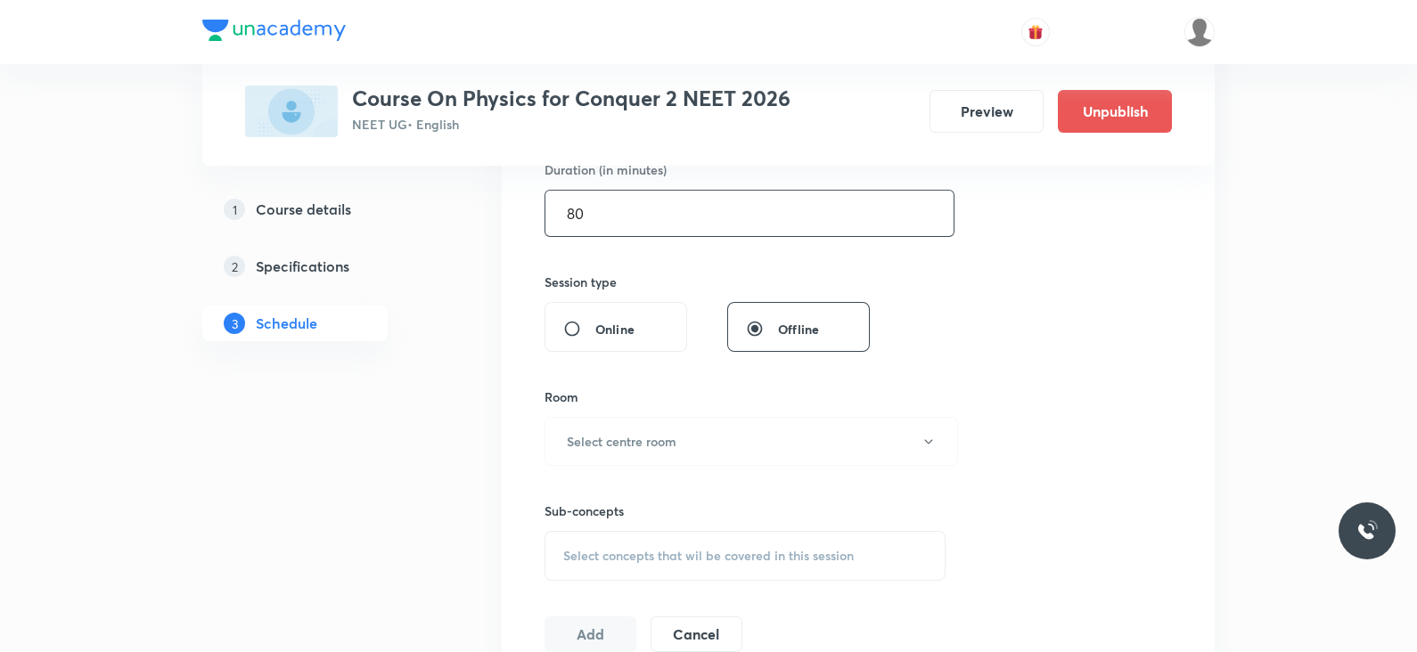
scroll to position [571, 0]
type input "80"
click at [667, 425] on button "Select centre room" at bounding box center [750, 439] width 413 height 49
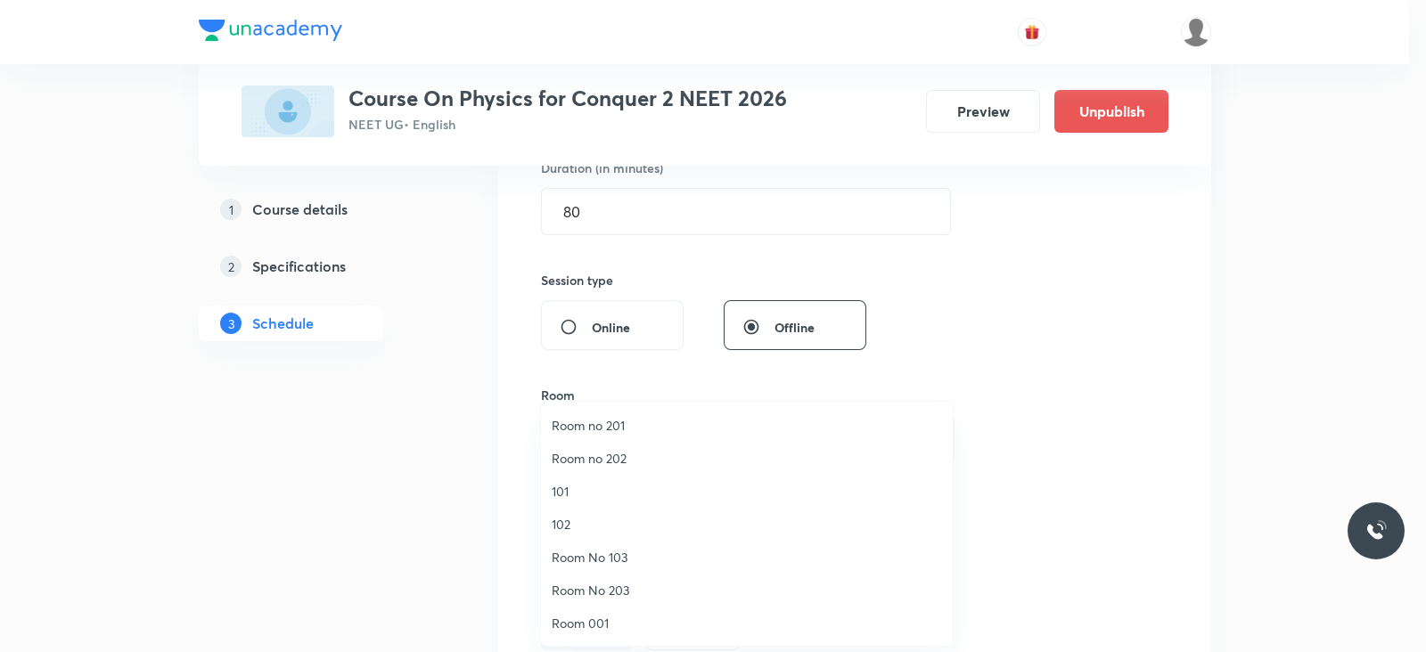
click at [607, 581] on span "Room No 203" at bounding box center [747, 590] width 390 height 19
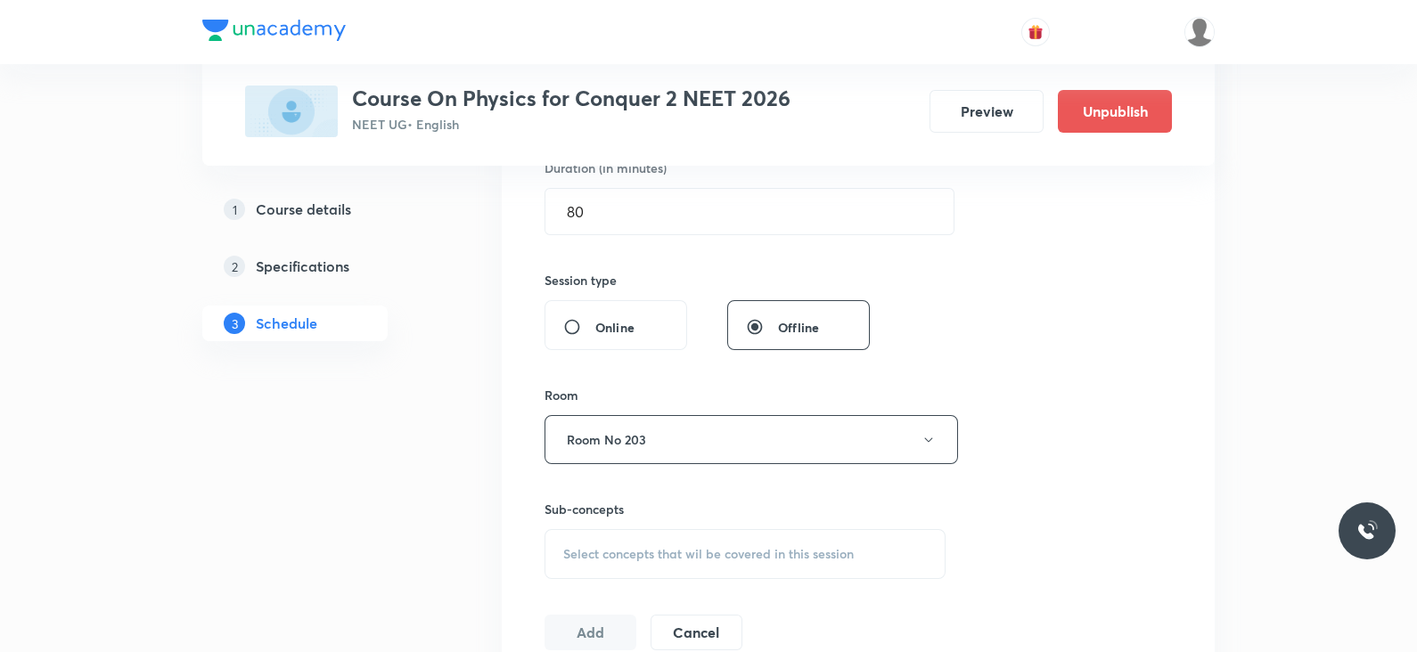
click at [708, 548] on span "Select concepts that wil be covered in this session" at bounding box center [708, 554] width 291 height 14
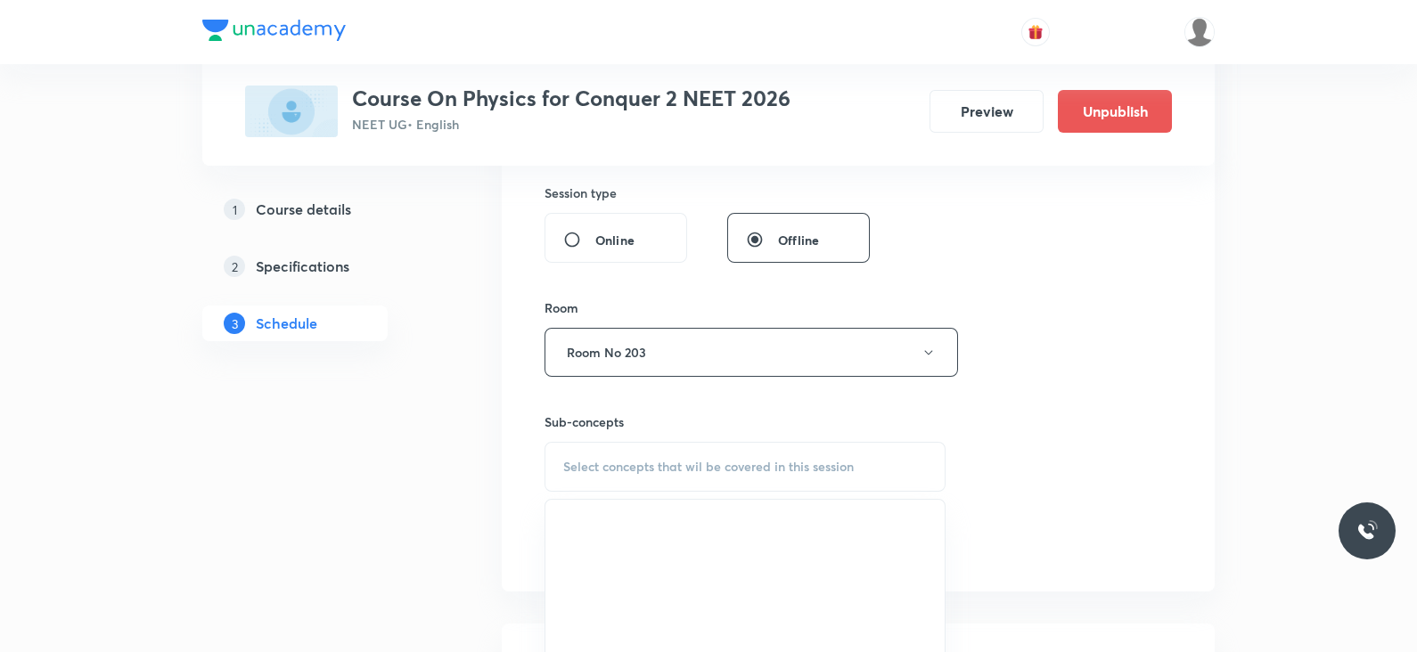
scroll to position [734, 0]
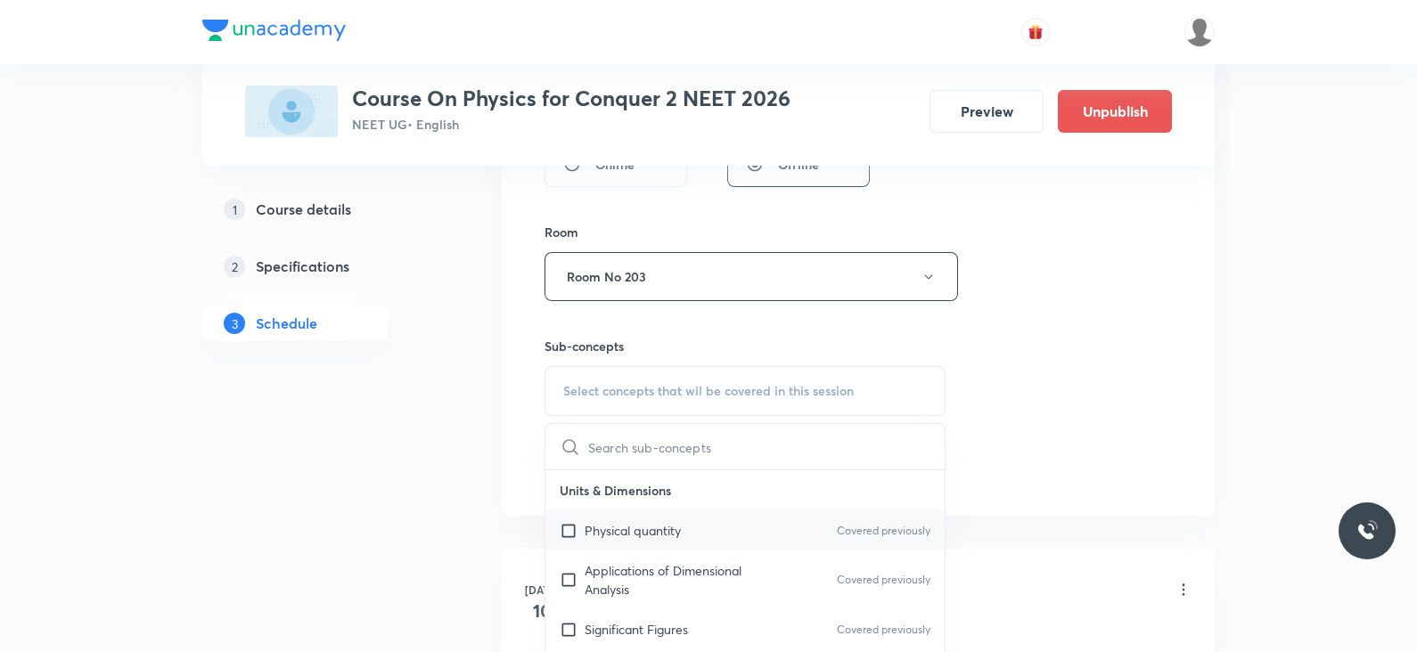
click at [725, 523] on div "Physical quantity Covered previously" at bounding box center [744, 531] width 399 height 40
click at [1021, 356] on div "Session 64 Live class Session title 39/99 Lec -02 Mechanical Properties of soli…" at bounding box center [857, 69] width 627 height 837
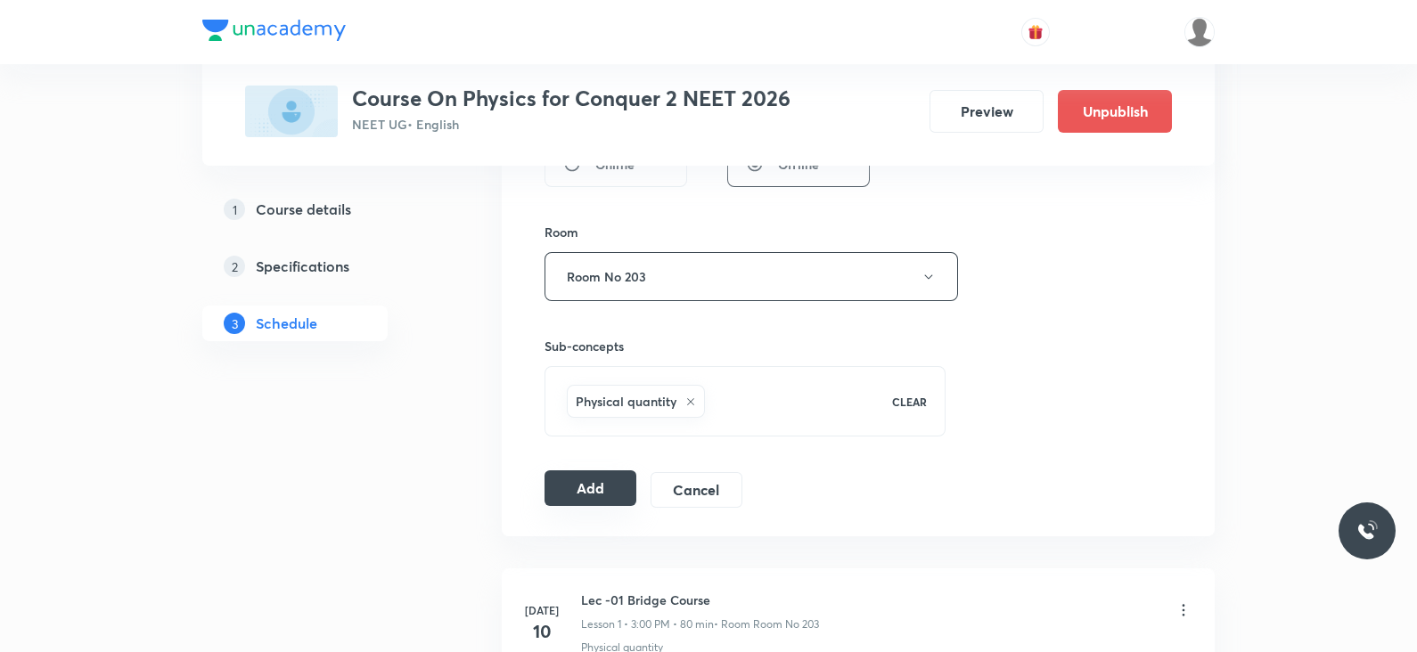
click at [584, 485] on button "Add" at bounding box center [590, 489] width 92 height 36
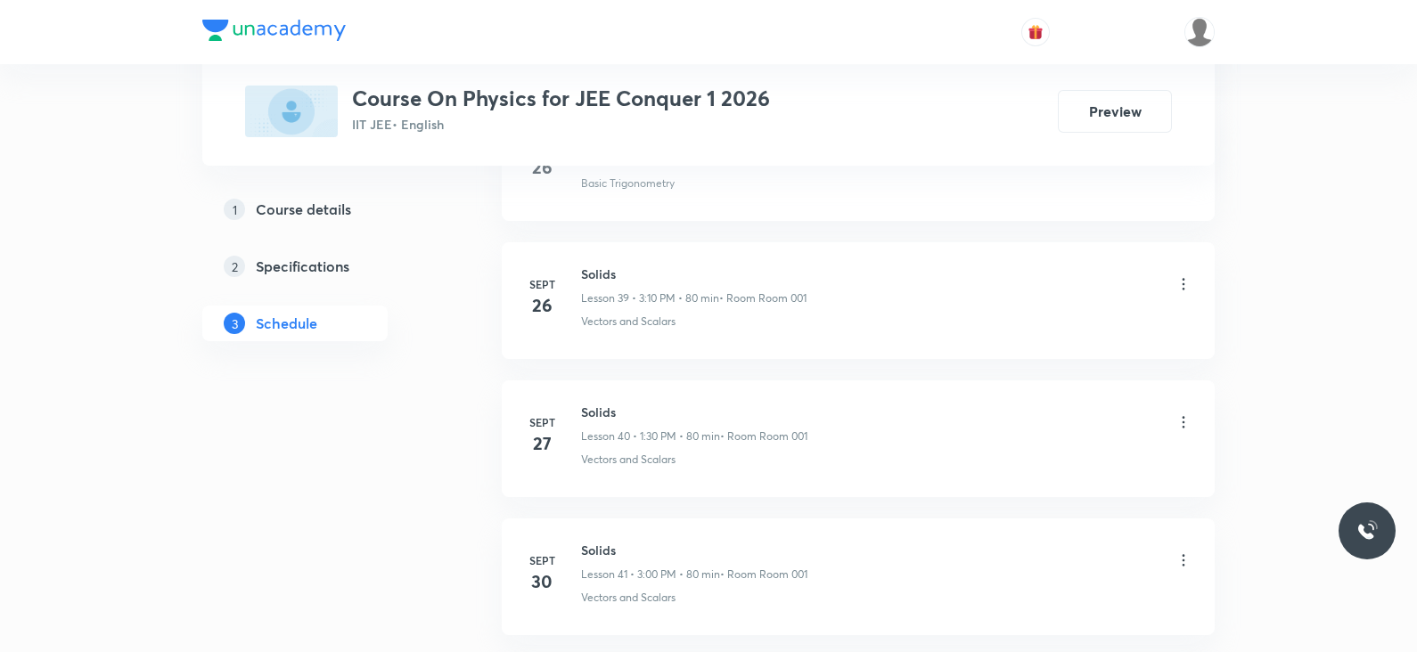
scroll to position [6976, 0]
click at [609, 406] on h6 "Solids" at bounding box center [694, 415] width 226 height 19
copy h6 "Solids"
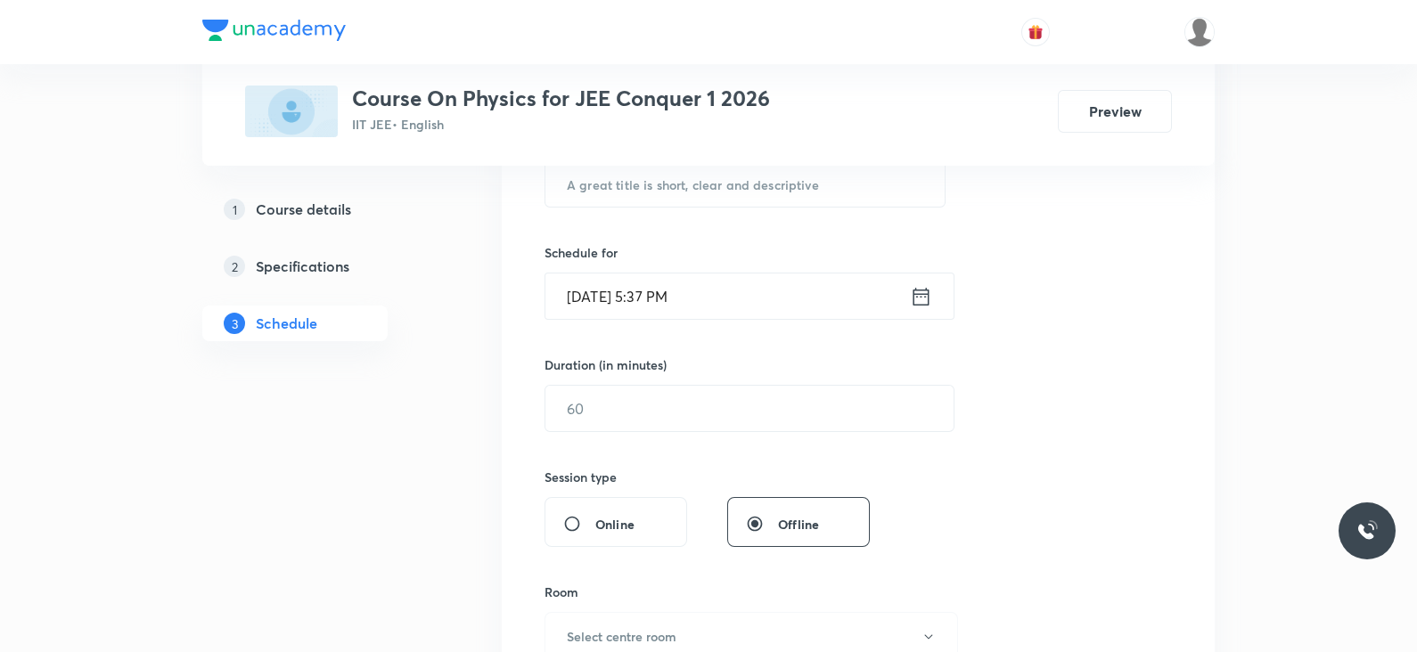
scroll to position [0, 0]
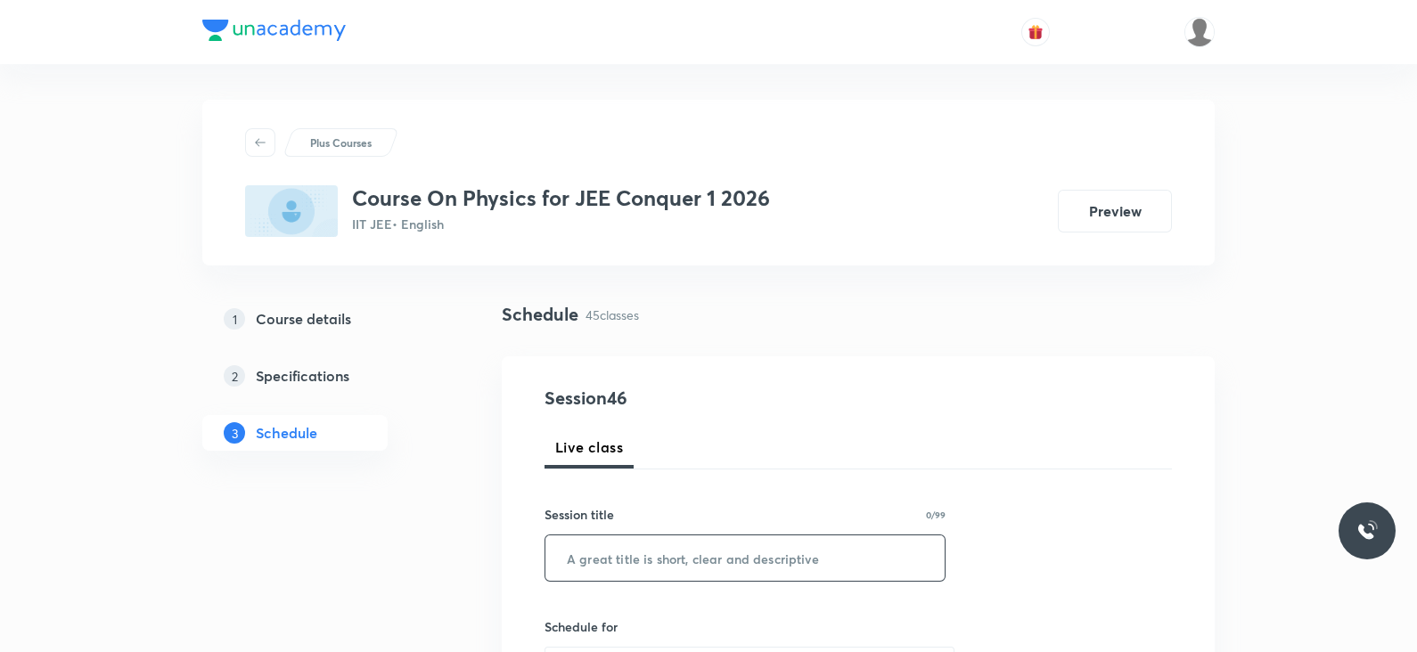
click at [626, 556] on input "text" at bounding box center [744, 558] width 399 height 45
paste input "Solids"
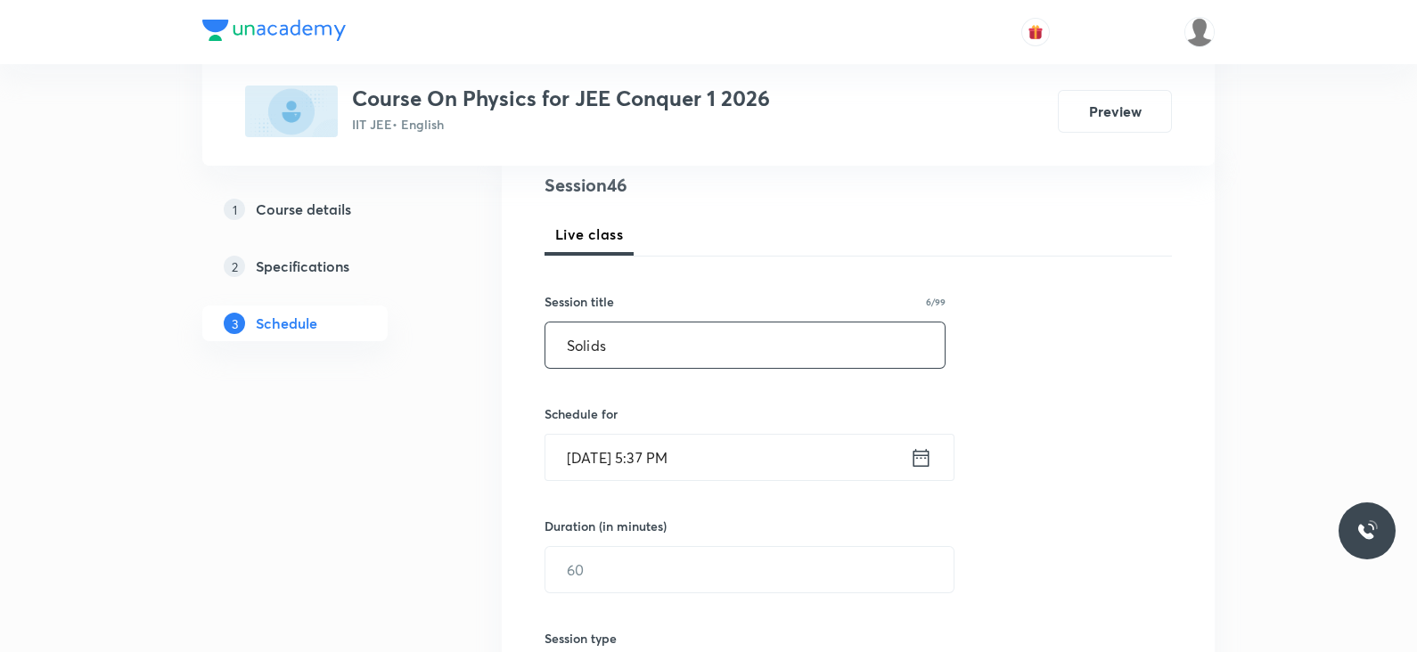
scroll to position [215, 0]
type input "Solids"
click at [922, 460] on icon at bounding box center [921, 456] width 22 height 25
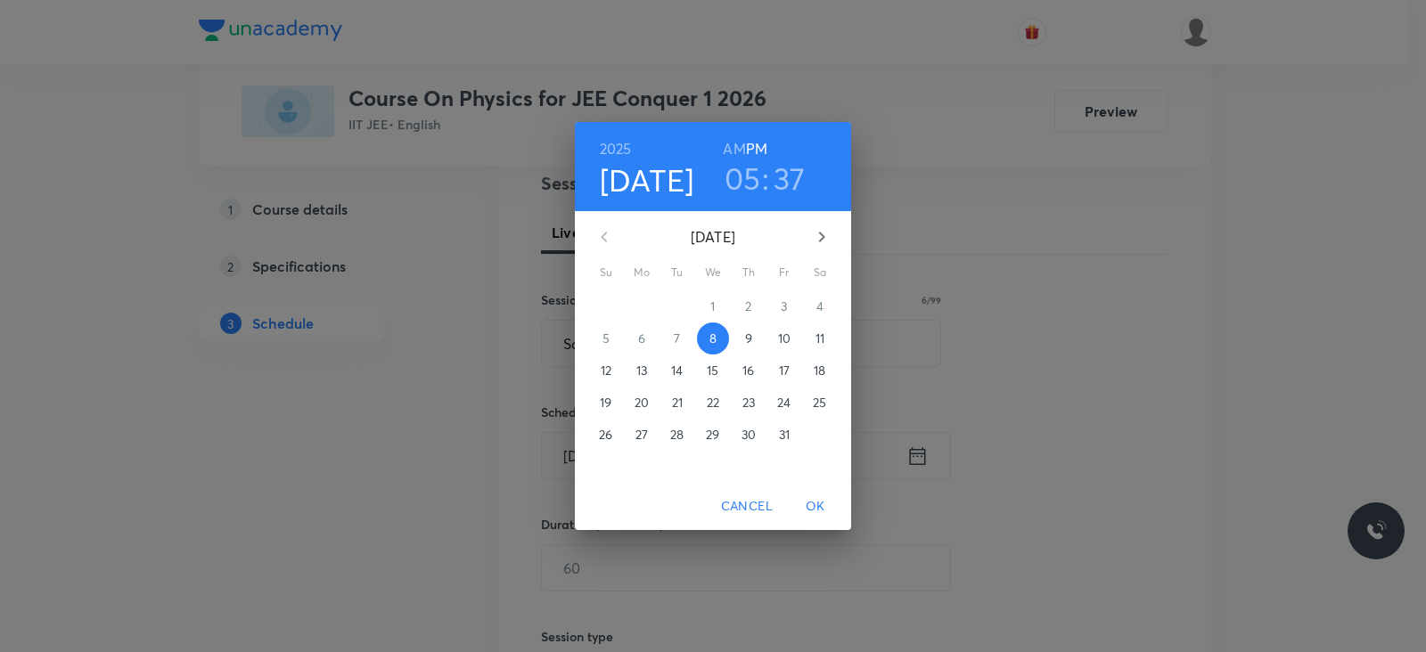
click at [745, 334] on p "9" at bounding box center [748, 339] width 7 height 18
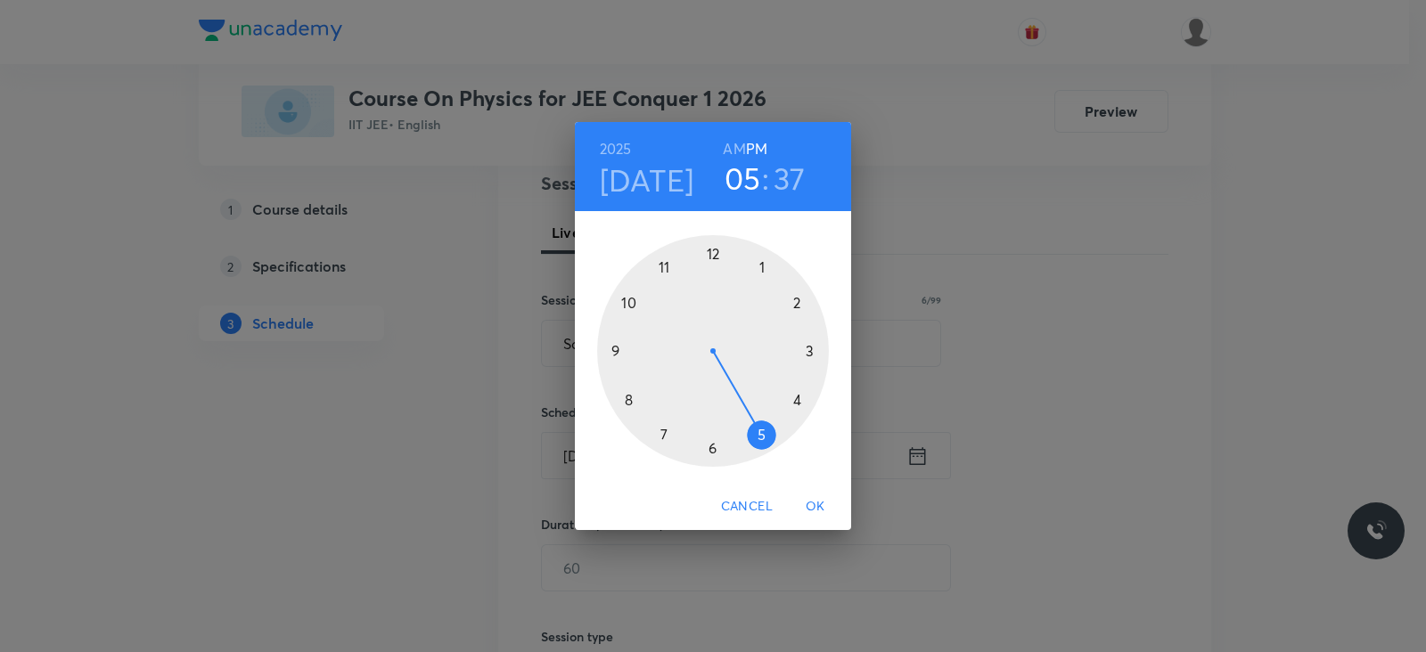
click at [739, 150] on h6 "AM" at bounding box center [734, 148] width 22 height 25
click at [739, 176] on h3 "05" at bounding box center [742, 178] width 37 height 37
click at [668, 267] on div at bounding box center [713, 351] width 232 height 232
click at [715, 442] on div at bounding box center [713, 351] width 232 height 232
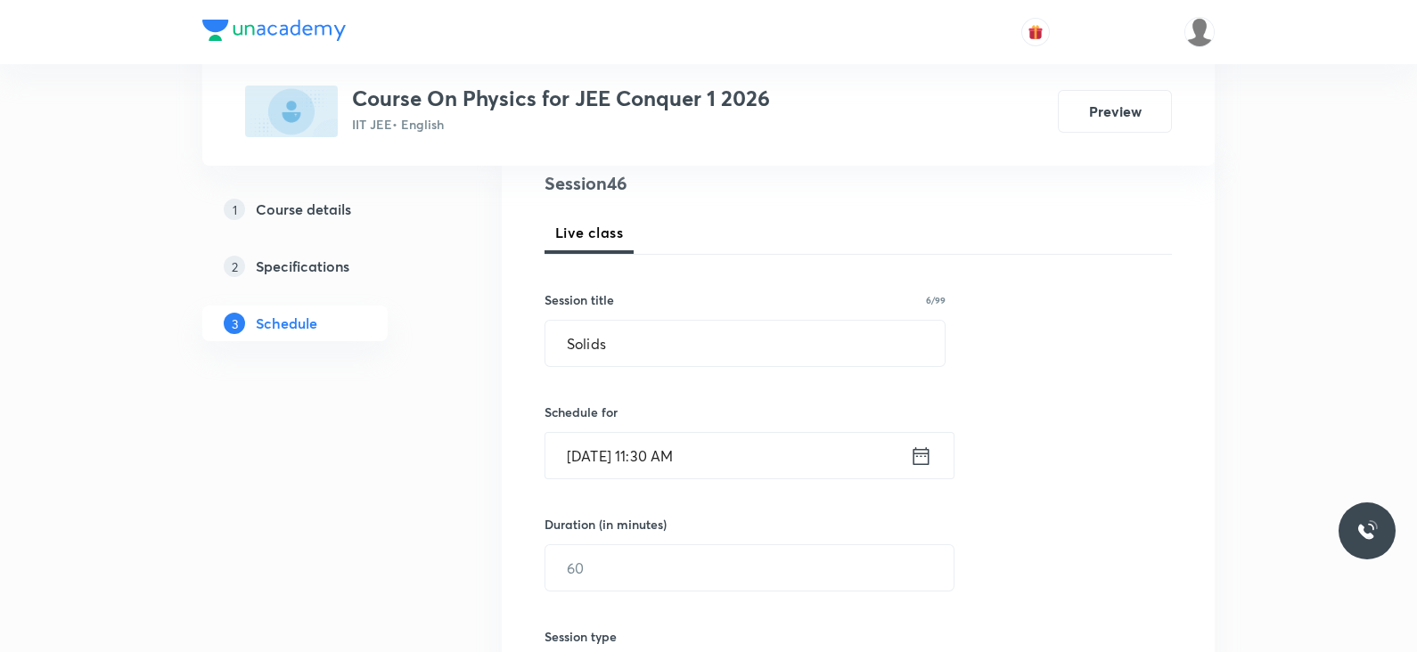
scroll to position [360, 0]
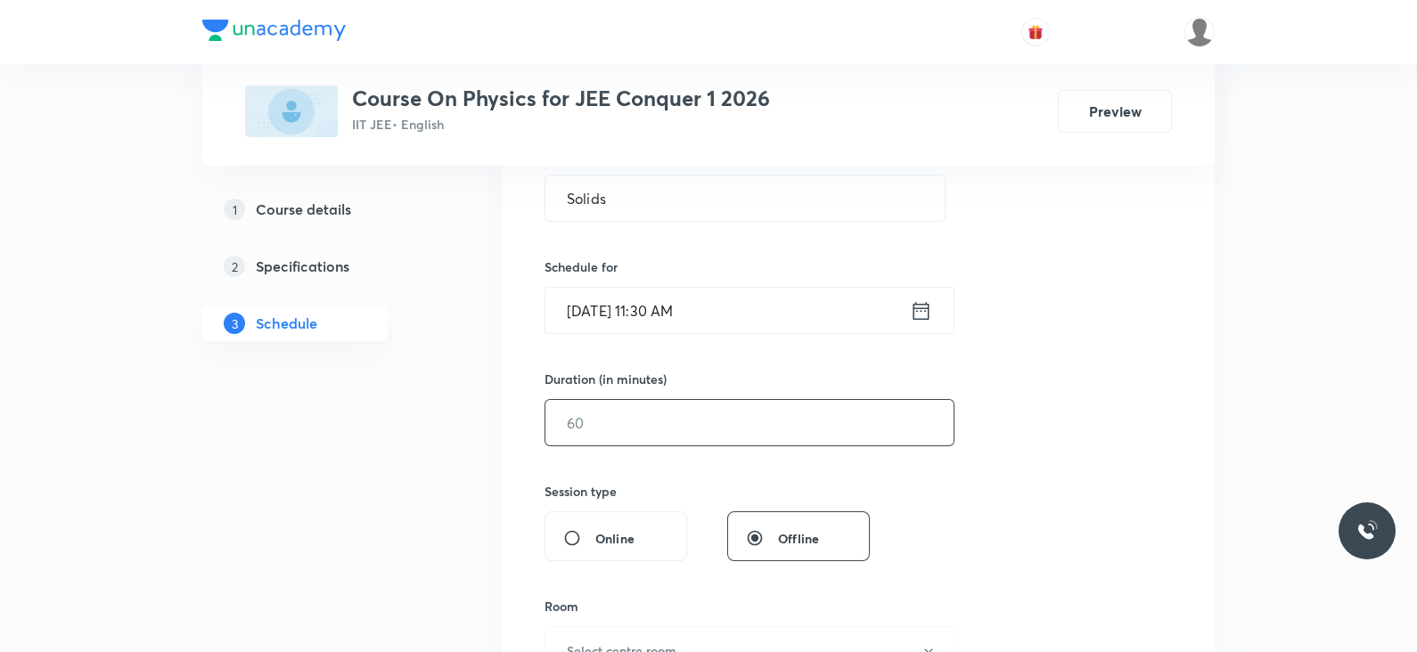
click at [659, 433] on input "text" at bounding box center [749, 422] width 408 height 45
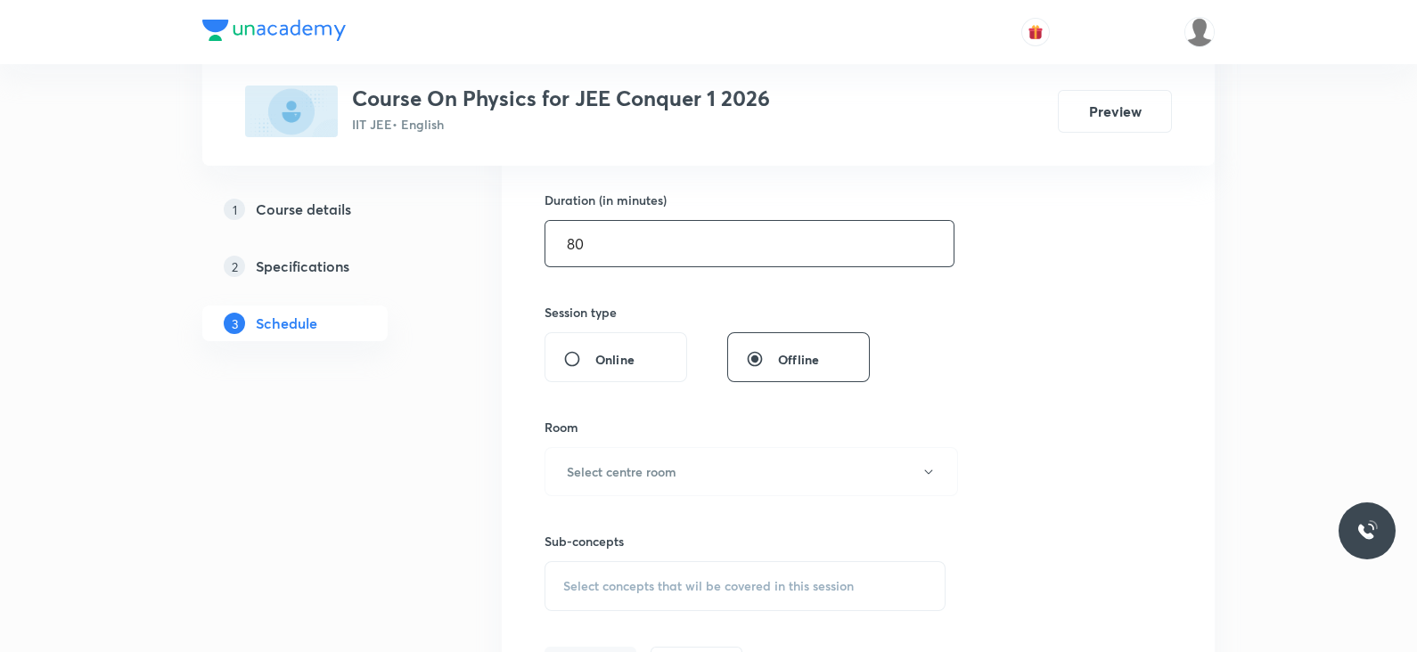
scroll to position [544, 0]
type input "80"
click at [638, 458] on h6 "Select centre room" at bounding box center [622, 467] width 110 height 19
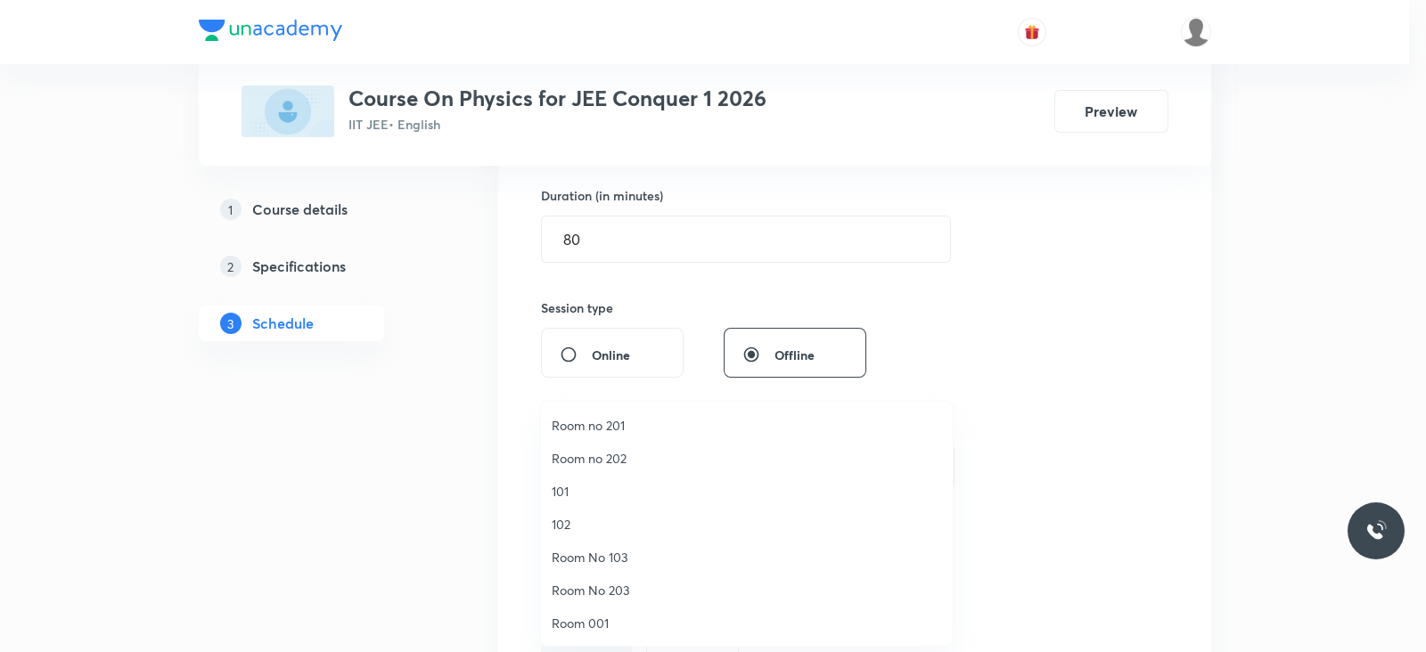
click at [611, 621] on span "Room 001" at bounding box center [747, 623] width 390 height 19
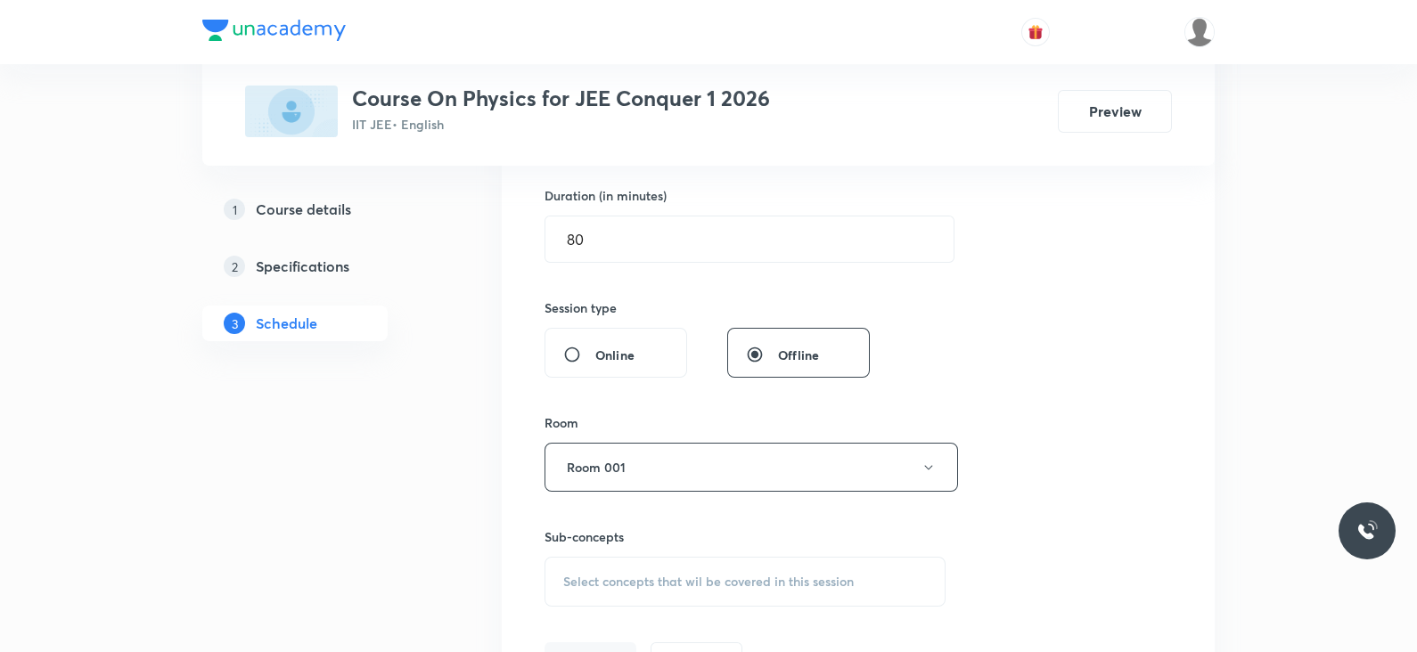
click at [669, 569] on div "Select concepts that wil be covered in this session" at bounding box center [744, 582] width 401 height 50
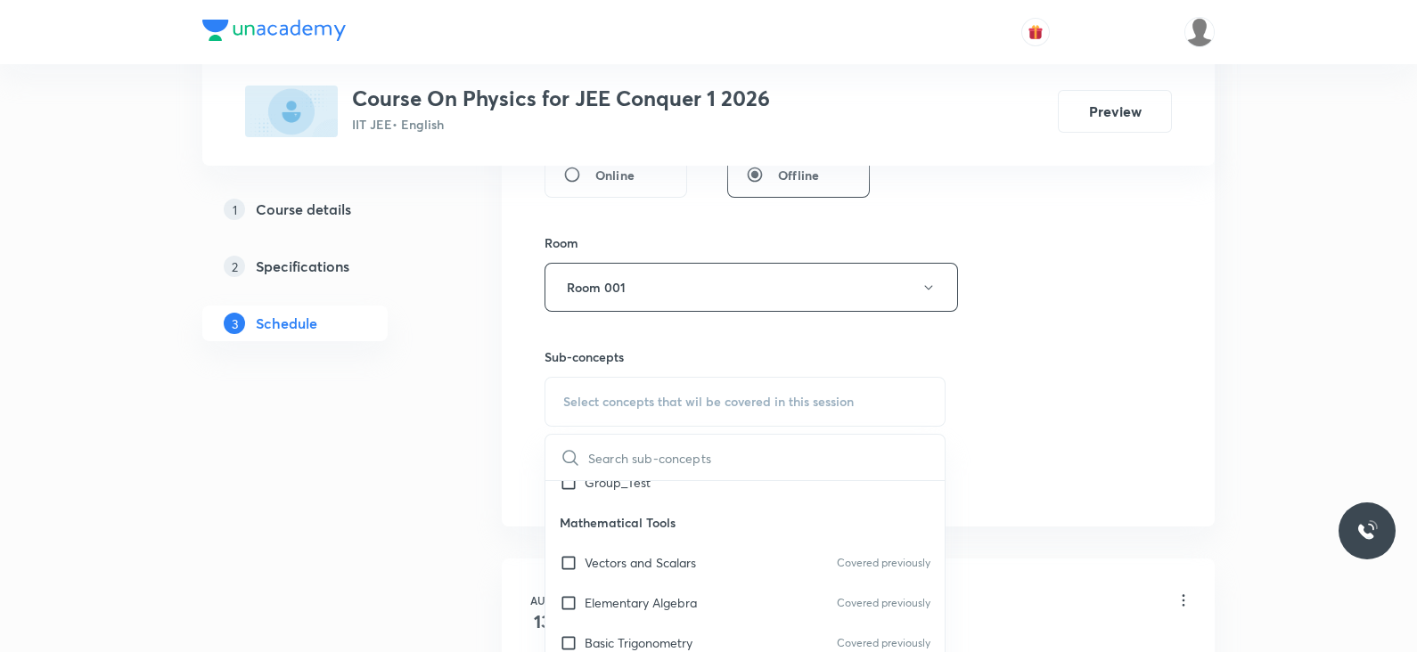
scroll to position [115, 0]
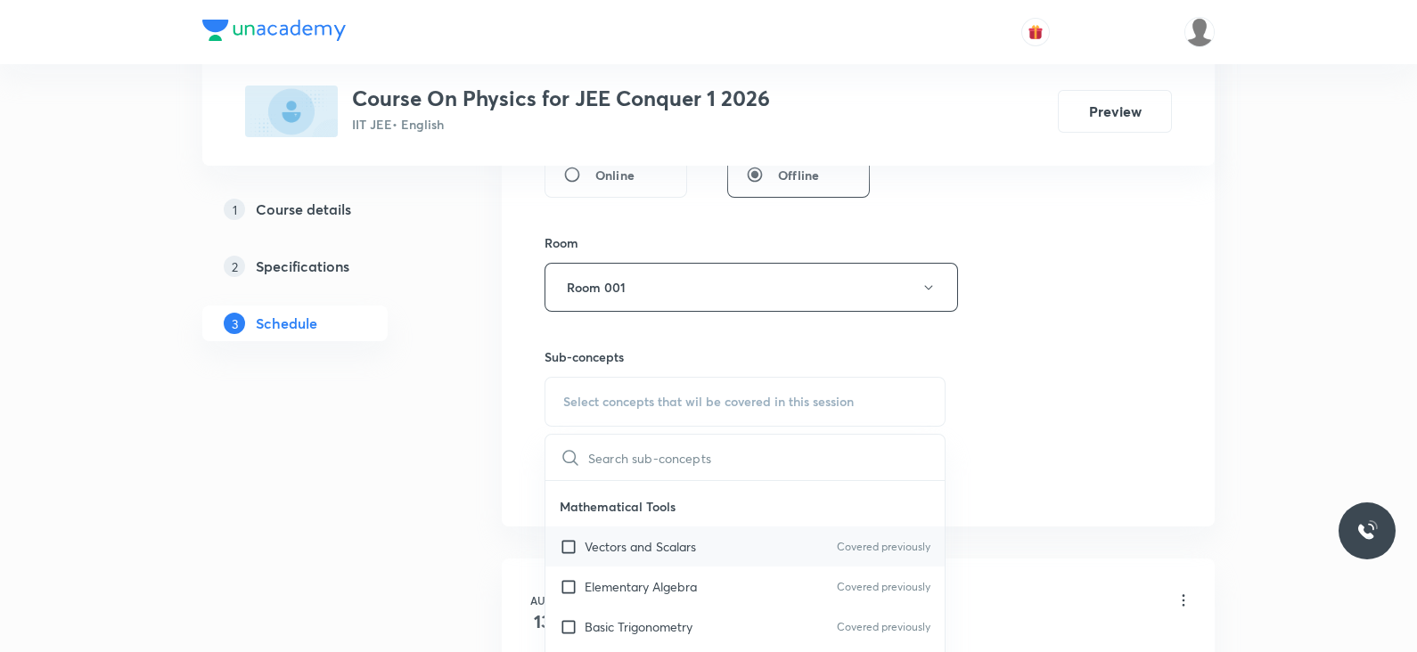
click at [698, 550] on div "Vectors and Scalars Covered previously" at bounding box center [744, 547] width 399 height 40
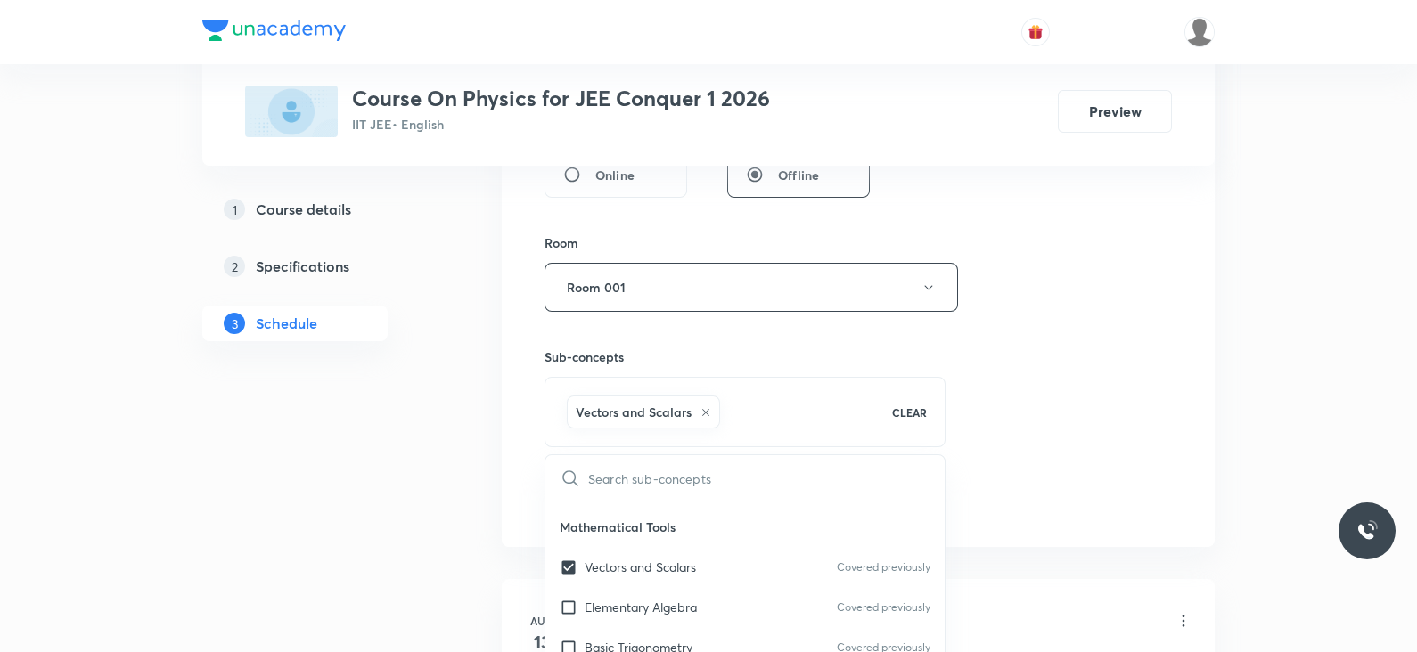
click at [966, 483] on div "Session 46 Live class Session title 6/99 Solids ​ Schedule for Oct 9, 2025, 11:…" at bounding box center [857, 89] width 627 height 857
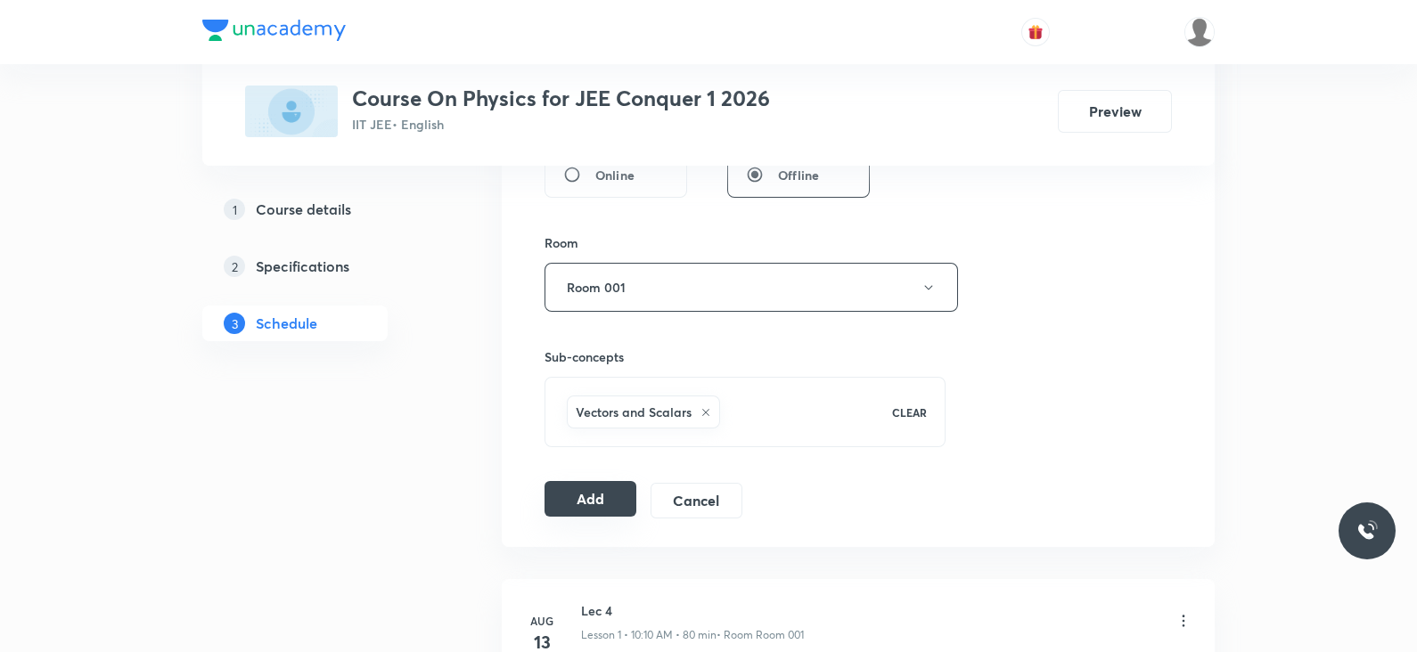
click at [598, 504] on button "Add" at bounding box center [590, 499] width 92 height 36
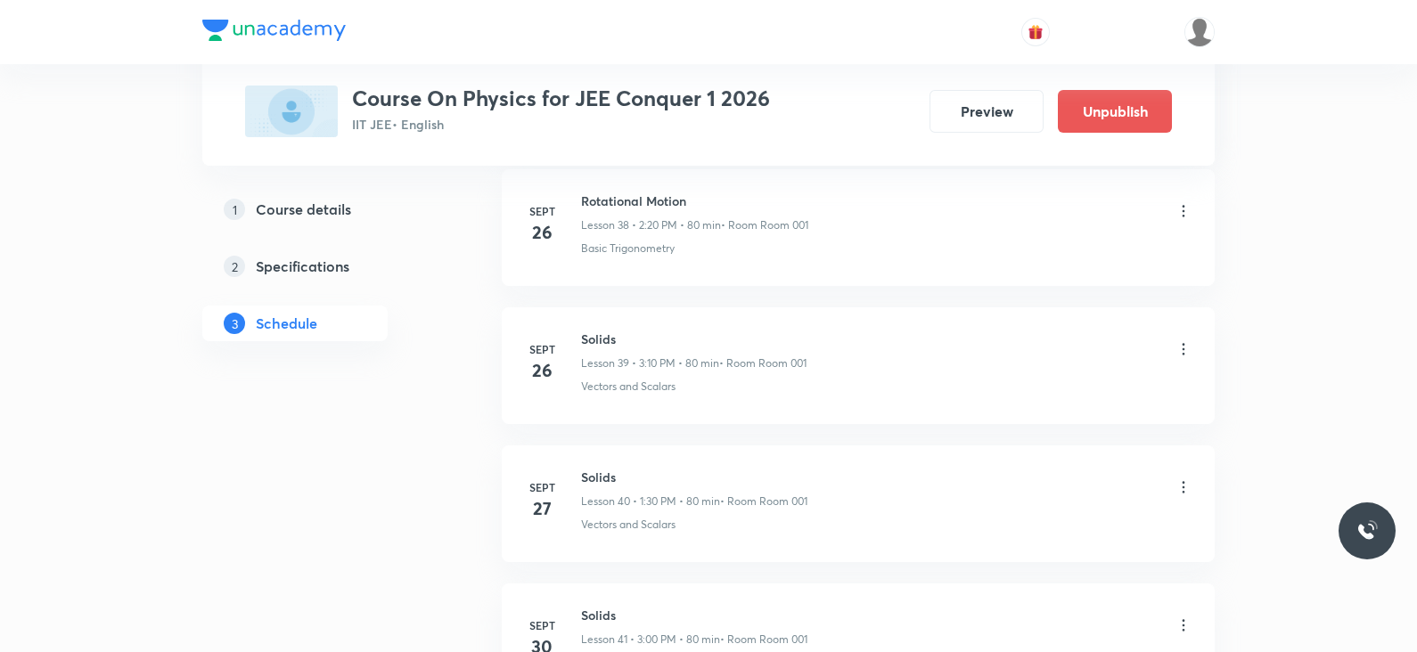
scroll to position [6296, 0]
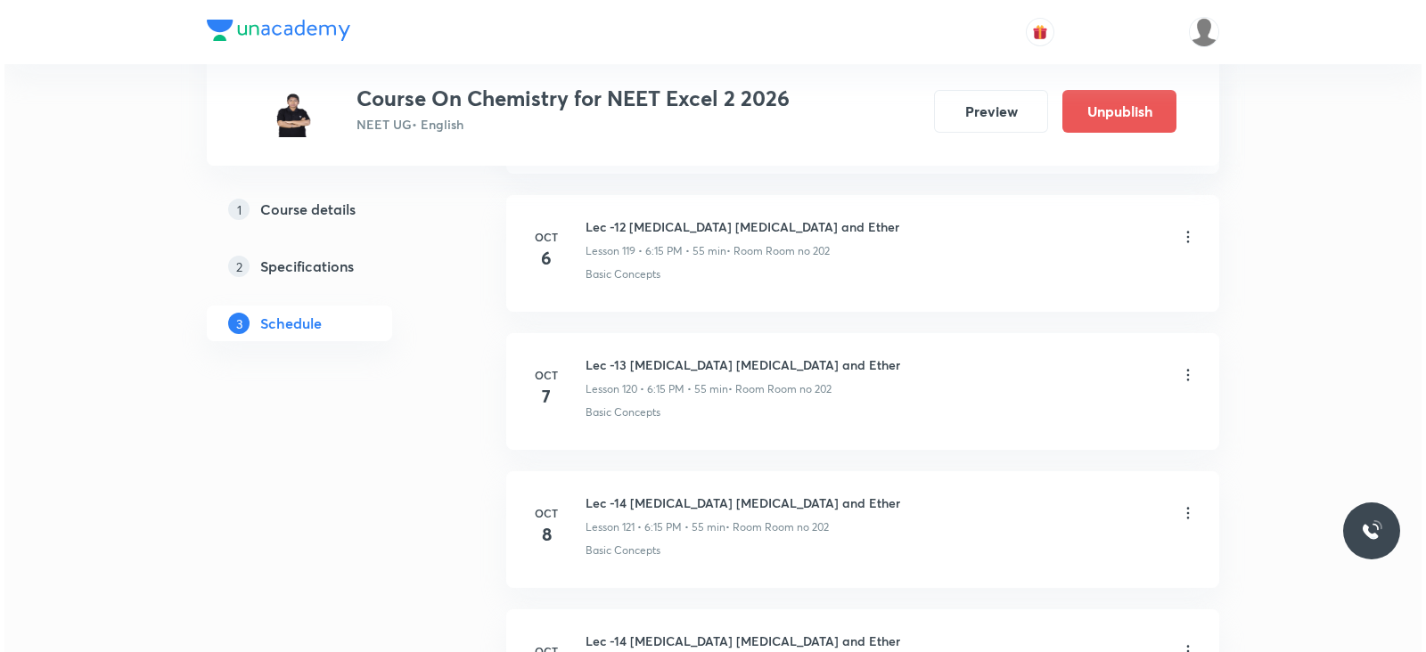
scroll to position [17586, 0]
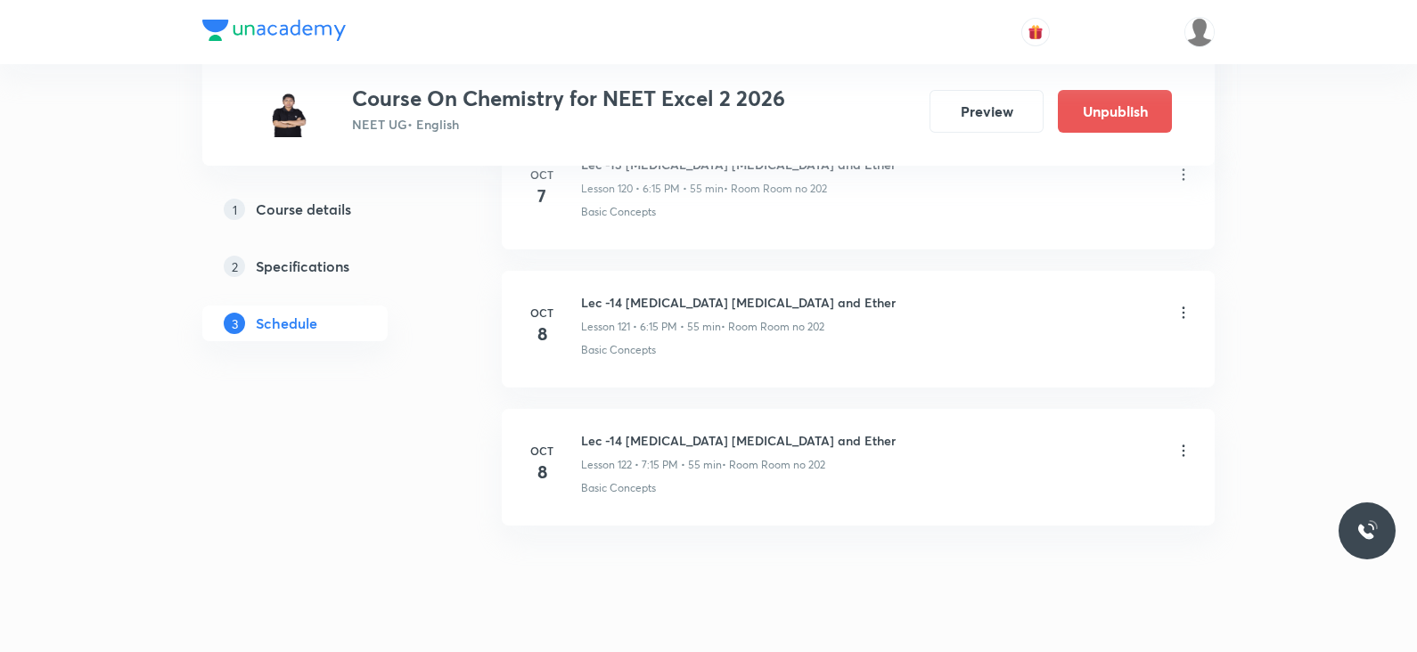
click at [1181, 304] on icon at bounding box center [1184, 313] width 18 height 18
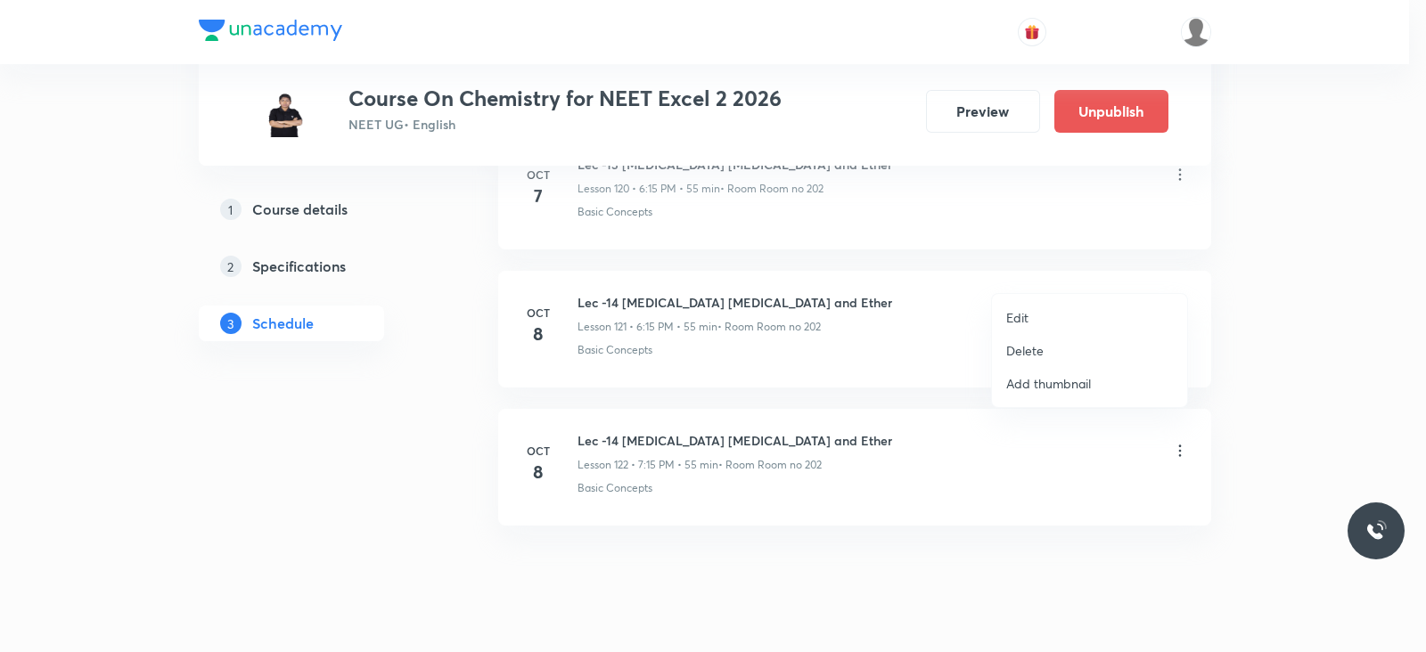
click at [1035, 314] on li "Edit" at bounding box center [1089, 317] width 195 height 33
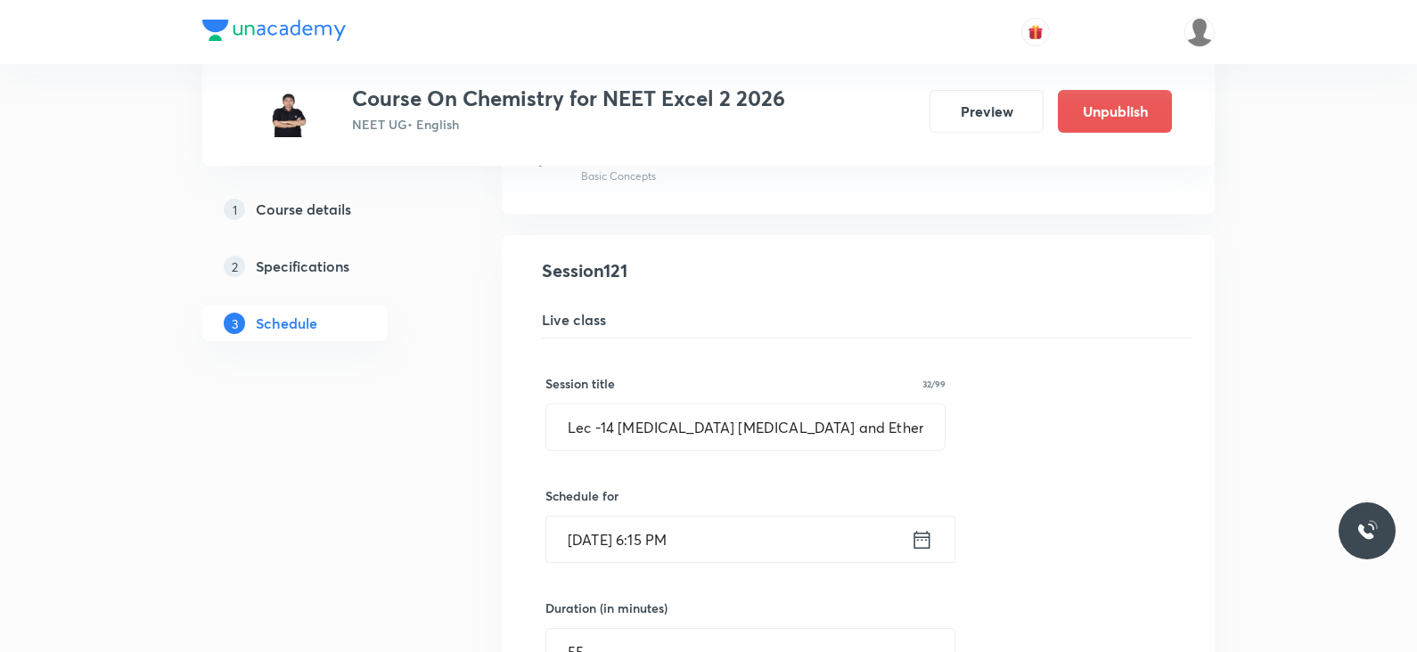
scroll to position [16702, 0]
drag, startPoint x: 823, startPoint y: 395, endPoint x: 600, endPoint y: 397, distance: 222.8
click at [600, 405] on input "Lec -14 [MEDICAL_DATA] [MEDICAL_DATA] and Ether" at bounding box center [745, 427] width 398 height 45
drag, startPoint x: 611, startPoint y: 386, endPoint x: 886, endPoint y: 401, distance: 274.9
click at [886, 405] on input "Lec -3 Aldehyde Ketones and Carboxylic acid" at bounding box center [745, 427] width 398 height 45
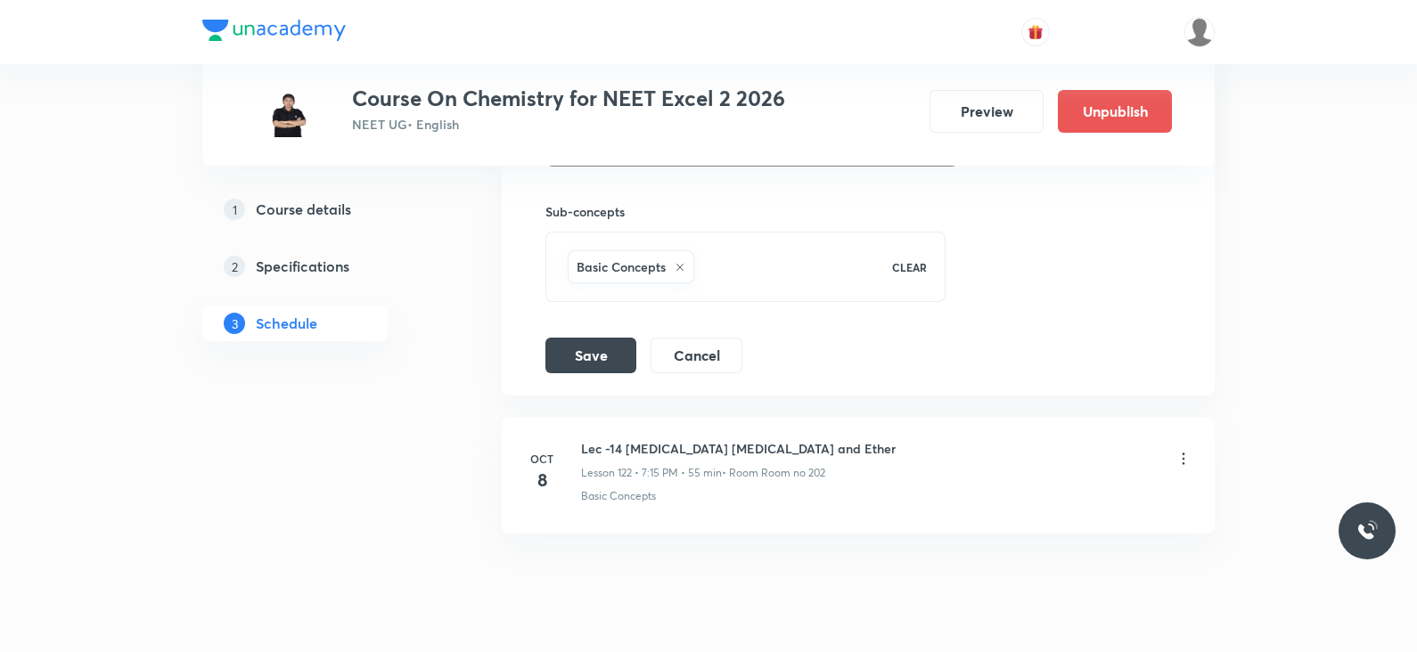
scroll to position [17452, 0]
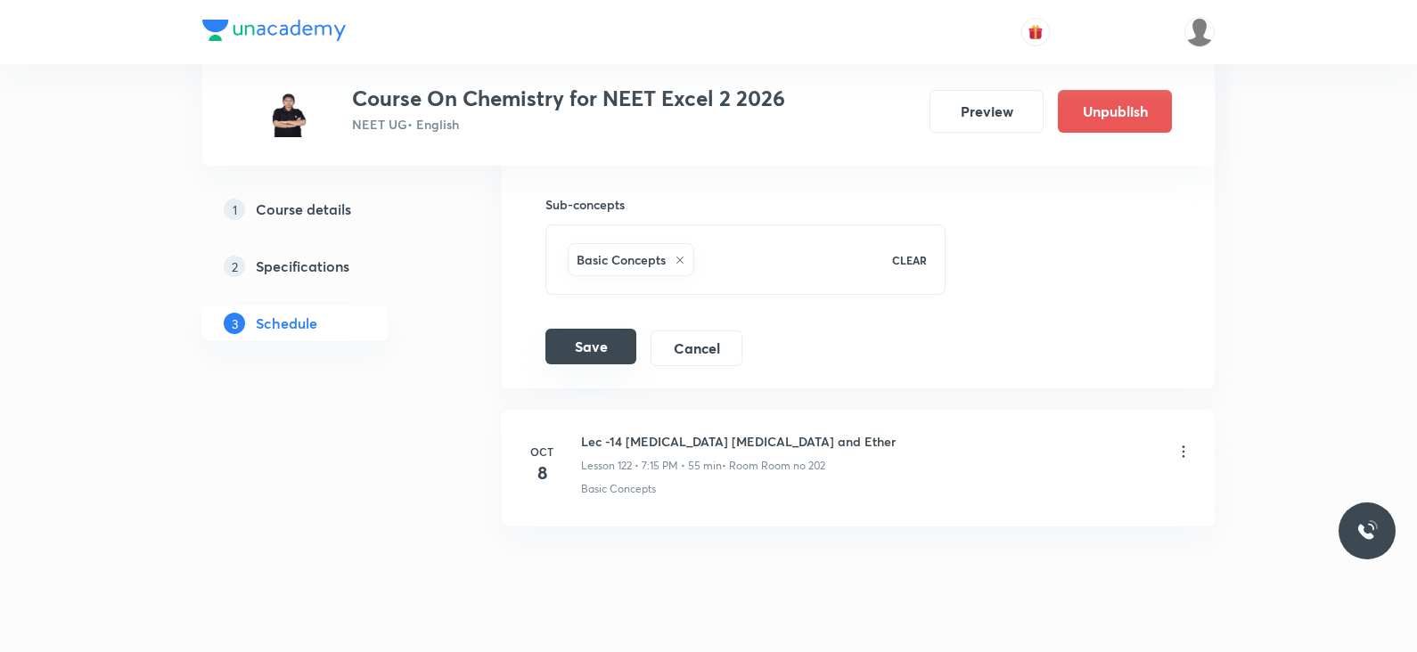
type input "Lec -3 Aldehyde Ketones and Carboxylic acid"
click at [601, 329] on button "Save" at bounding box center [590, 347] width 91 height 36
click at [1183, 443] on icon at bounding box center [1184, 452] width 18 height 18
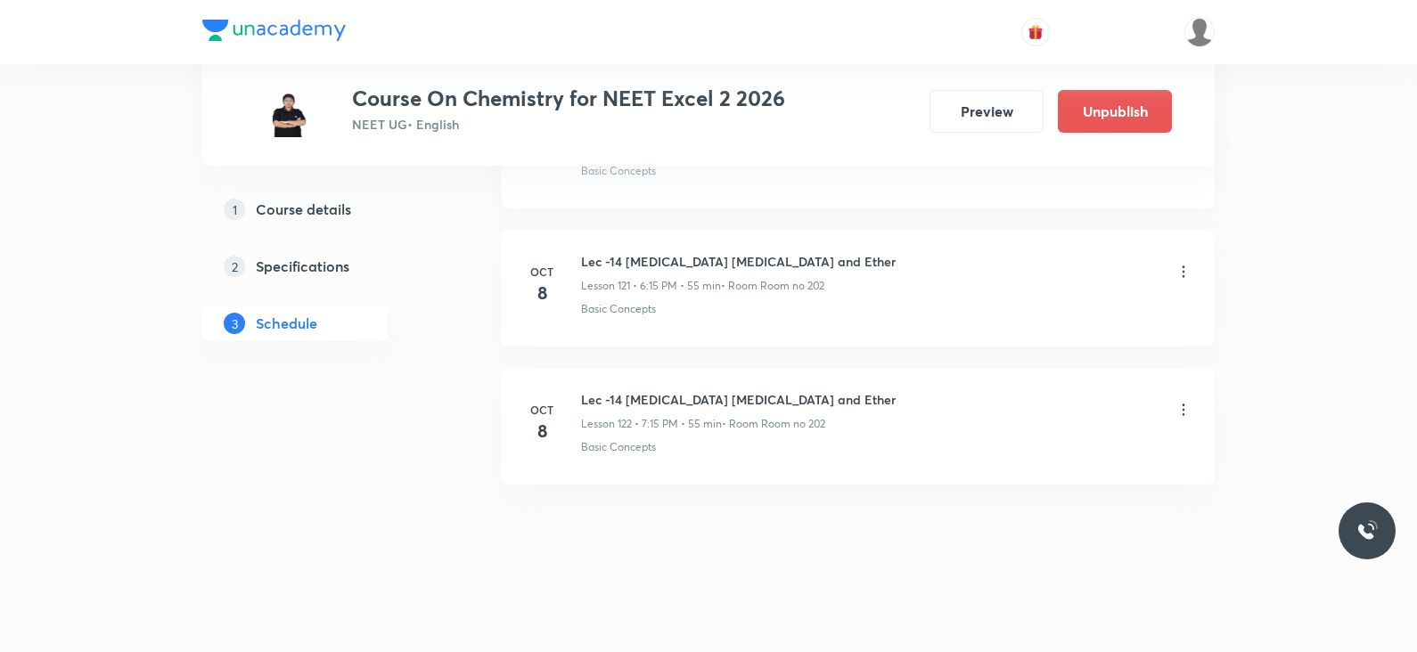
scroll to position [16768, 0]
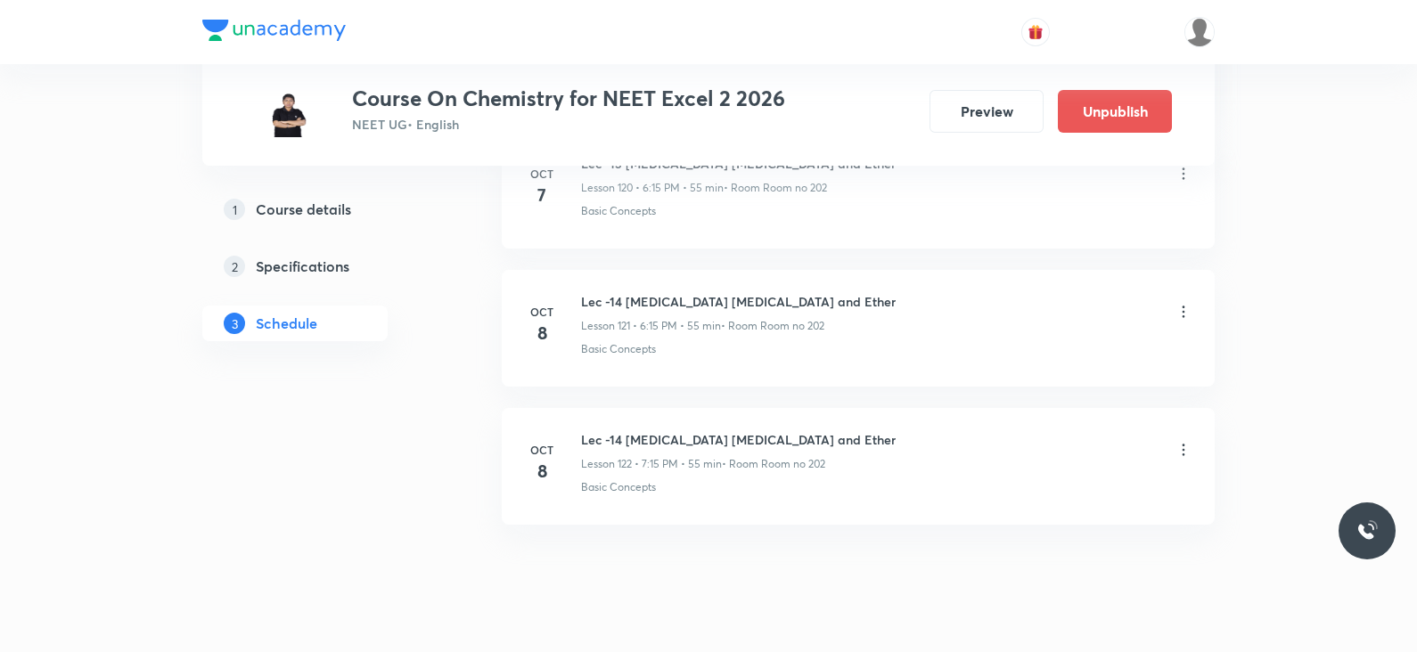
click at [1182, 441] on icon at bounding box center [1184, 450] width 18 height 18
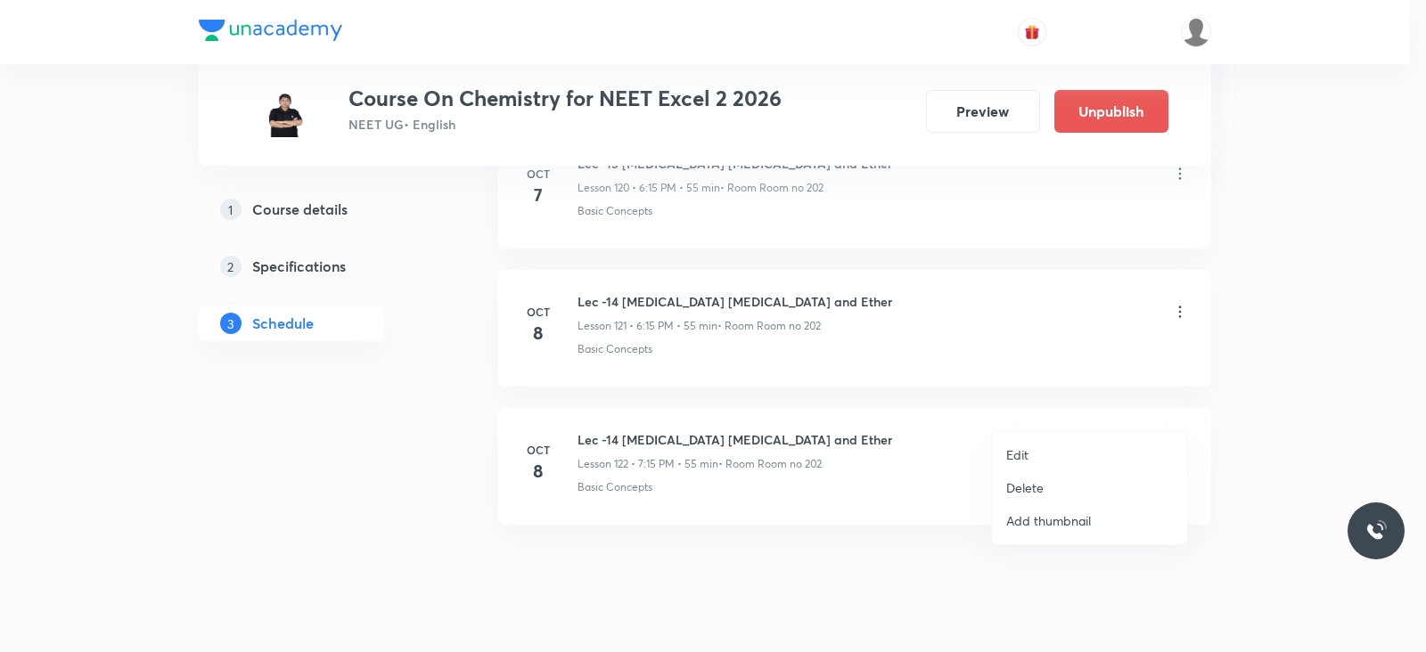
click at [1025, 447] on p "Edit" at bounding box center [1017, 455] width 22 height 19
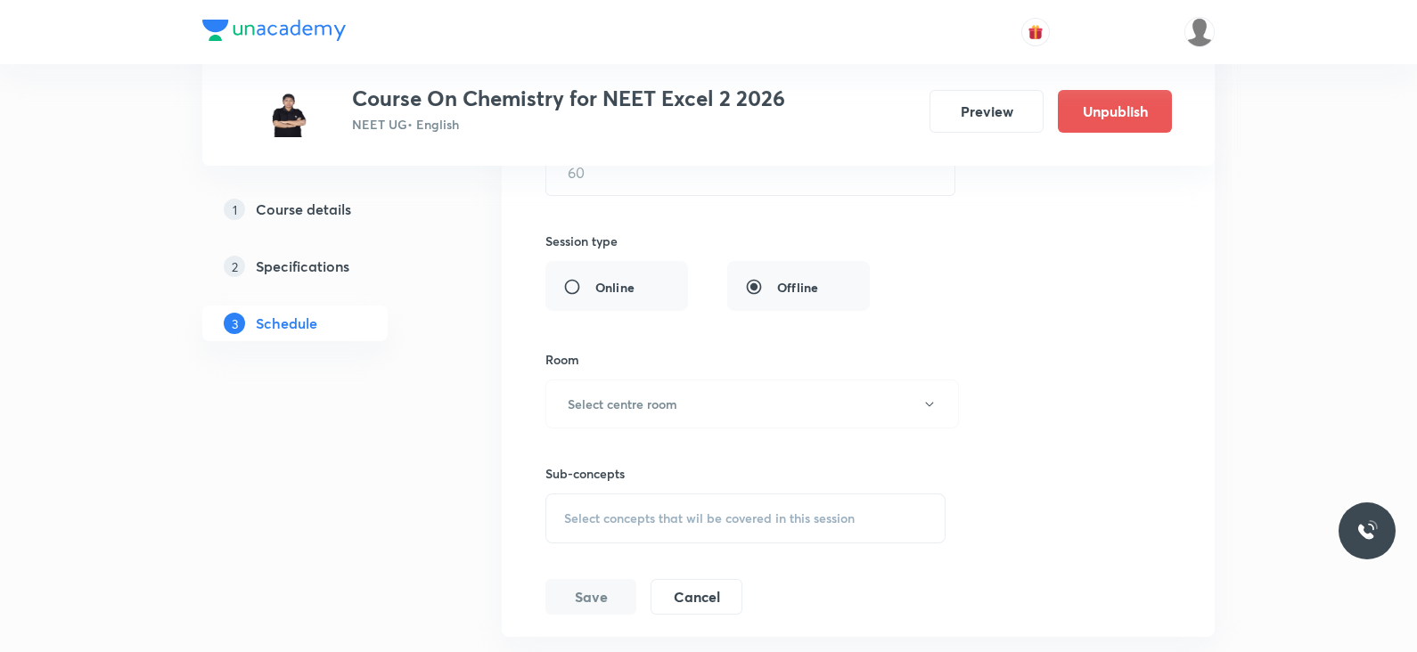
scroll to position [17324, 0]
click at [692, 574] on button "Cancel" at bounding box center [697, 592] width 92 height 36
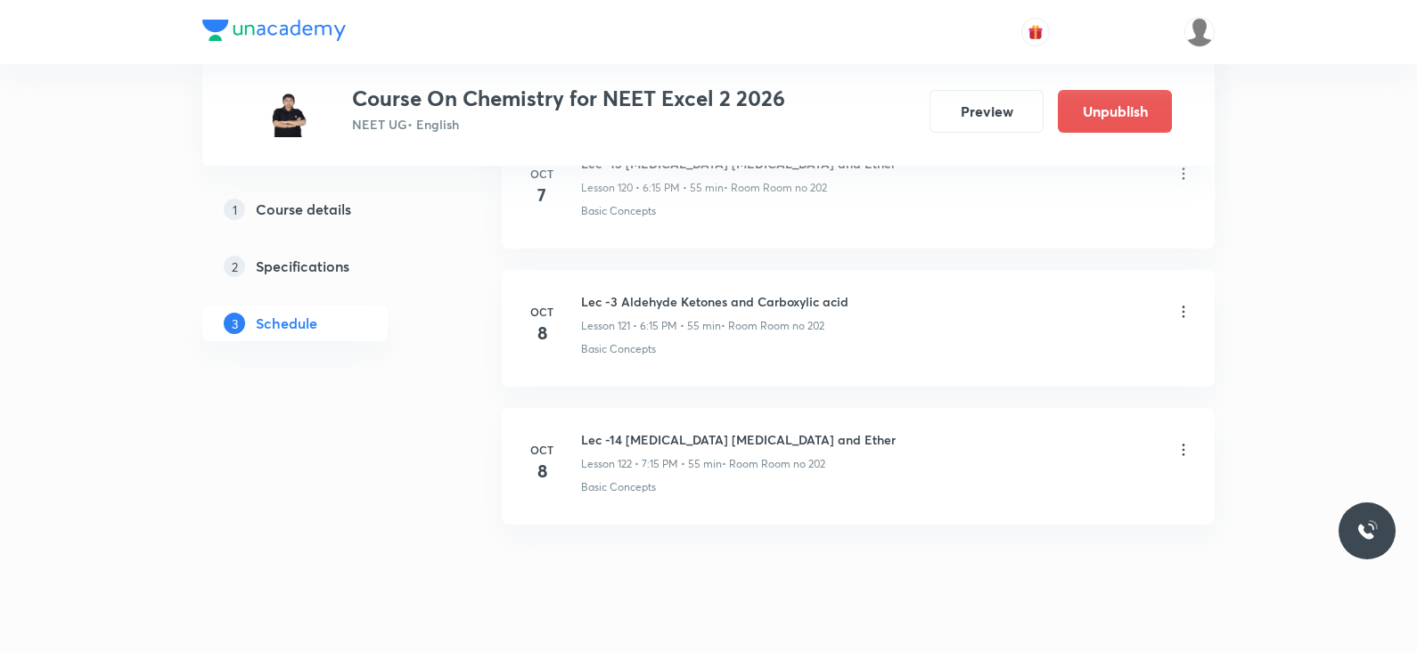
click at [1181, 441] on icon at bounding box center [1184, 450] width 18 height 18
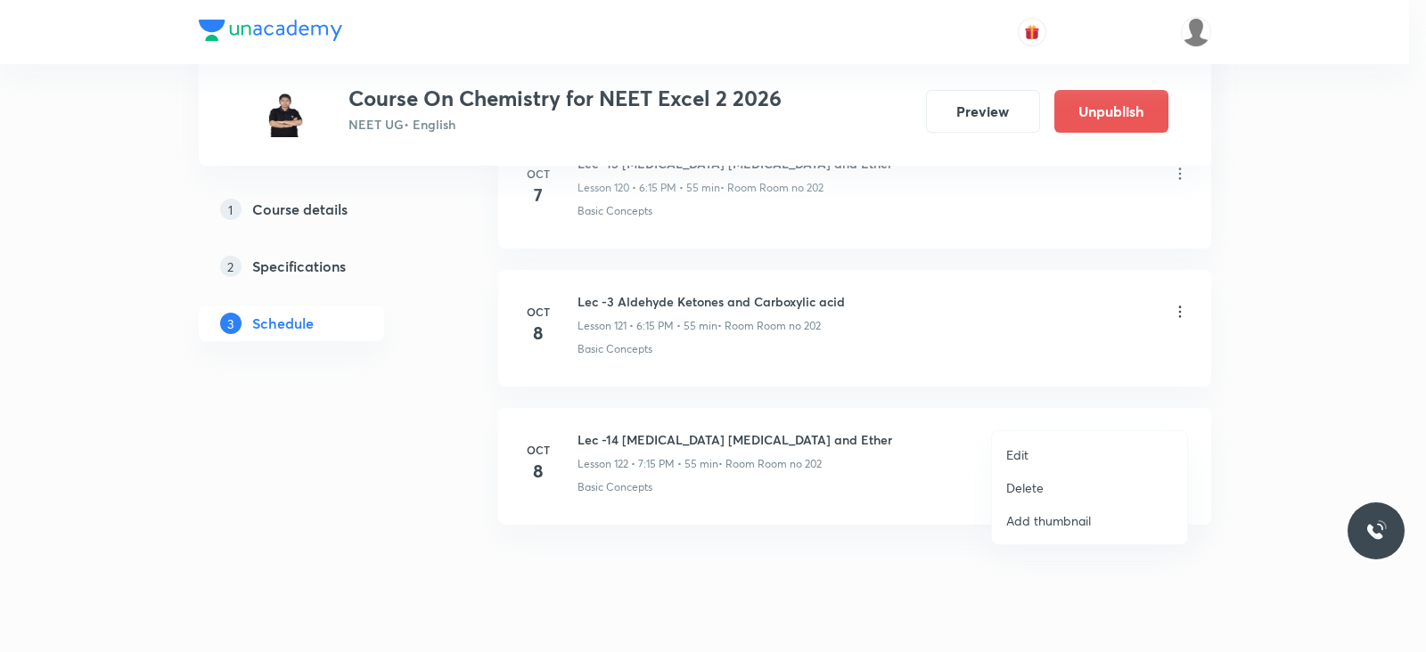
click at [1038, 447] on li "Edit" at bounding box center [1089, 454] width 195 height 33
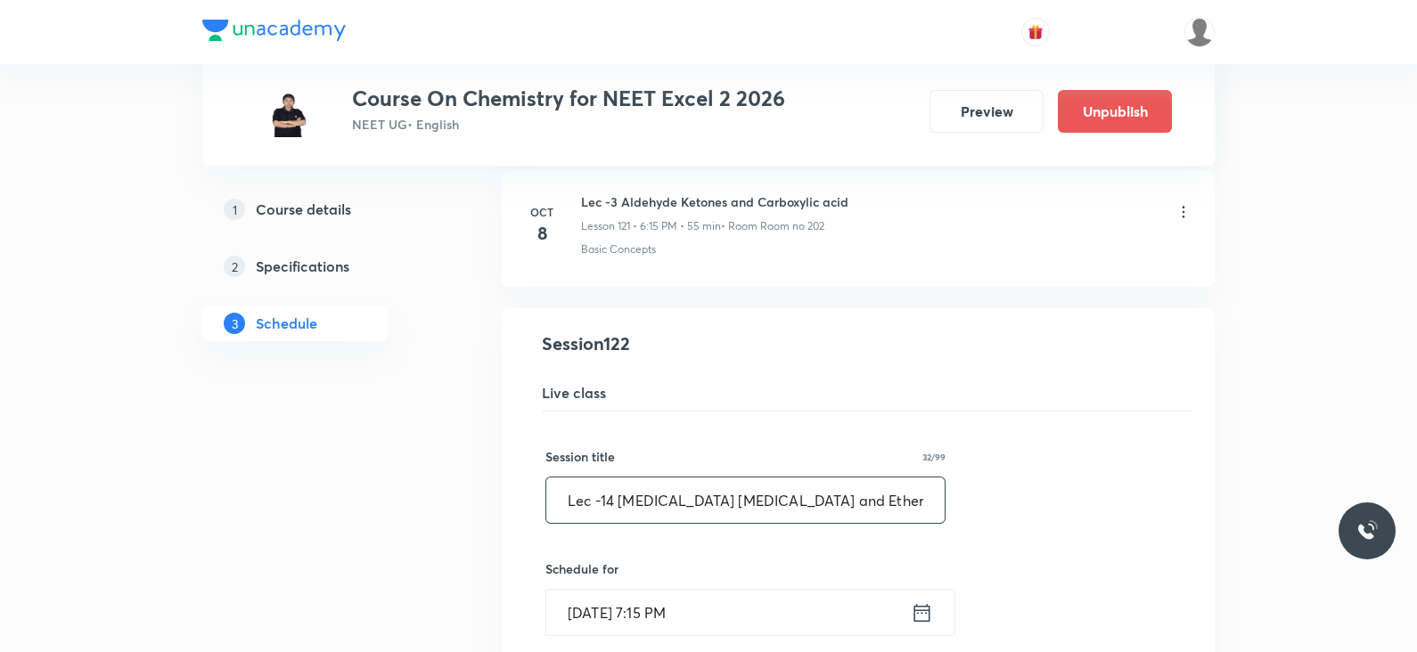
click at [604, 478] on input "Lec -14 [MEDICAL_DATA] [MEDICAL_DATA] and Ether" at bounding box center [745, 500] width 398 height 45
drag, startPoint x: 616, startPoint y: 462, endPoint x: 806, endPoint y: 478, distance: 191.3
click at [806, 478] on input "Lec -4 [MEDICAL_DATA] [MEDICAL_DATA] and Ether" at bounding box center [745, 500] width 398 height 45
paste input "dehyde Ketones and Carboxylic acid"
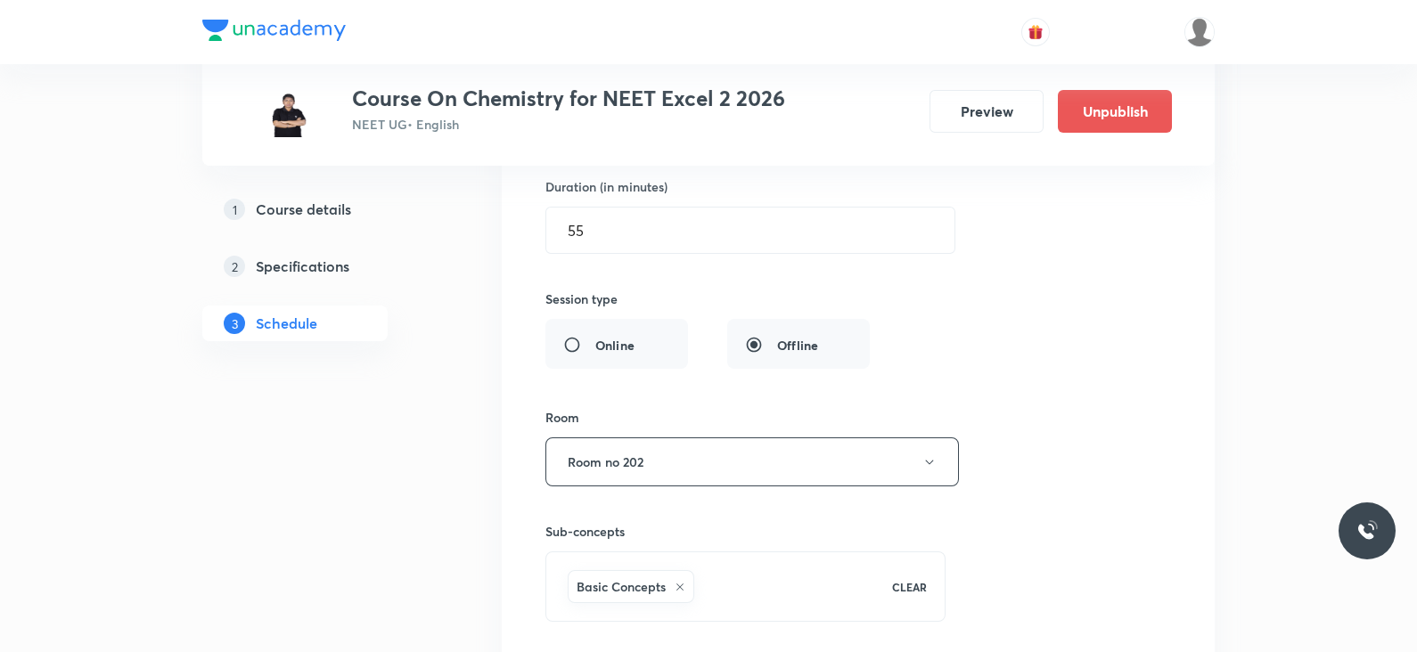
scroll to position [17266, 0]
type input "Lec -4 Aldehyde Ketones and Carboxylic acid"
